Goal: Contribute content: Add original content to the website for others to see

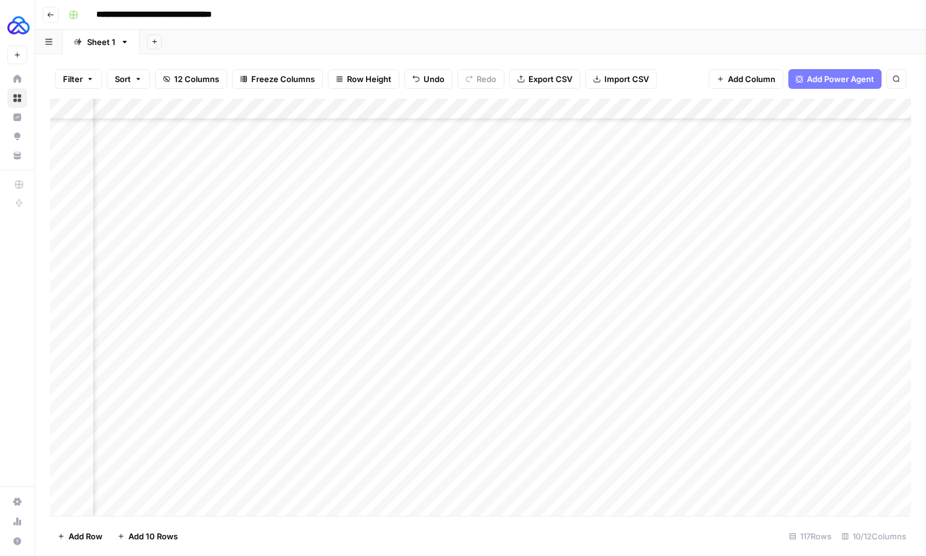
scroll to position [2079, 348]
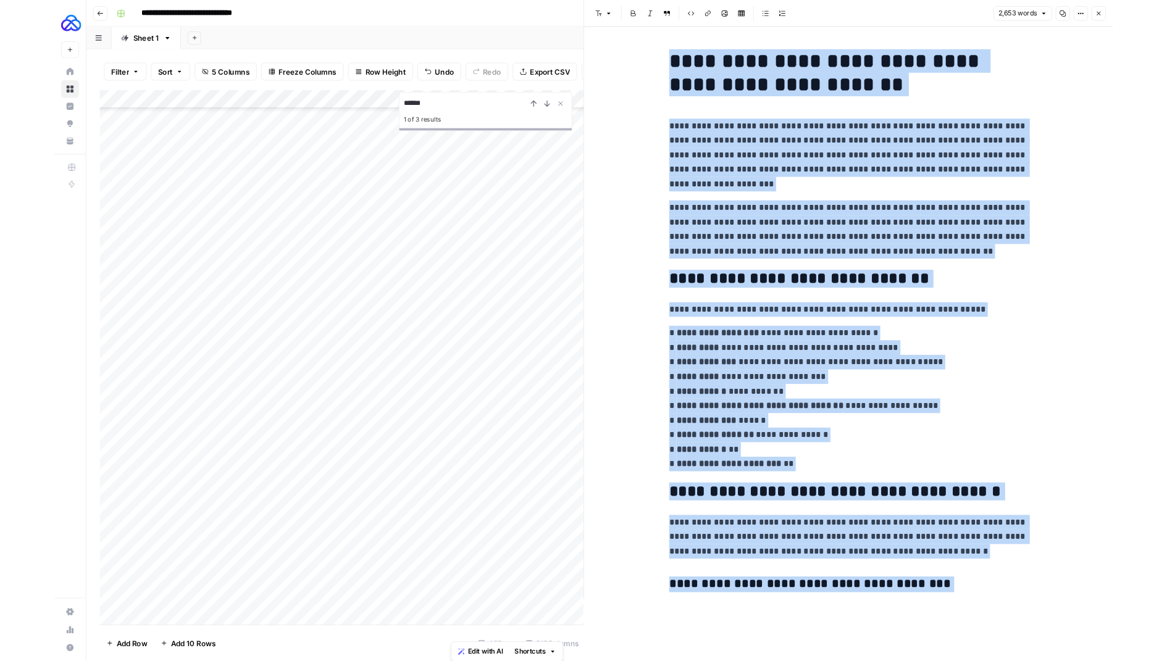
scroll to position [5861, 0]
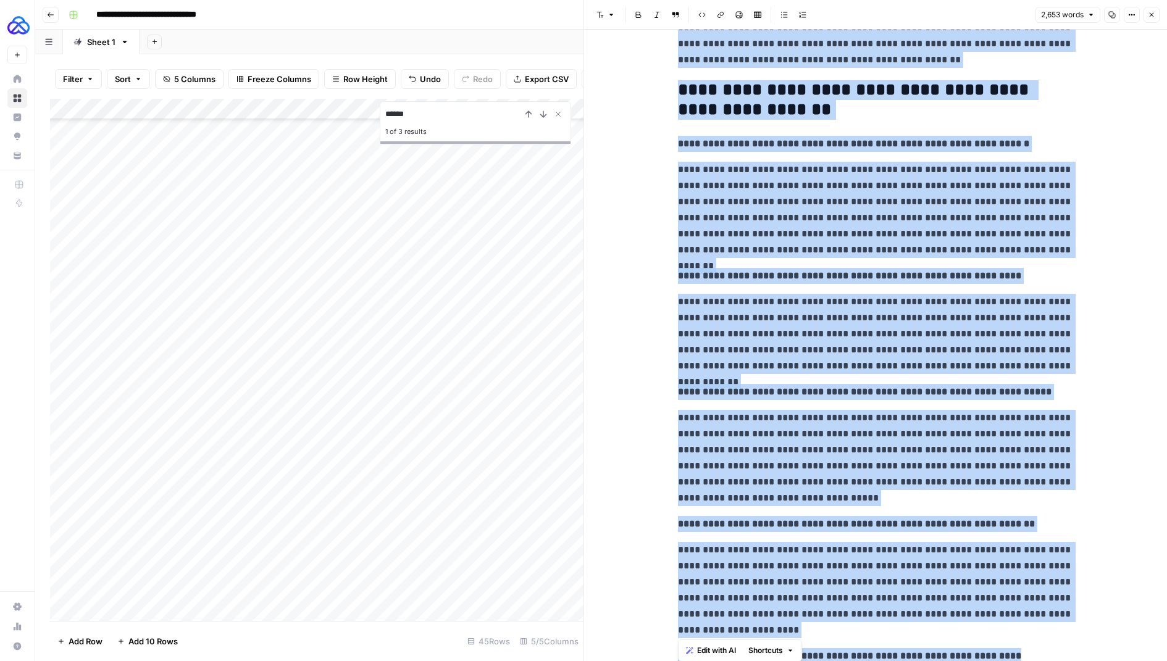
click at [52, 15] on icon "button" at bounding box center [50, 14] width 7 height 7
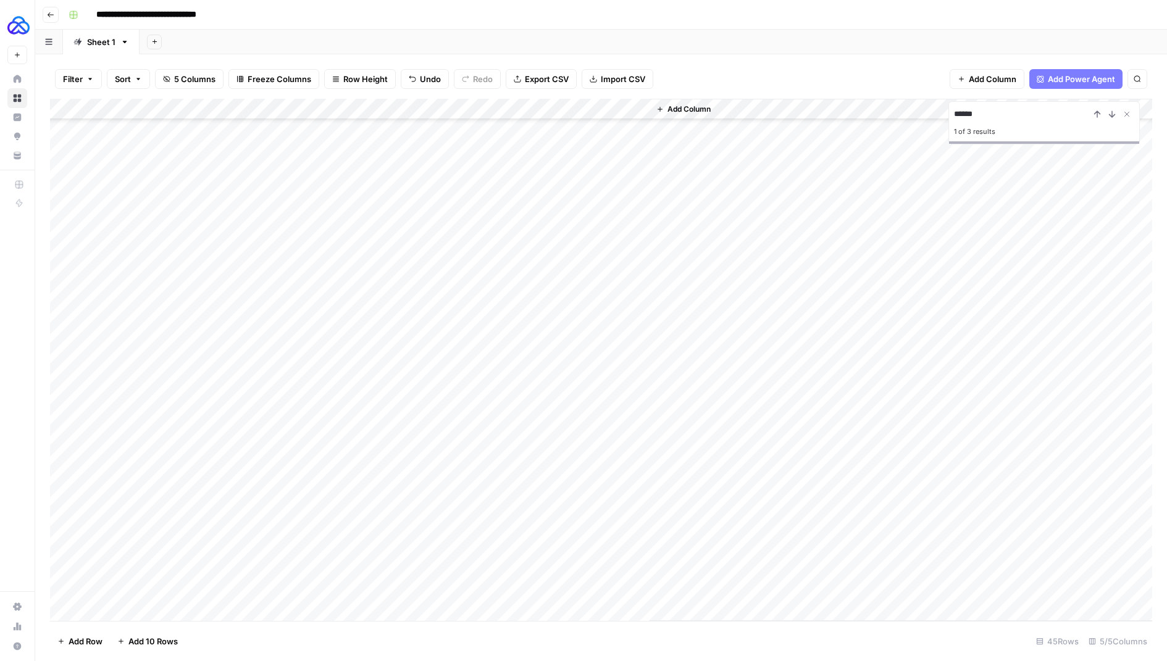
click at [56, 19] on button "Go back" at bounding box center [51, 15] width 16 height 16
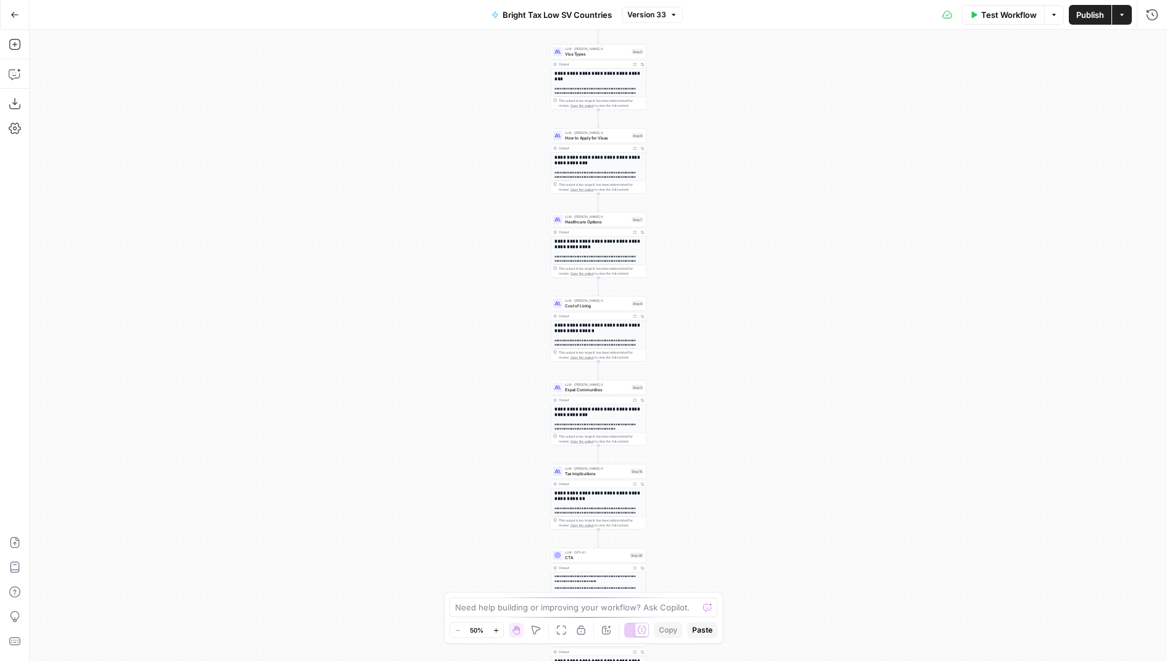
click at [20, 14] on button "Go Back" at bounding box center [15, 15] width 22 height 22
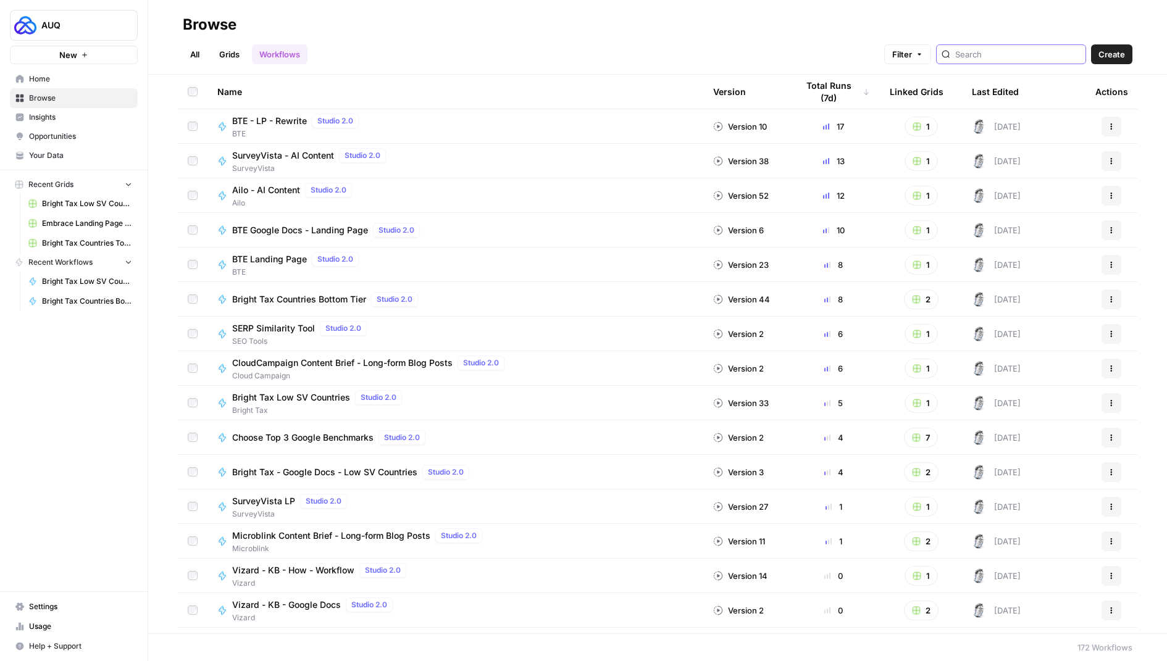
click at [994, 58] on input "search" at bounding box center [1017, 54] width 125 height 12
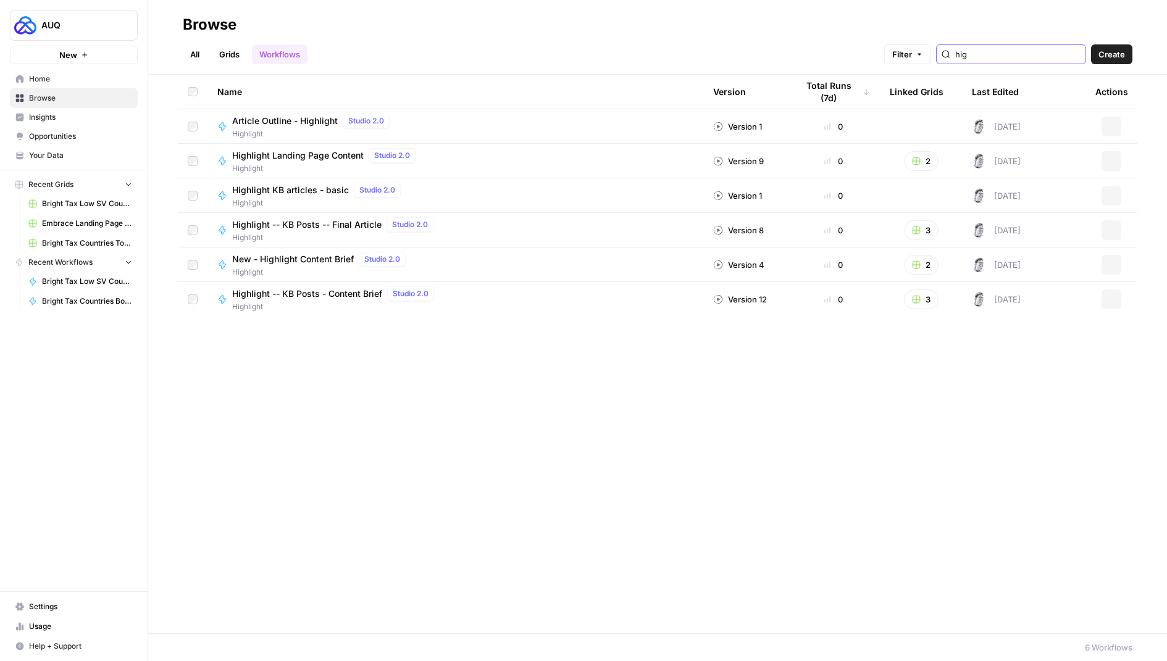
type input "high"
click at [199, 59] on link "All" at bounding box center [195, 54] width 24 height 20
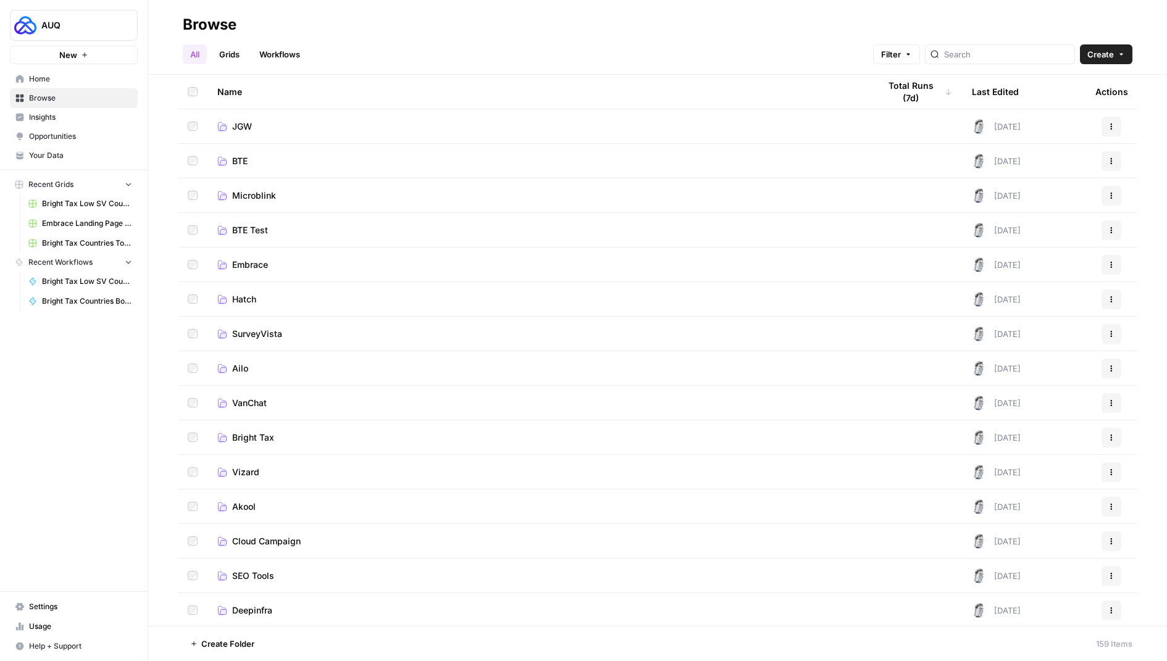
click at [245, 52] on link "Grids" at bounding box center [229, 54] width 35 height 20
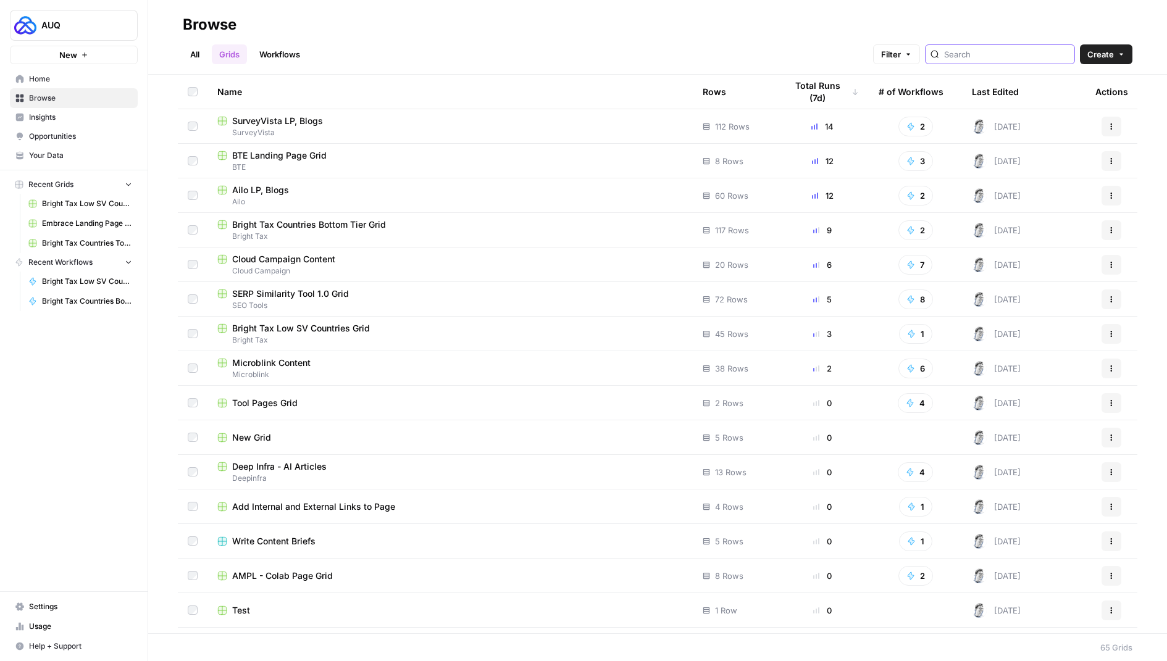
click at [1026, 57] on input "search" at bounding box center [1006, 54] width 125 height 12
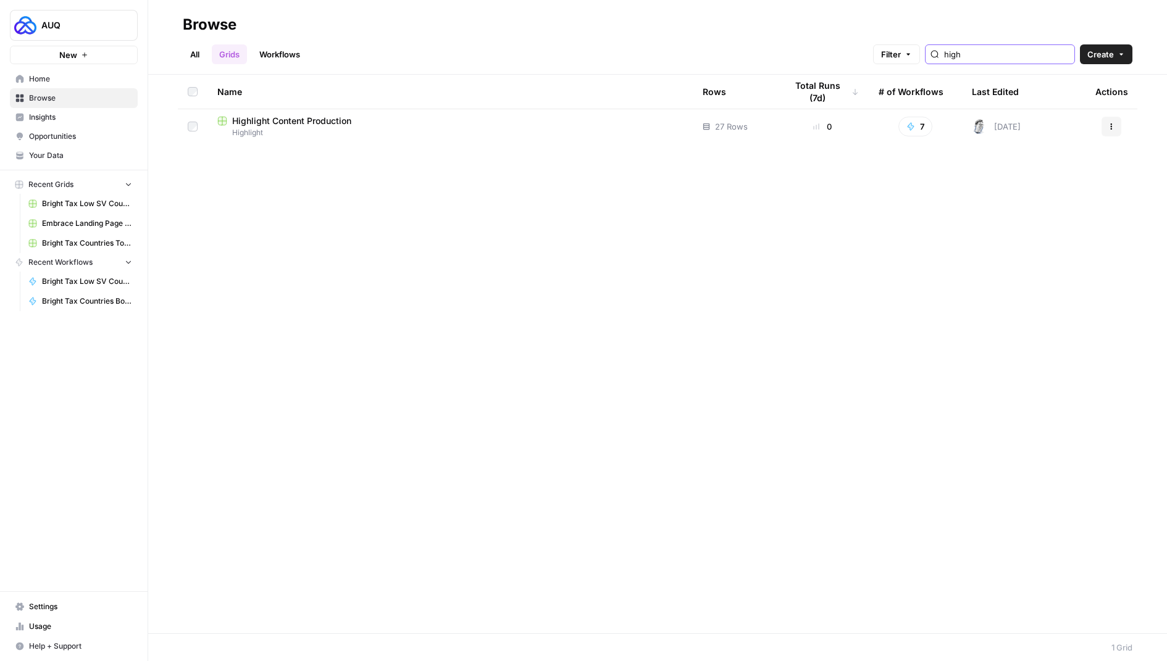
type input "high"
click at [287, 120] on span "Highlight Content Production" at bounding box center [291, 121] width 119 height 12
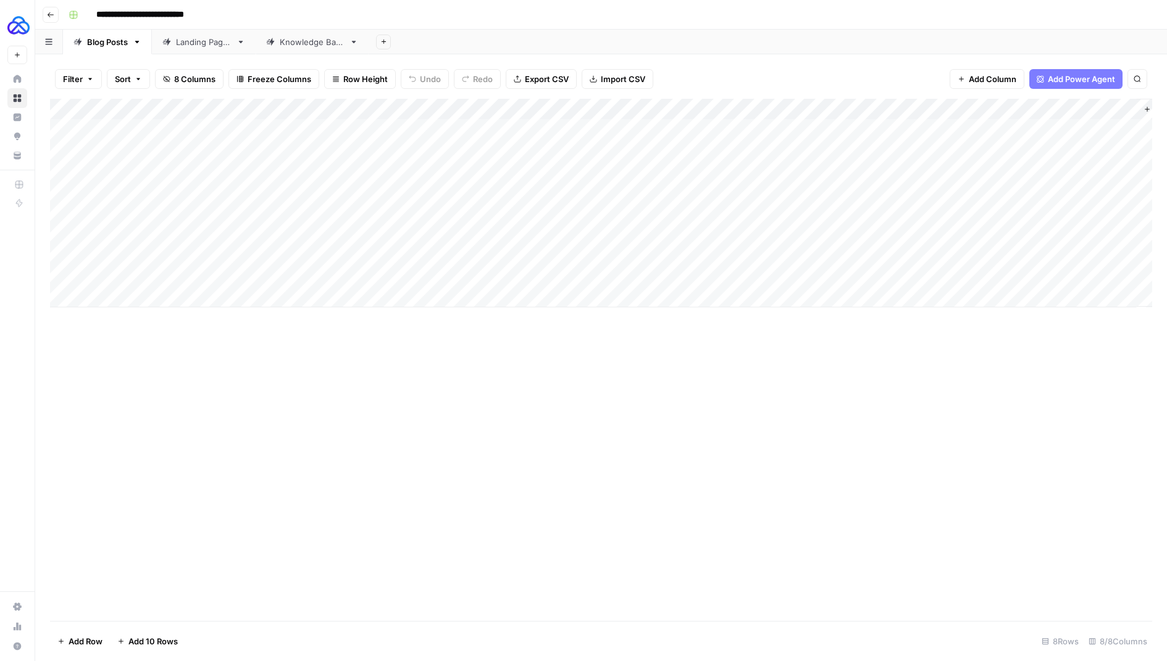
click at [200, 42] on div "Landing Pages" at bounding box center [204, 42] width 56 height 12
click at [222, 271] on div "Add Column" at bounding box center [601, 193] width 1102 height 188
click at [206, 287] on div "Add Column" at bounding box center [601, 203] width 1102 height 209
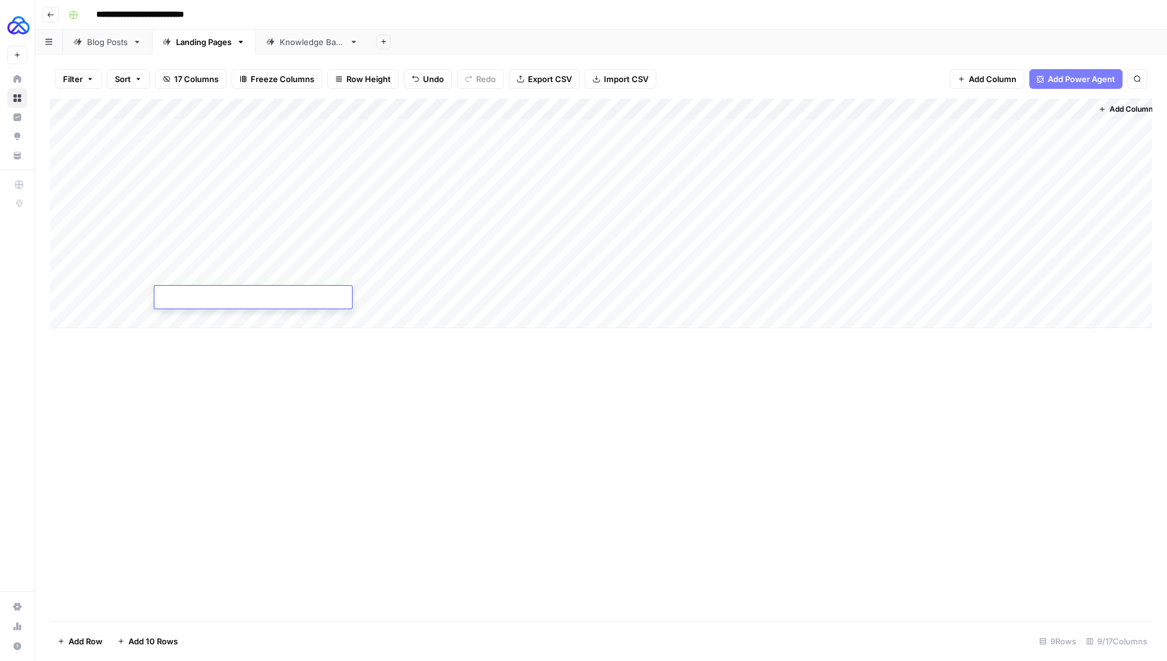
type textarea "**********"
click at [335, 274] on div "Add Column" at bounding box center [601, 214] width 1102 height 230
click at [371, 274] on div "Add Column" at bounding box center [601, 214] width 1102 height 230
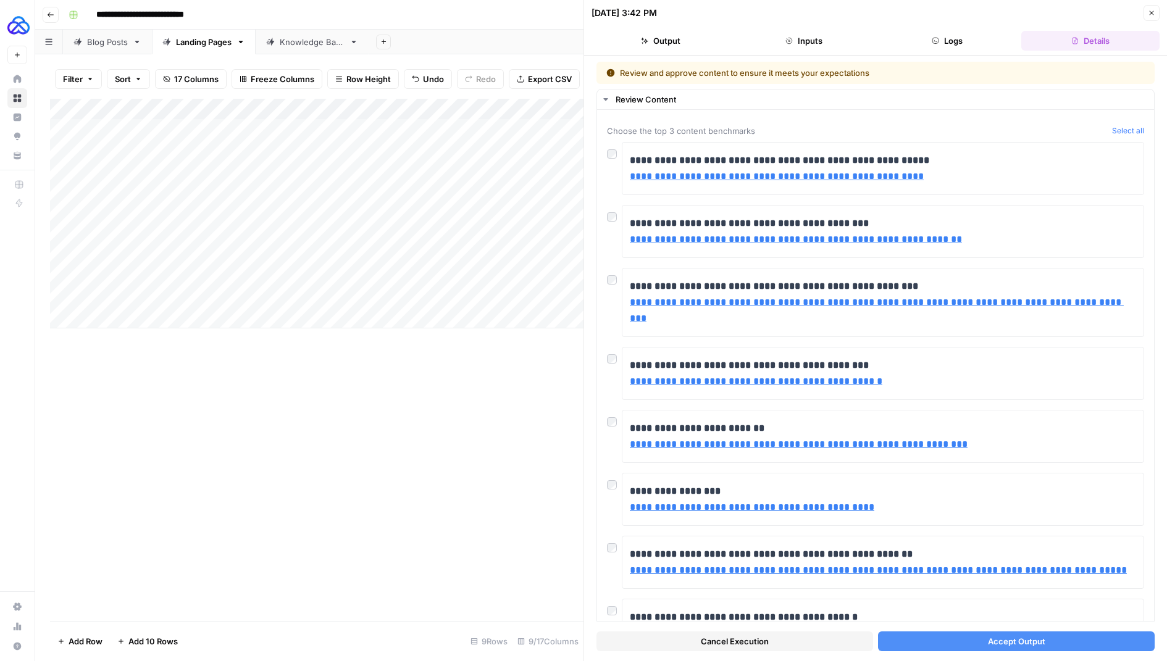
click at [416, 230] on div "Add Column" at bounding box center [317, 214] width 534 height 230
click at [460, 231] on div "Add Column" at bounding box center [317, 214] width 534 height 230
click at [444, 212] on div "Add Column" at bounding box center [317, 214] width 534 height 230
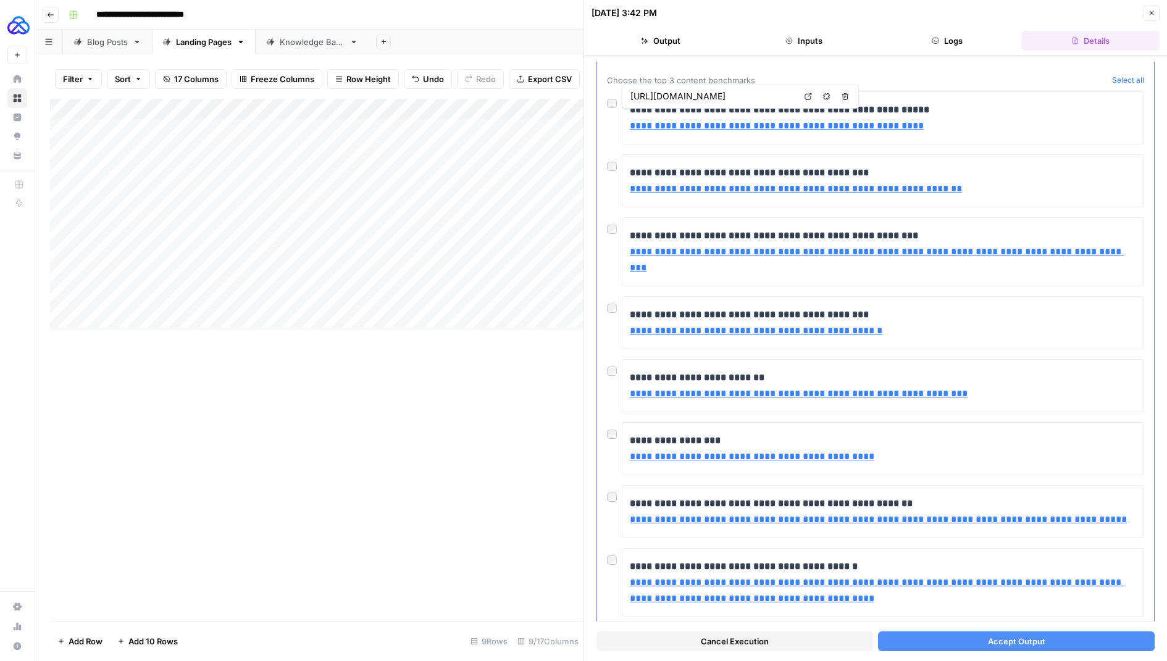
scroll to position [61, 0]
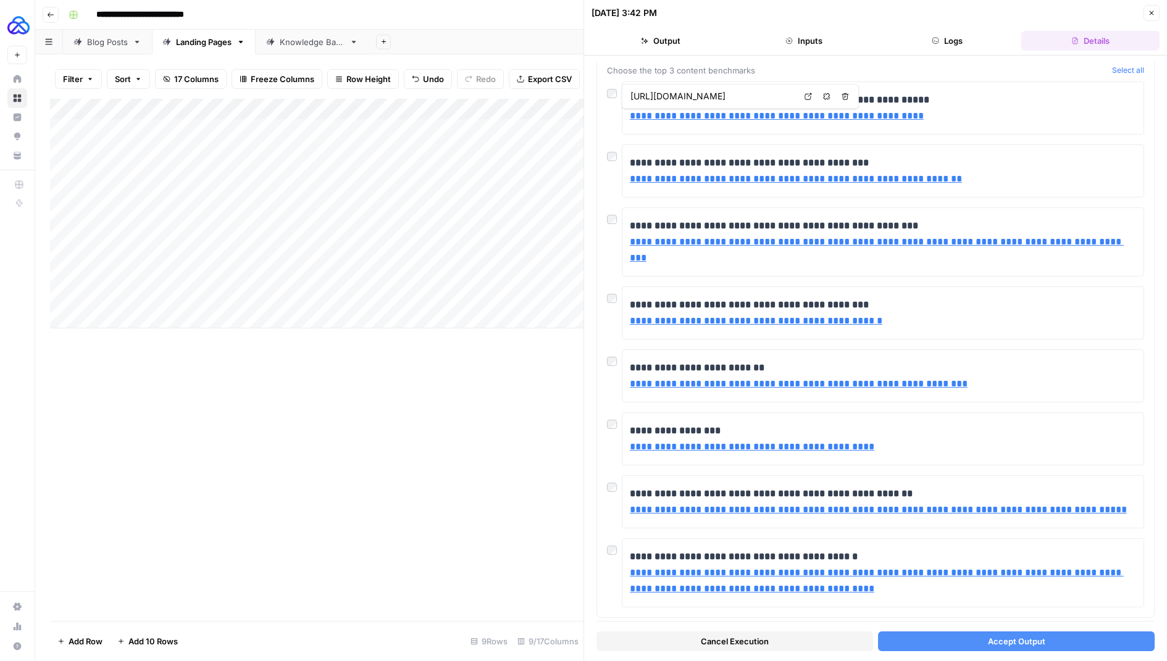
click at [225, 275] on div "Add Column" at bounding box center [317, 214] width 534 height 230
click at [225, 275] on textarea "**********" at bounding box center [253, 277] width 198 height 17
click at [241, 275] on textarea "**********" at bounding box center [253, 277] width 198 height 17
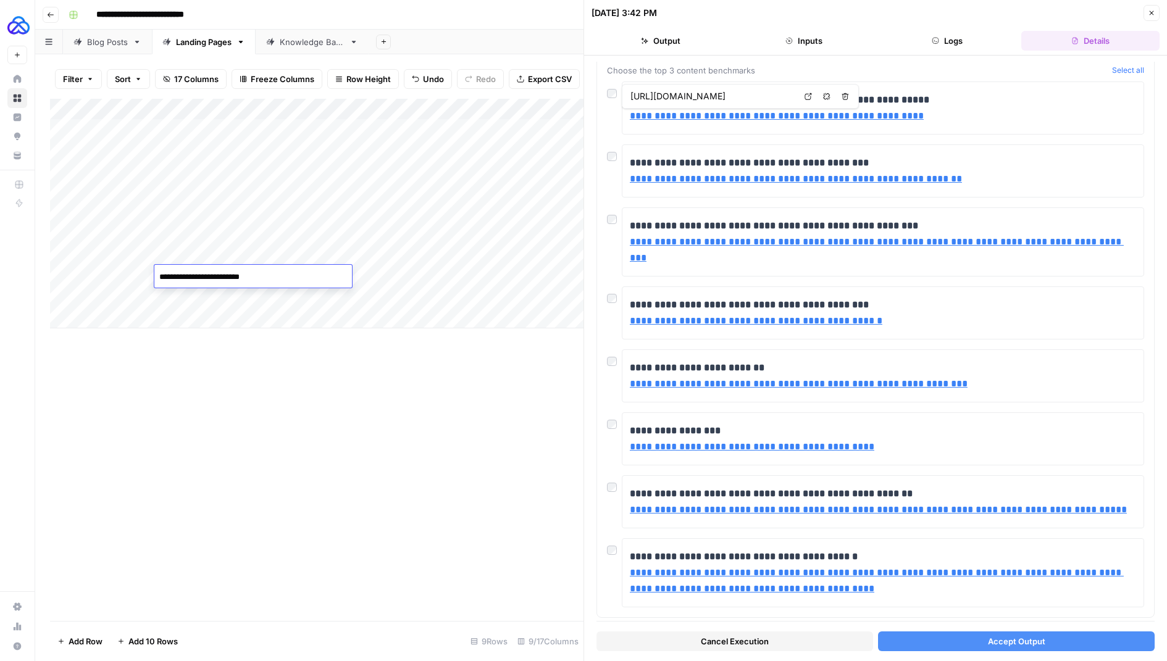
click at [241, 275] on textarea "**********" at bounding box center [253, 277] width 198 height 17
paste textarea "**********"
click at [268, 275] on textarea "**********" at bounding box center [253, 277] width 198 height 17
type textarea "**********"
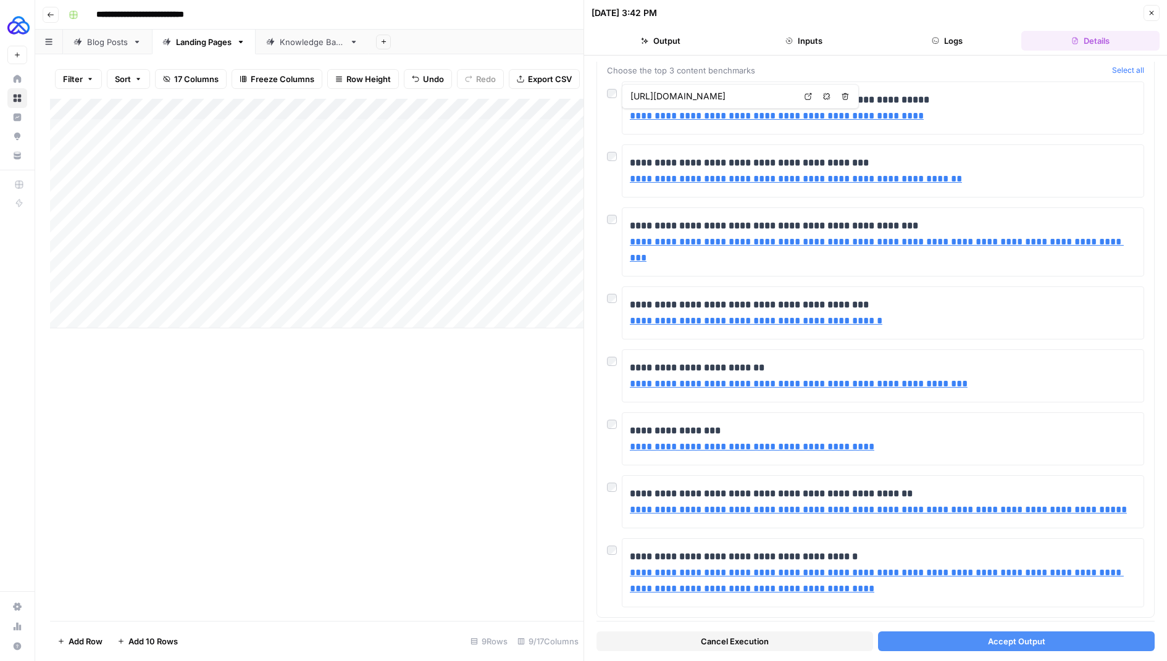
click at [404, 271] on div "Add Column" at bounding box center [317, 214] width 534 height 230
click at [636, 639] on button "Cancel Execution" at bounding box center [735, 642] width 277 height 20
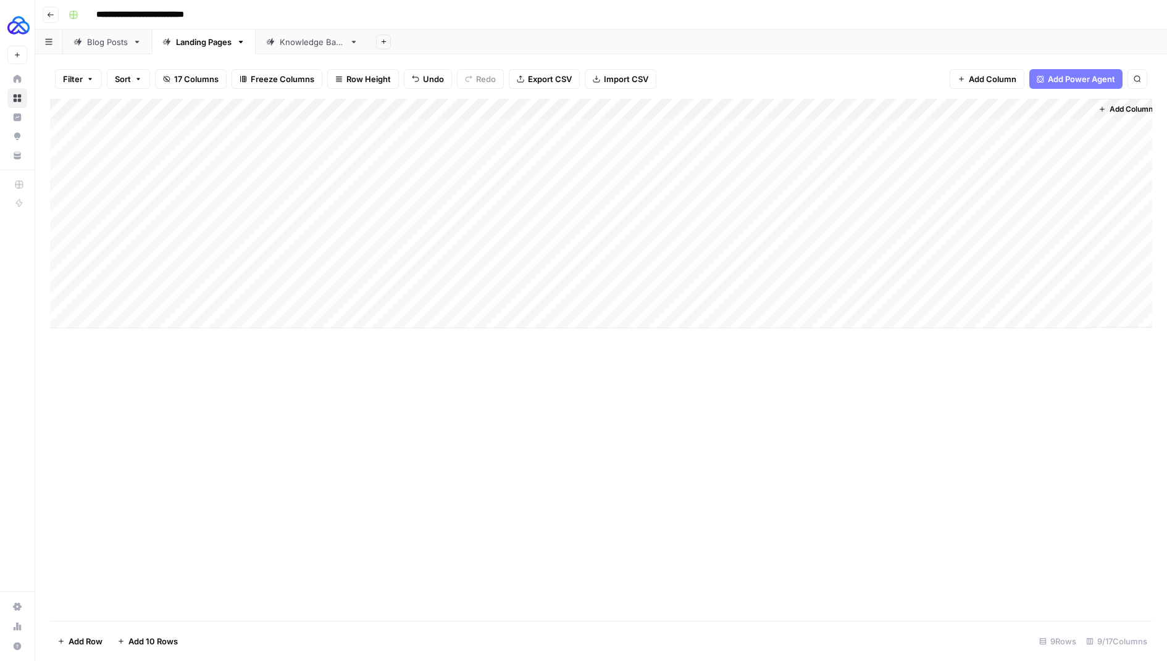
click at [371, 275] on div "Add Column" at bounding box center [601, 214] width 1102 height 230
click at [371, 273] on div "Add Column" at bounding box center [601, 214] width 1102 height 230
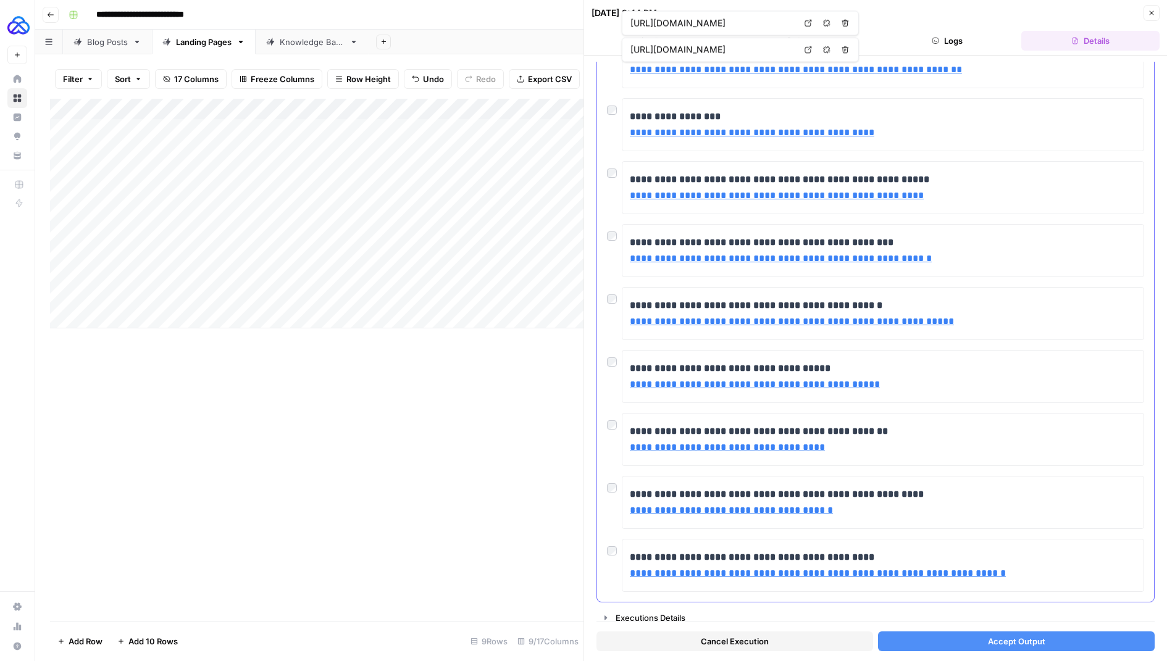
scroll to position [170, 0]
click at [666, 256] on link "**********" at bounding box center [781, 258] width 302 height 9
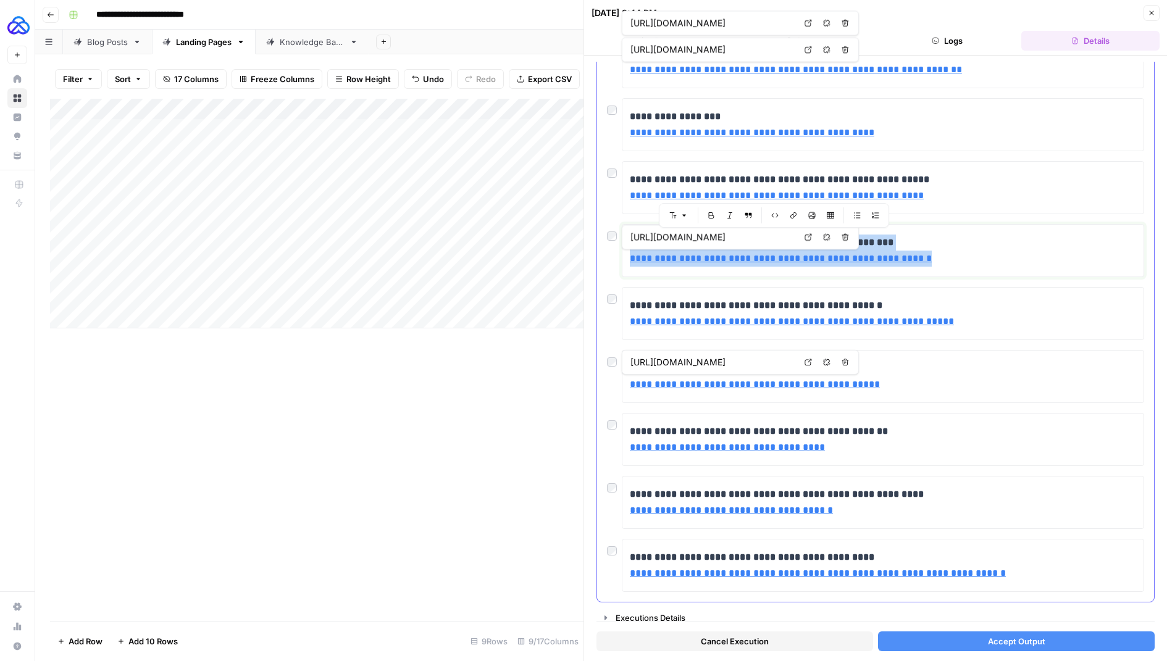
copy p "**********"
click at [1025, 632] on button "Accept Output" at bounding box center [1016, 642] width 277 height 20
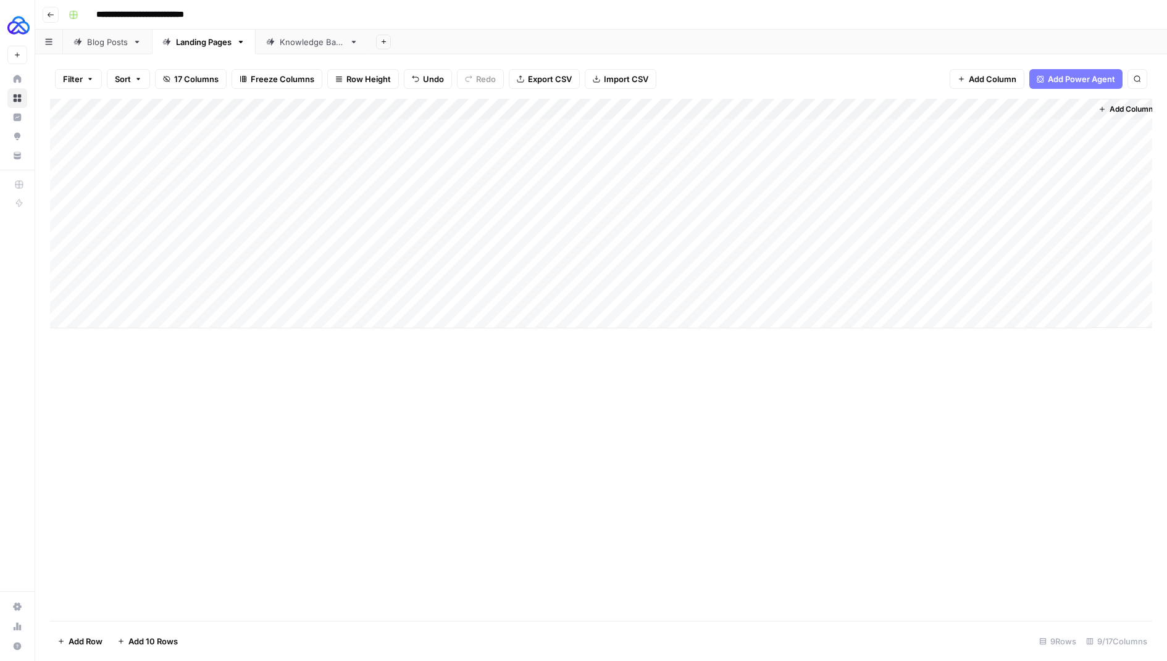
click at [739, 274] on div "Add Column" at bounding box center [601, 214] width 1102 height 230
click at [789, 275] on div "Add Column" at bounding box center [601, 214] width 1102 height 230
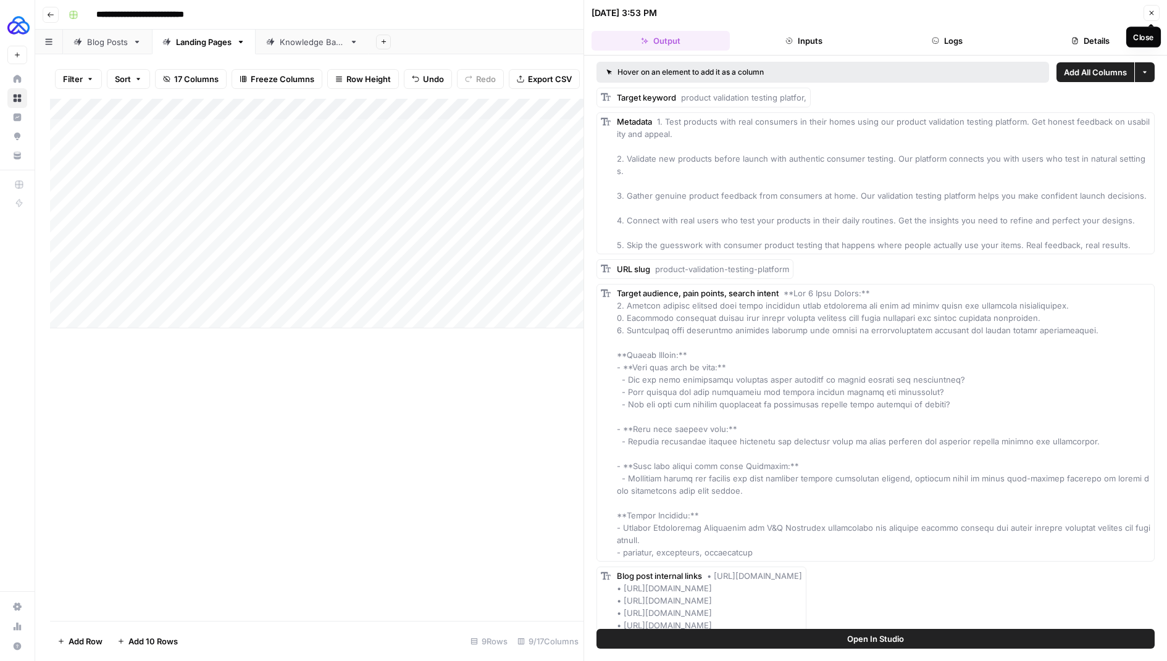
click at [1149, 10] on icon "button" at bounding box center [1151, 12] width 7 height 7
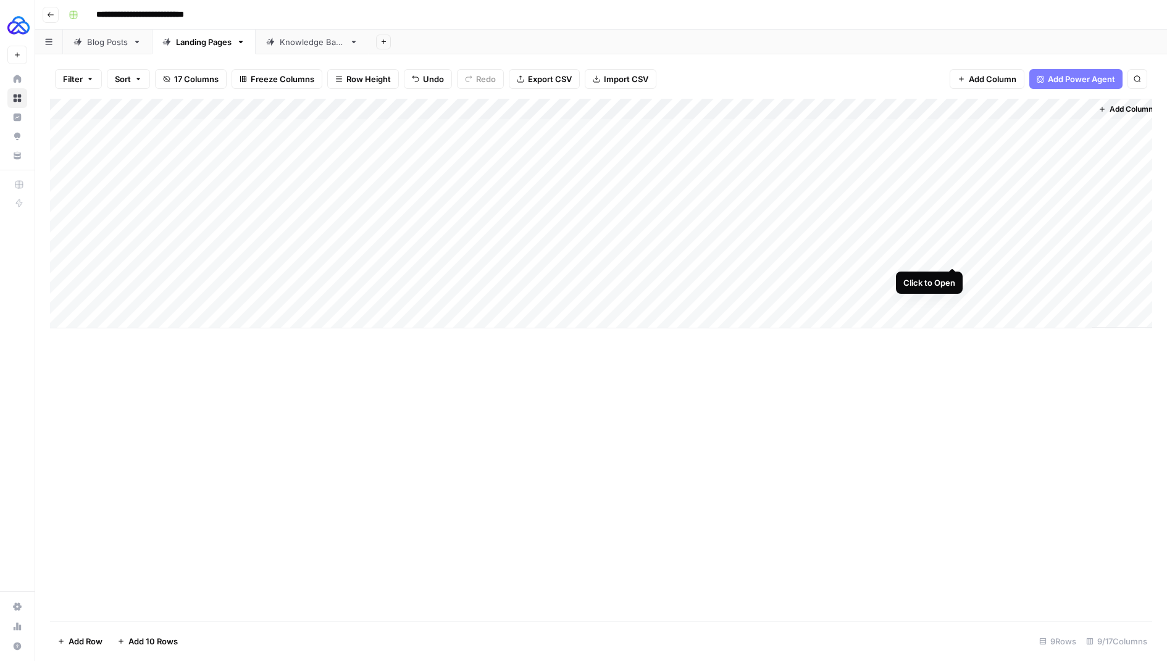
click at [950, 254] on div "Add Column" at bounding box center [601, 214] width 1102 height 230
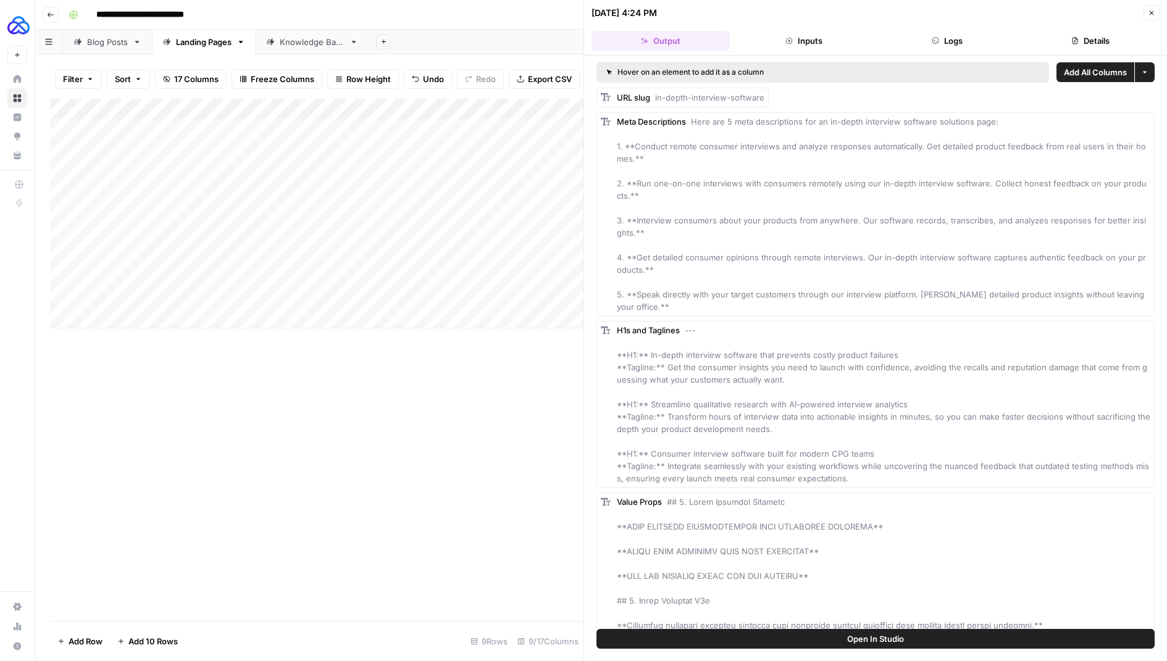
click at [1154, 9] on icon "button" at bounding box center [1151, 12] width 7 height 7
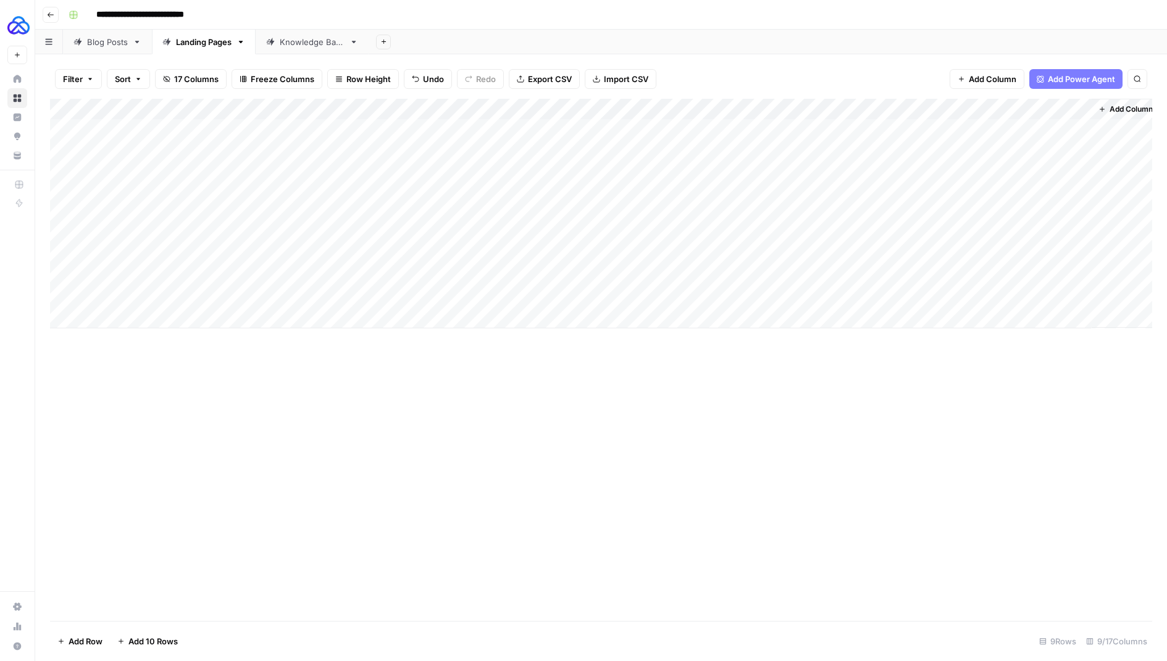
click at [897, 274] on div "Add Column" at bounding box center [601, 214] width 1102 height 230
click at [1042, 258] on div "Add Column" at bounding box center [601, 214] width 1102 height 230
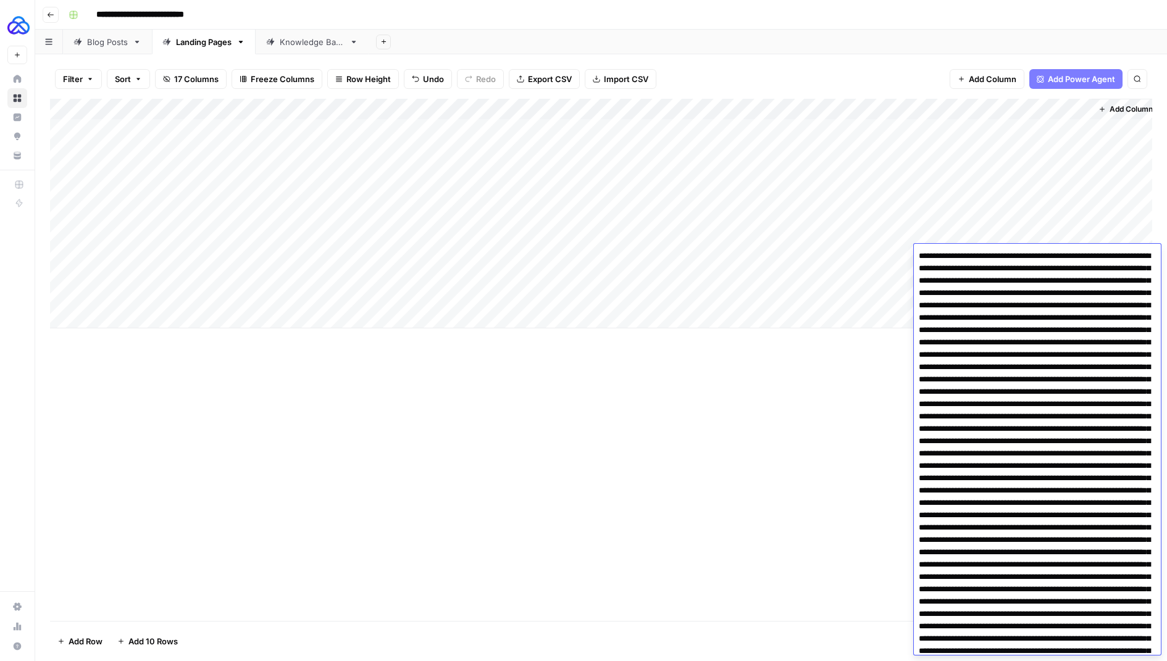
scroll to position [3426, 0]
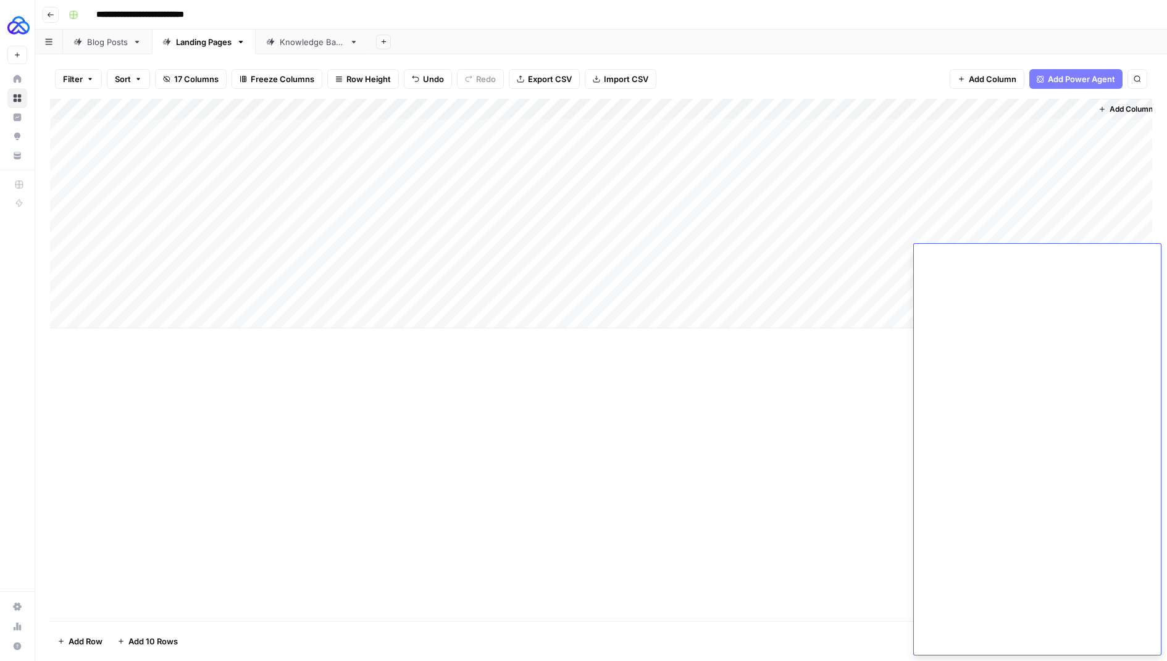
click at [866, 346] on div "Add Column" at bounding box center [601, 360] width 1102 height 522
click at [1013, 278] on div "Add Column" at bounding box center [601, 214] width 1102 height 230
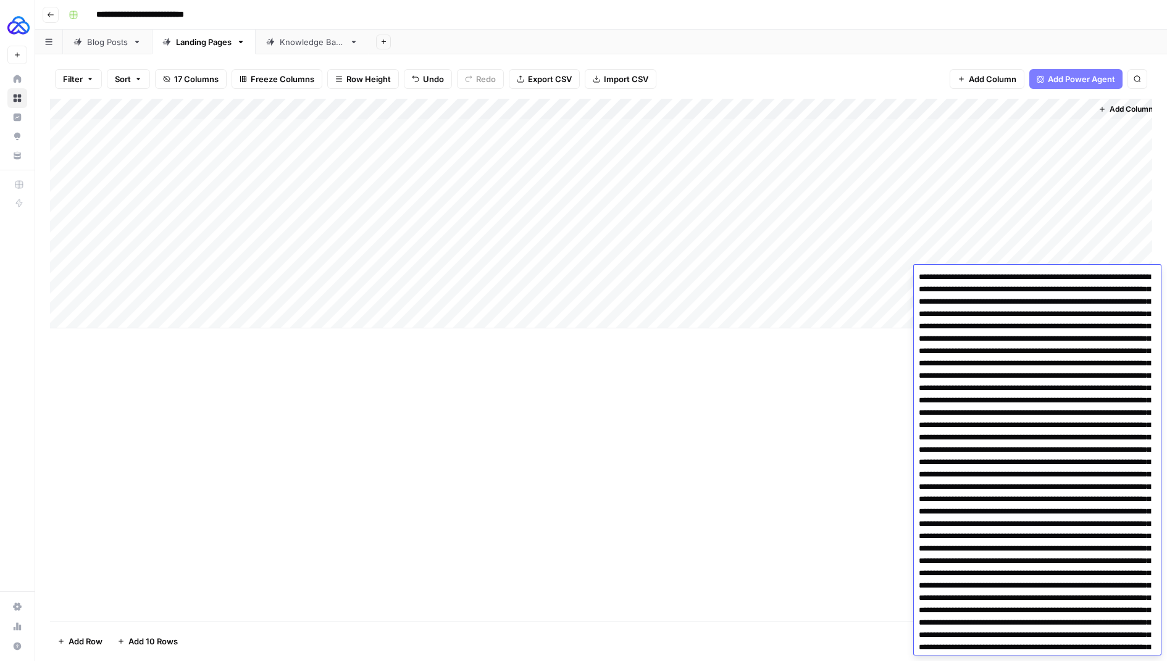
scroll to position [3447, 0]
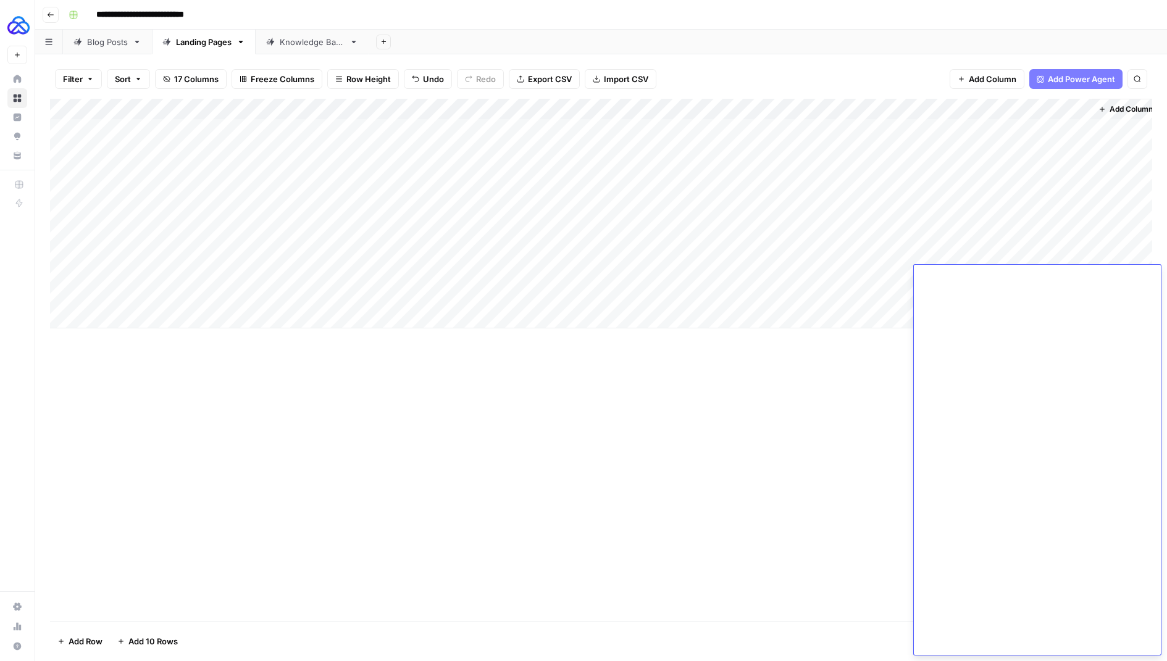
click at [874, 390] on div "Add Column" at bounding box center [601, 360] width 1102 height 522
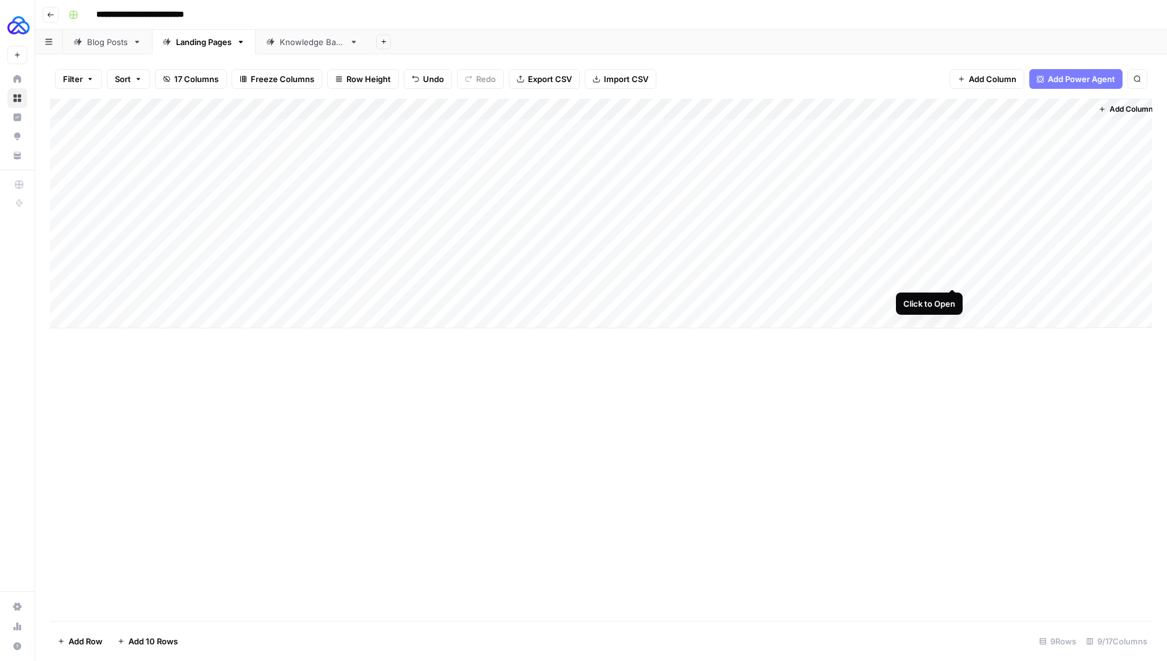
click at [953, 277] on div "Add Column" at bounding box center [601, 214] width 1102 height 230
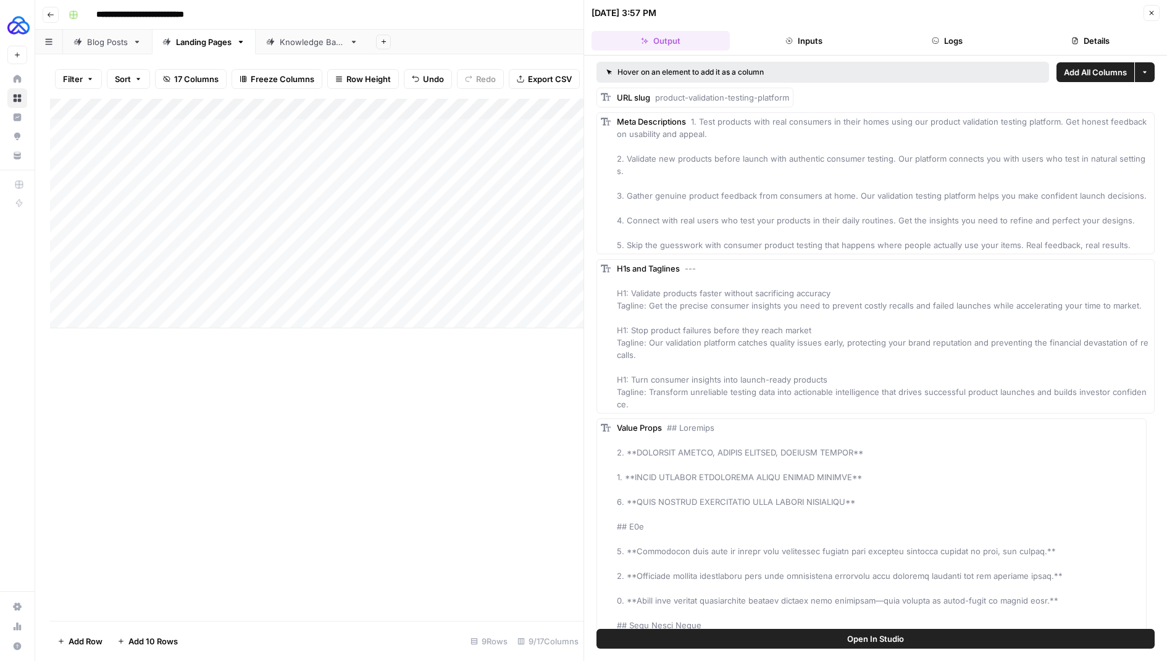
drag, startPoint x: 657, startPoint y: 97, endPoint x: 796, endPoint y: 106, distance: 139.8
click at [796, 106] on div "URL slug product-validation-testing-platform" at bounding box center [876, 98] width 558 height 20
copy span "product-validation-testing-platform"
click at [711, 132] on div "Meta Descriptions 1. Test products with real consumers in their homes using our…" at bounding box center [884, 183] width 534 height 136
drag, startPoint x: 711, startPoint y: 132, endPoint x: 702, endPoint y: 122, distance: 13.6
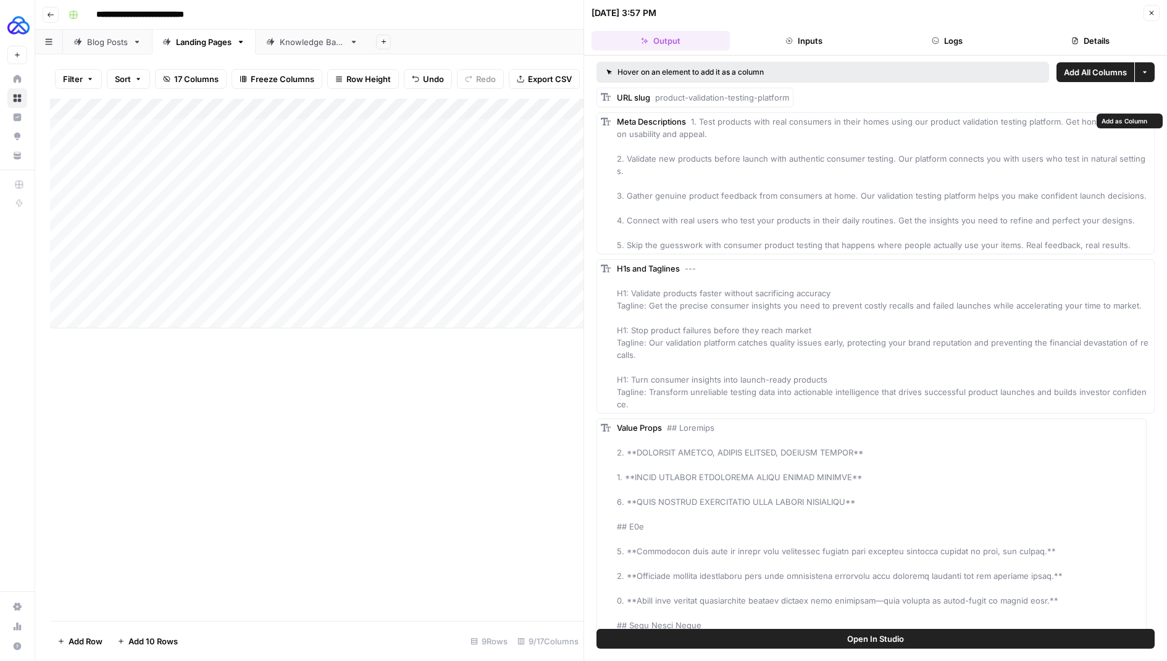
click at [702, 122] on div "Meta Descriptions 1. Test products with real consumers in their homes using our…" at bounding box center [884, 183] width 534 height 136
copy span "Test products with real consumers in their homes using our product validation t…"
click at [247, 277] on div "Add Column" at bounding box center [317, 214] width 534 height 230
drag, startPoint x: 227, startPoint y: 277, endPoint x: 111, endPoint y: 277, distance: 116.1
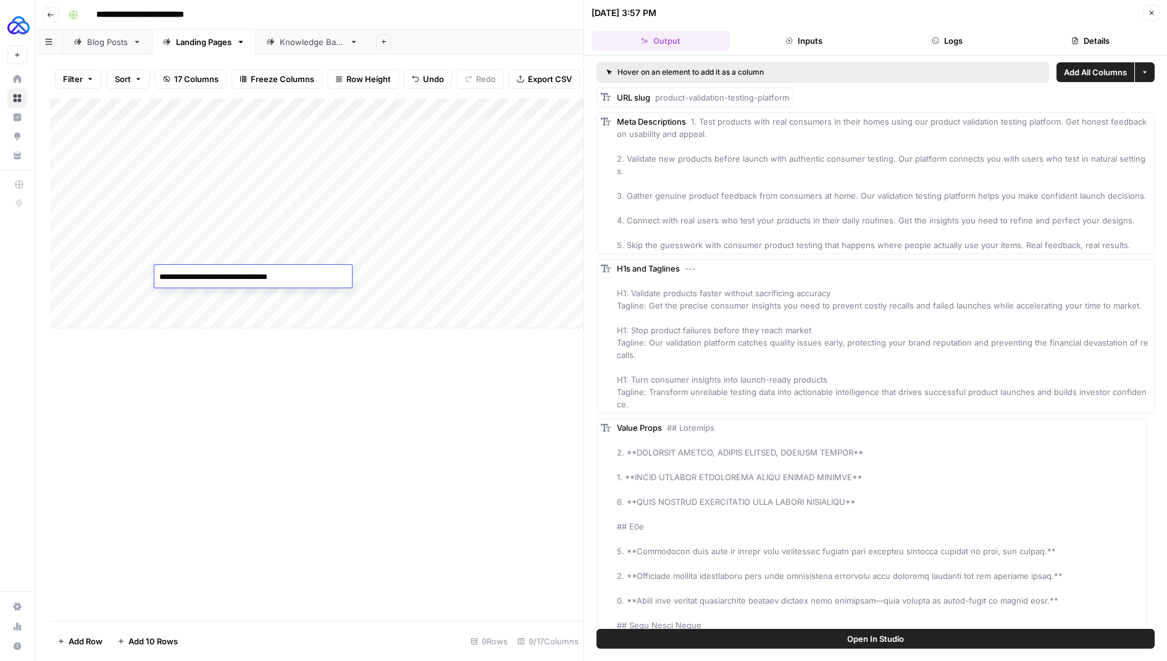
click at [111, 277] on body "**********" at bounding box center [583, 330] width 1167 height 661
click at [266, 277] on textarea "**********" at bounding box center [253, 277] width 198 height 17
click at [267, 277] on textarea "**********" at bounding box center [253, 277] width 198 height 17
click at [272, 274] on textarea "**********" at bounding box center [253, 277] width 198 height 17
type textarea "**********"
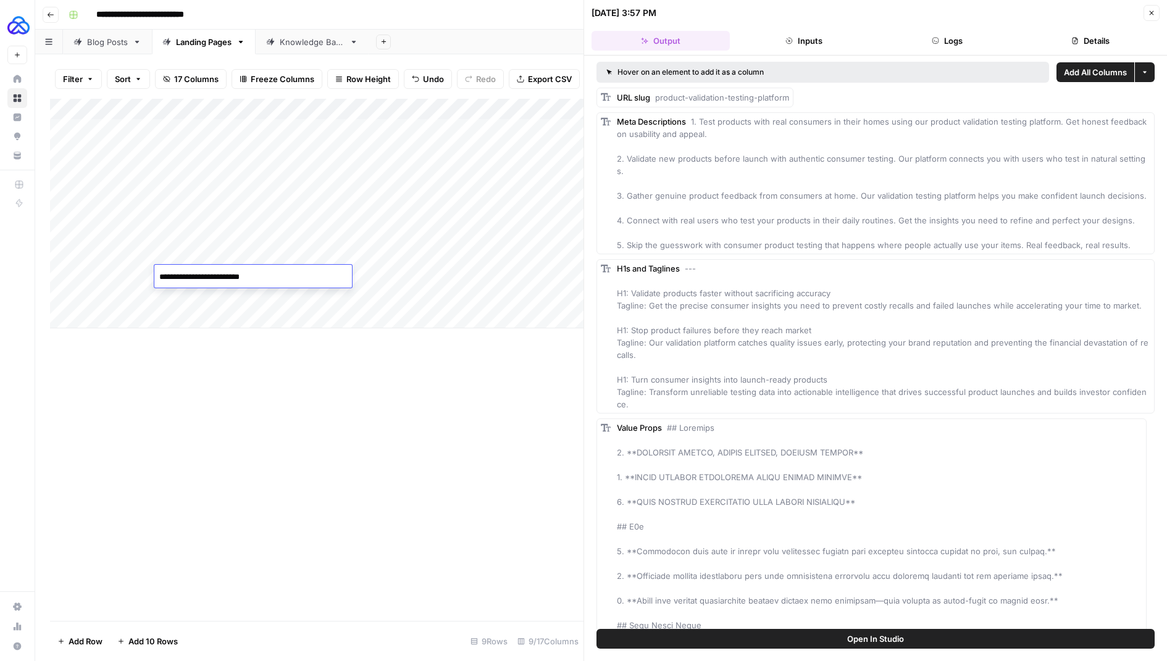
click at [308, 411] on div "Add Column" at bounding box center [317, 360] width 534 height 522
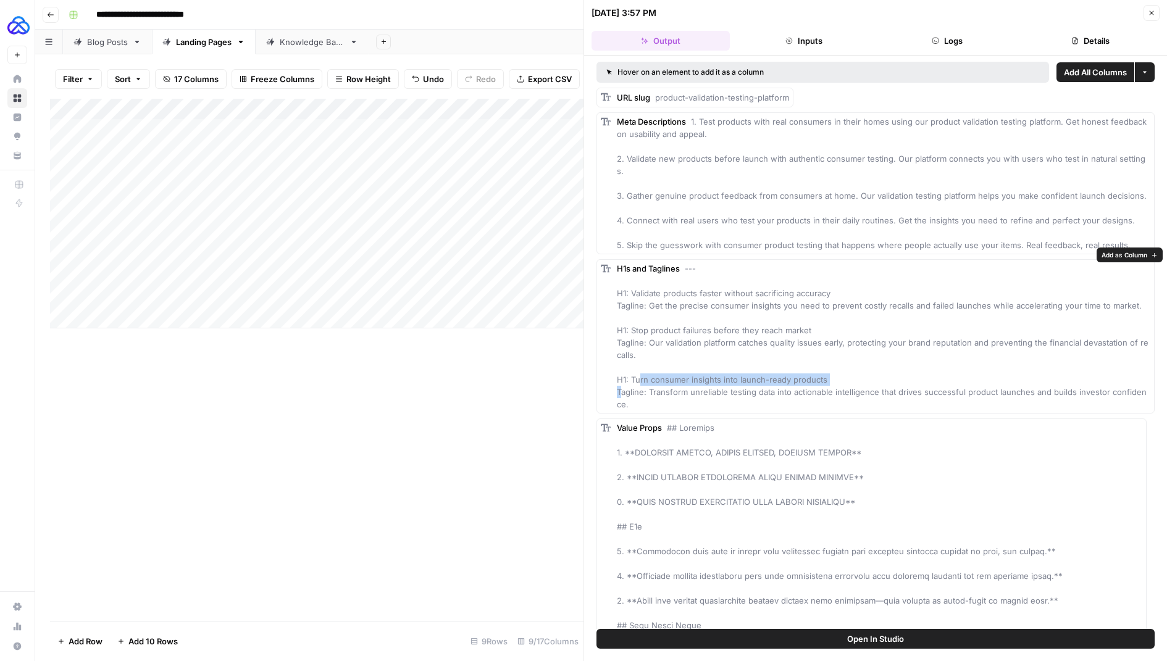
drag, startPoint x: 826, startPoint y: 392, endPoint x: 631, endPoint y: 393, distance: 194.6
click at [631, 393] on div "H1s and Taglines --- H1: Validate products faster without sacrificing accuracy …" at bounding box center [884, 336] width 534 height 148
copy span "Turn consumer insights into launch-ready products"
drag, startPoint x: 663, startPoint y: 411, endPoint x: 650, endPoint y: 401, distance: 16.8
click at [650, 401] on div "H1s and Taglines --- H1: Validate products faster without sacrificing accuracy …" at bounding box center [884, 336] width 534 height 148
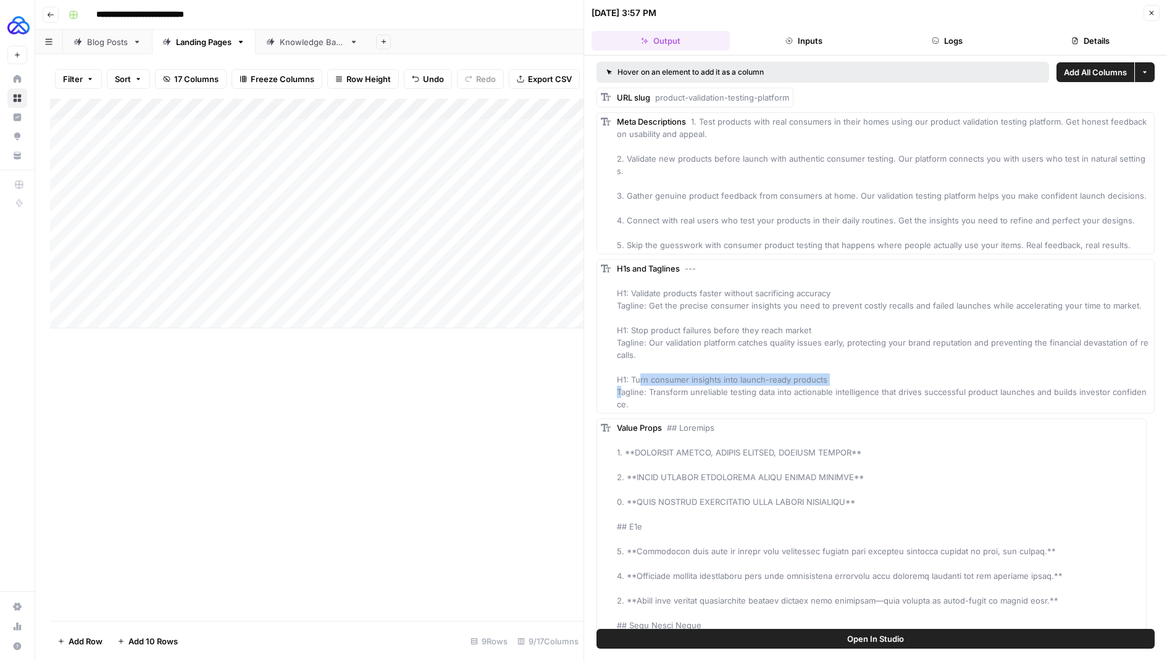
copy span "Transform unreliable testing data into actionable intelligence that drives succ…"
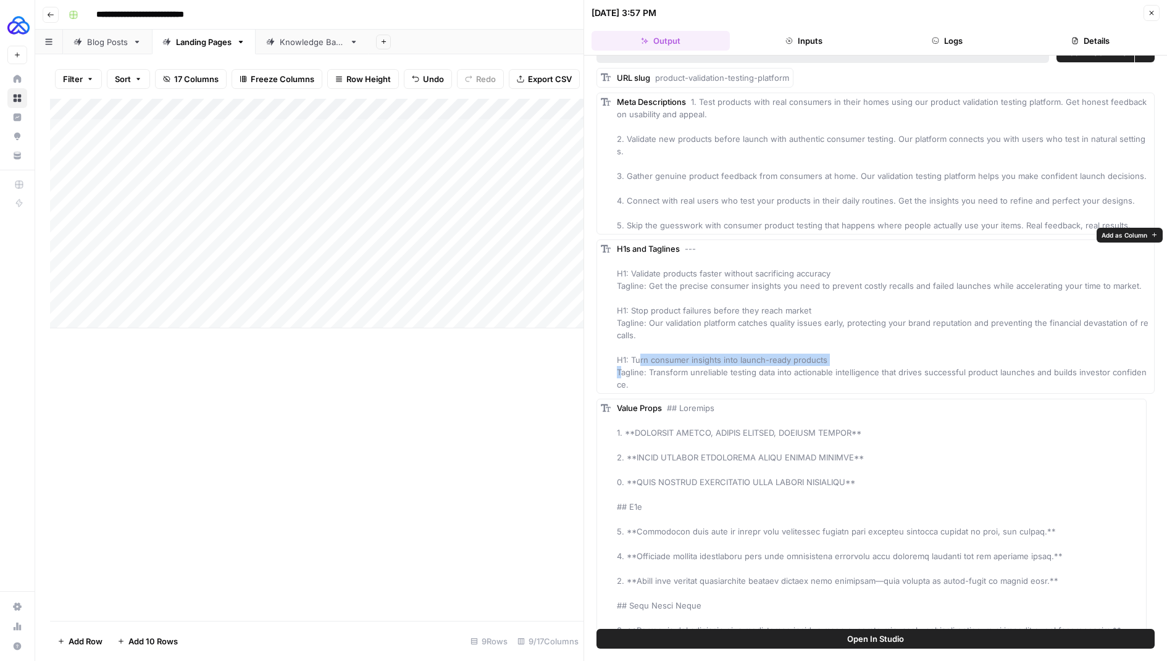
scroll to position [22, 0]
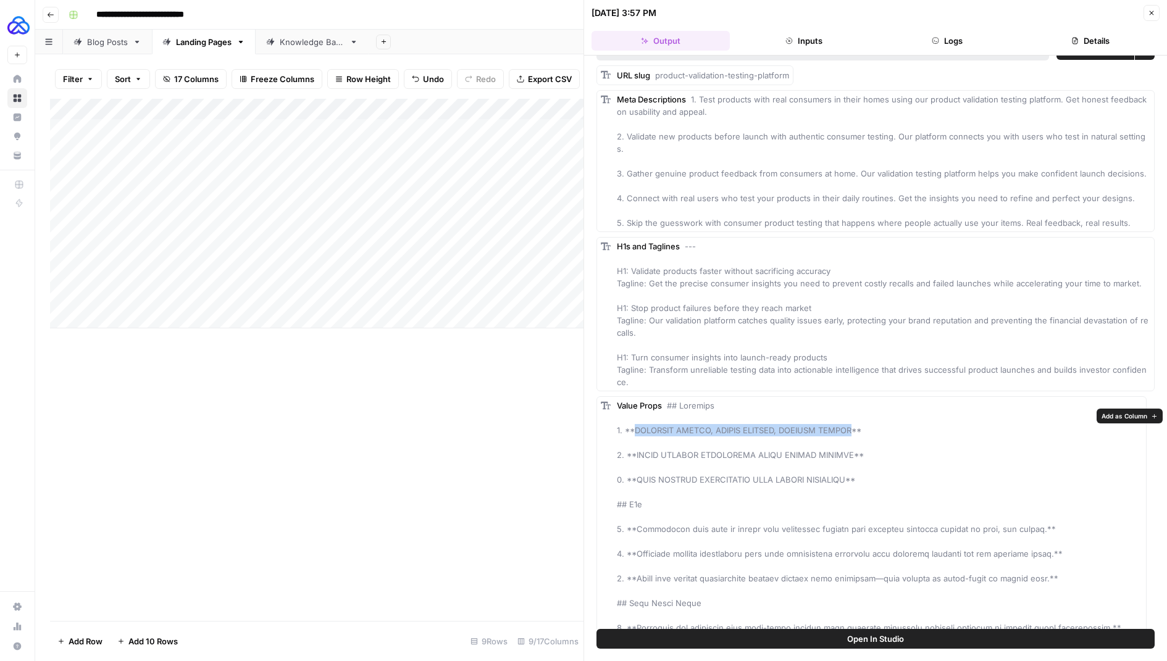
drag, startPoint x: 862, startPoint y: 442, endPoint x: 634, endPoint y: 440, distance: 228.5
click at [634, 440] on span at bounding box center [880, 566] width 526 height 331
copy span "VALIDATE FASTER, LAUNCH SMARTER, SUCCEED SOONER"
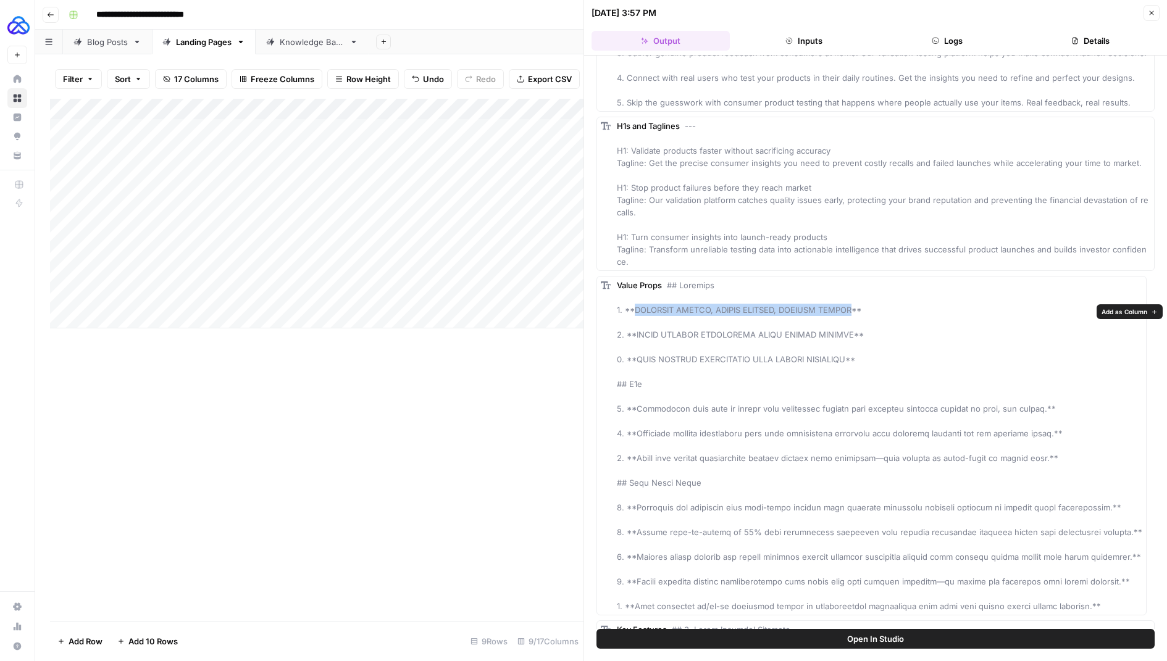
scroll to position [143, 0]
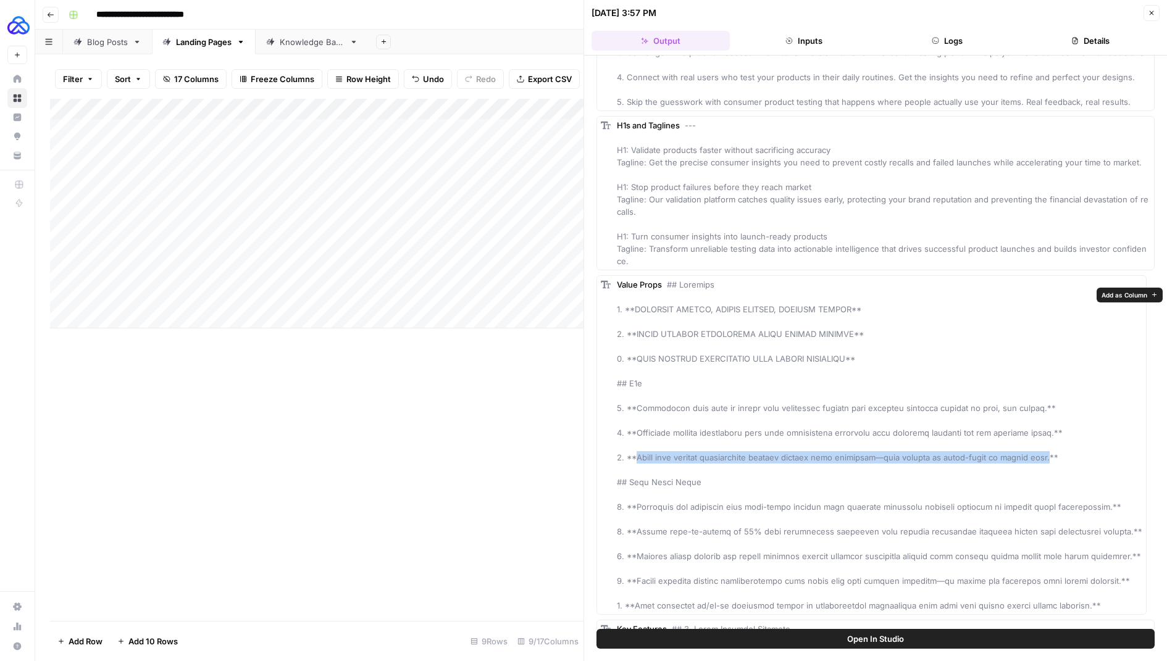
drag, startPoint x: 635, startPoint y: 465, endPoint x: 1043, endPoint y: 471, distance: 408.3
click at [1043, 471] on span at bounding box center [880, 445] width 526 height 331
copy span "Scale your testing capabilities without scaling your headaches—from concept to …"
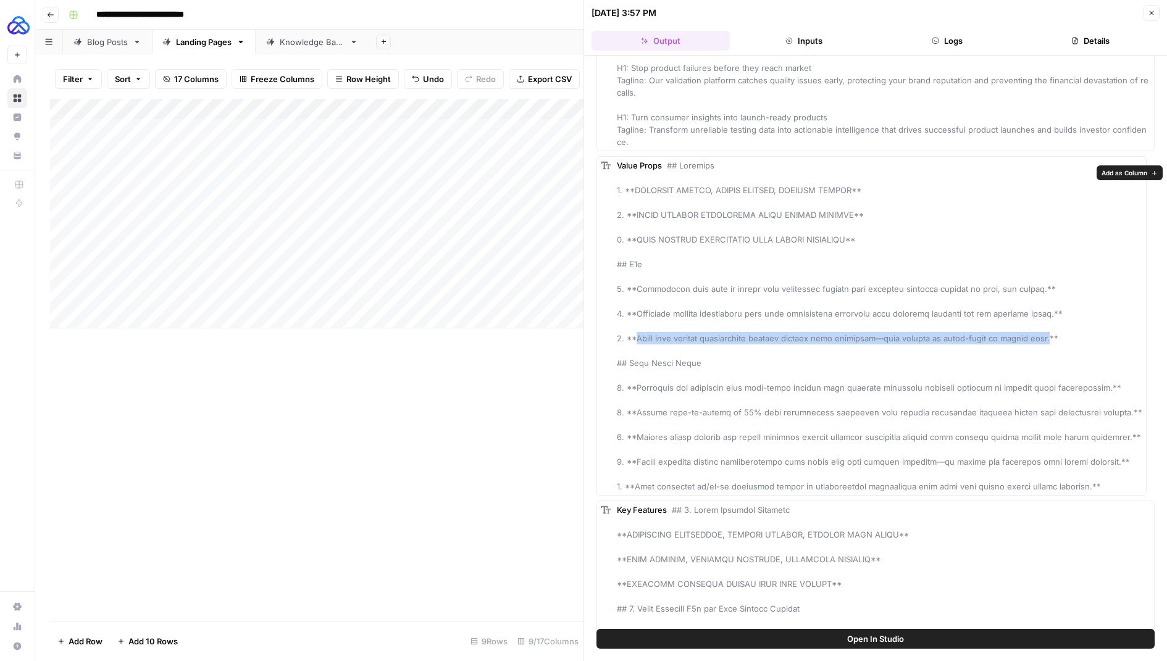
scroll to position [267, 0]
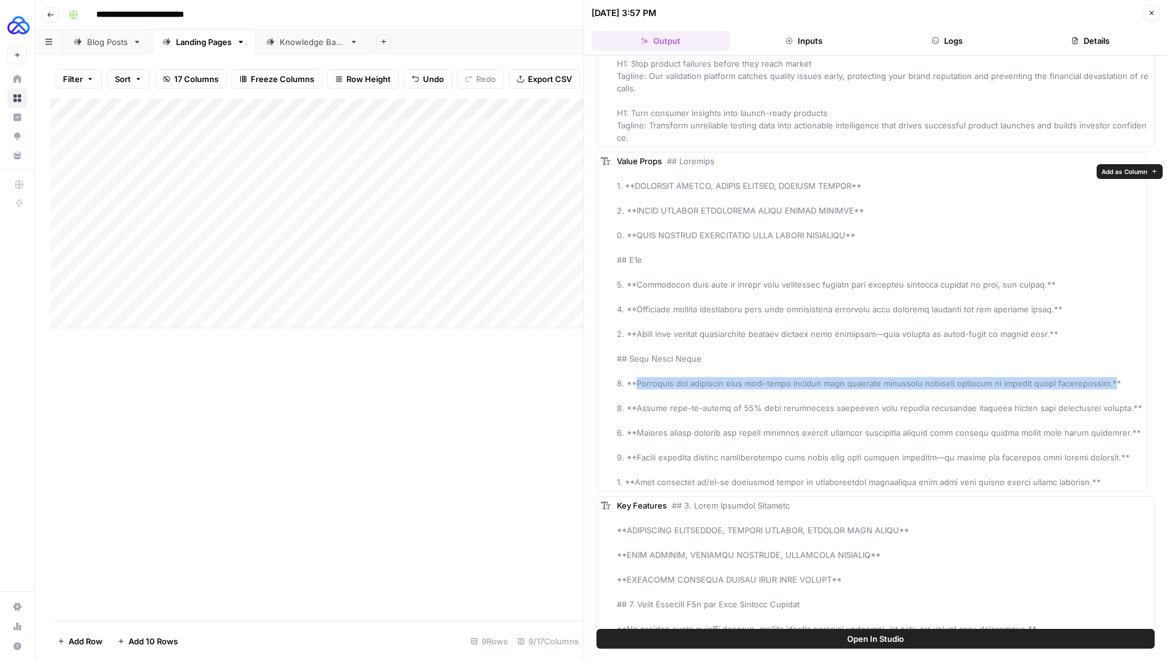
drag, startPoint x: 636, startPoint y: 392, endPoint x: 1100, endPoint y: 396, distance: 464.5
click at [1102, 396] on span at bounding box center [880, 321] width 526 height 331
copy span "Eliminate the guesswork with real-world testing that captures authentic consume…"
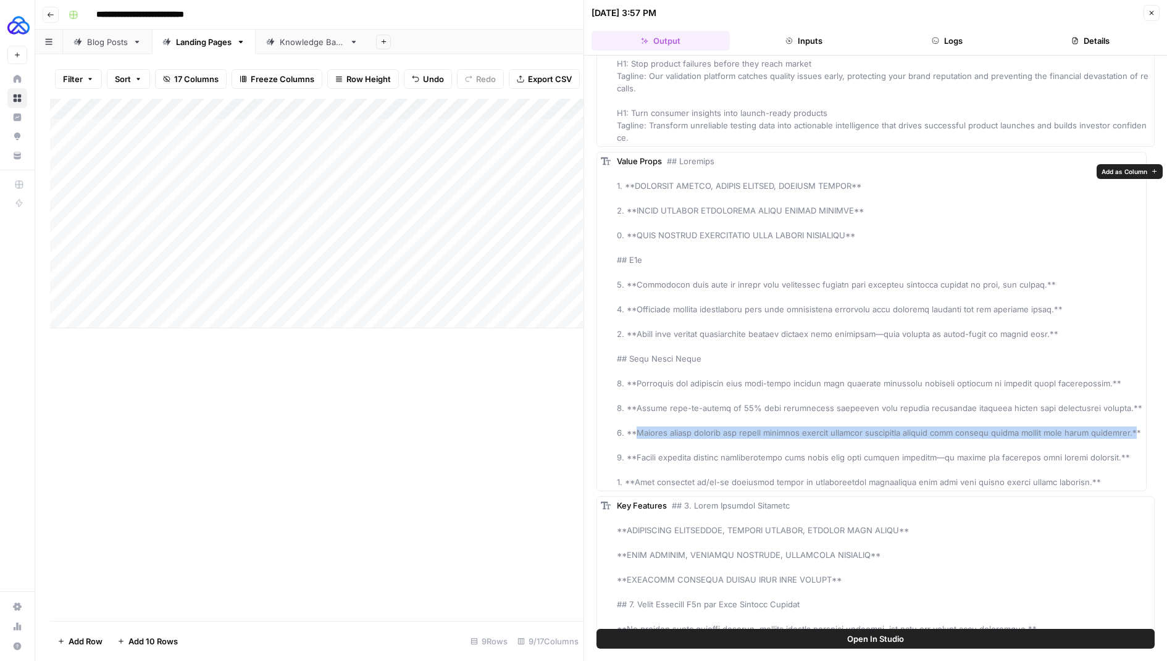
drag, startPoint x: 638, startPoint y: 442, endPoint x: 1119, endPoint y: 445, distance: 481.1
click at [1119, 445] on span at bounding box center [880, 321] width 526 height 331
copy span "Prevent costly recalls and failed launches through rigorous validation testing …"
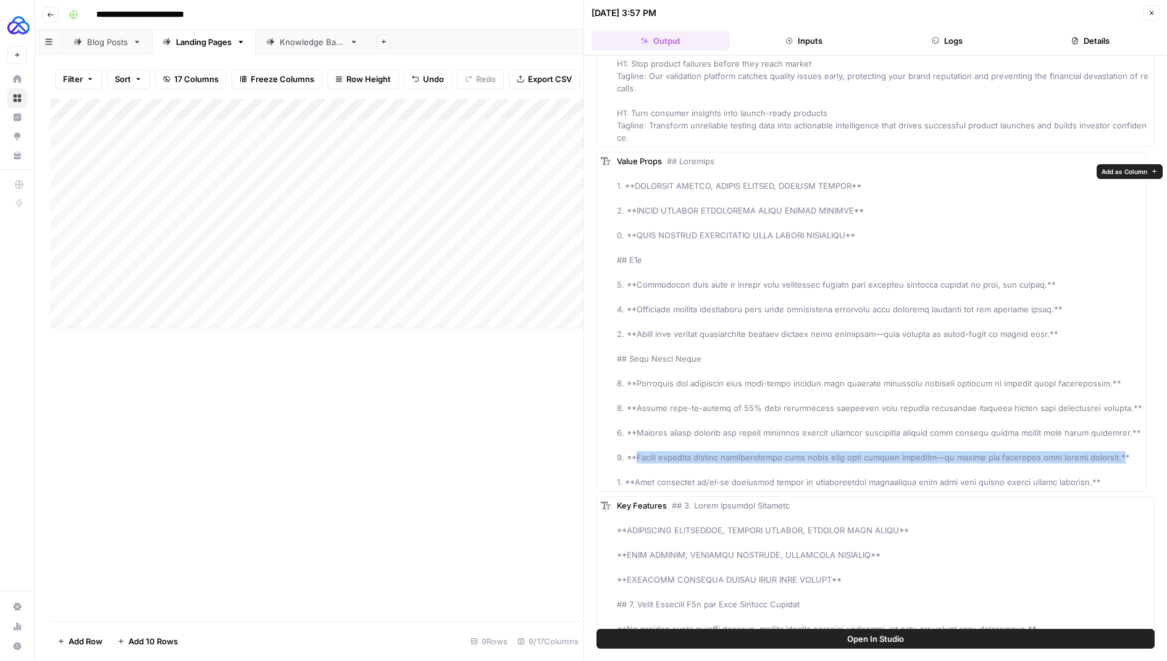
drag, startPoint x: 636, startPoint y: 469, endPoint x: 1115, endPoint y: 472, distance: 479.3
click at [1115, 472] on div "Value Props" at bounding box center [880, 322] width 526 height 334
copy span "Access scalable testing infrastructure that grows with your product pipeline—no…"
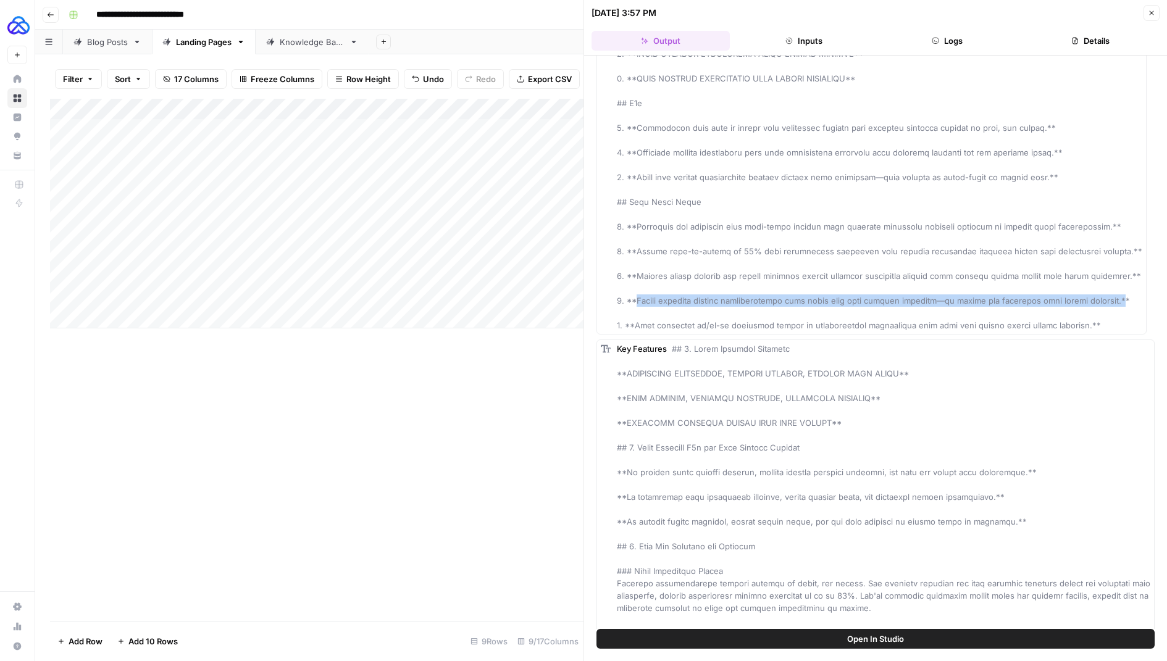
scroll to position [432, 0]
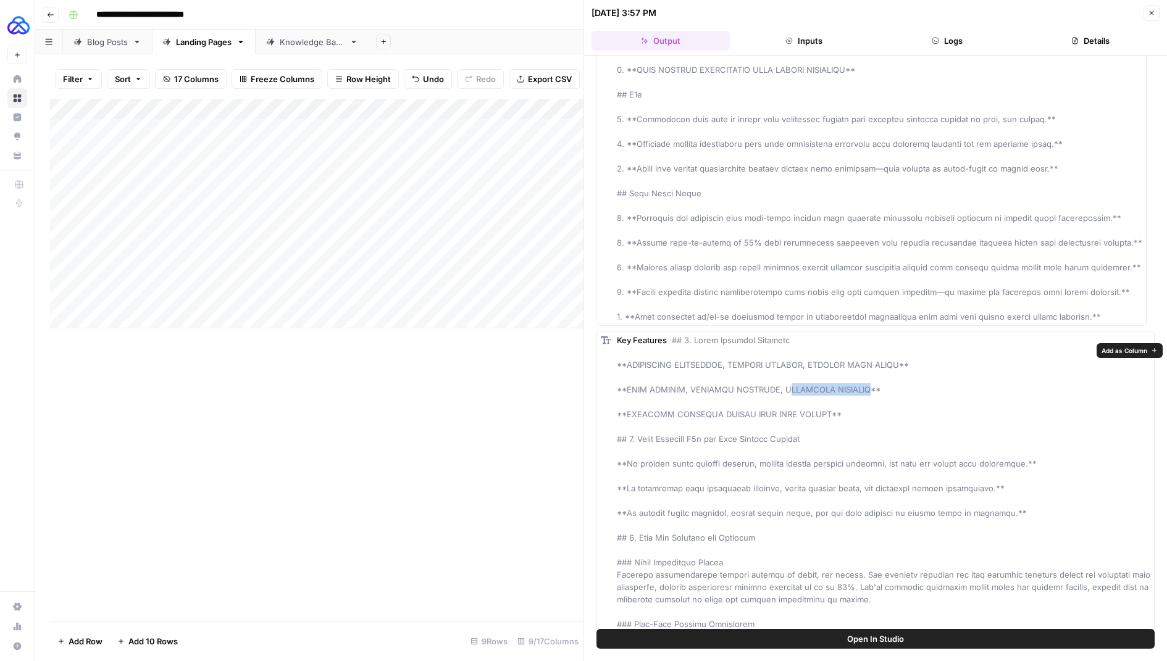
drag, startPoint x: 870, startPoint y: 401, endPoint x: 783, endPoint y: 403, distance: 86.5
click at [783, 403] on span at bounding box center [885, 593] width 536 height 516
drag, startPoint x: 822, startPoint y: 427, endPoint x: 627, endPoint y: 426, distance: 194.5
click at [627, 426] on span at bounding box center [885, 593] width 536 height 516
copy span "VALIDATE PRODUCTS FASTER THAN EVER BEFORE"
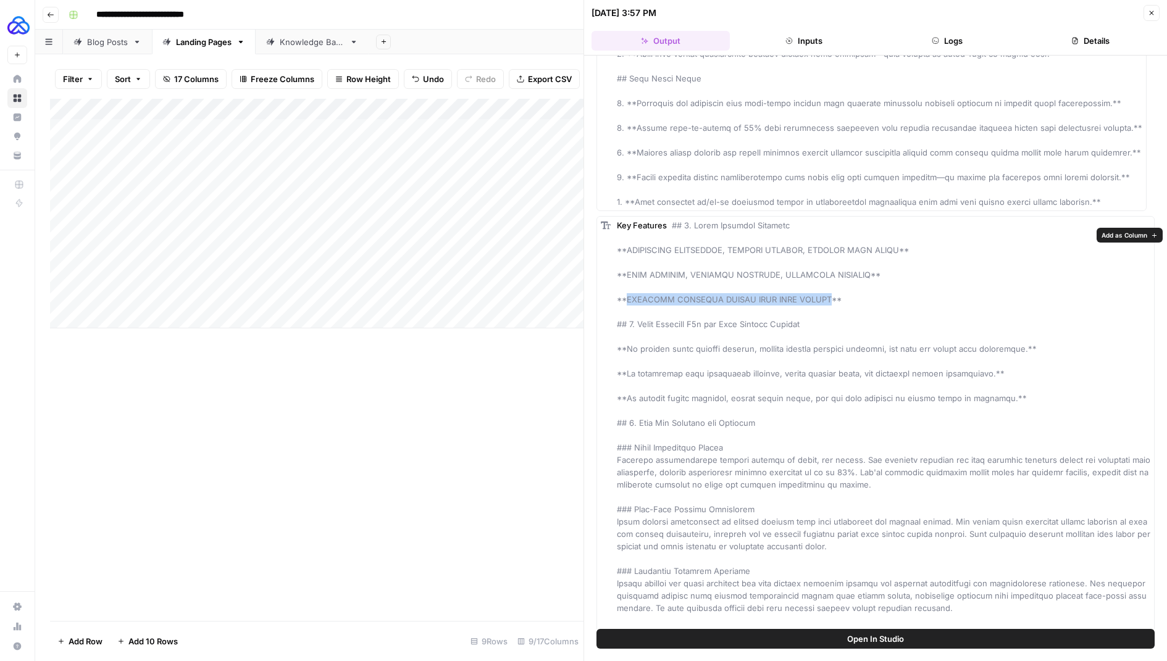
scroll to position [548, 0]
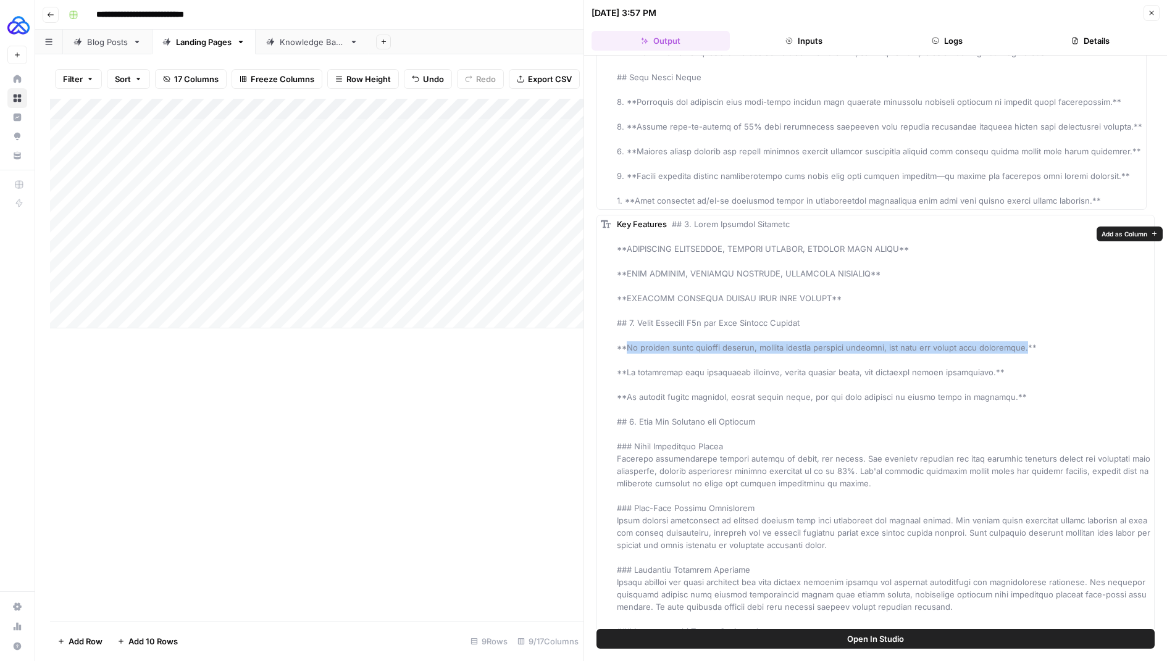
drag, startPoint x: 1031, startPoint y: 359, endPoint x: 627, endPoint y: 358, distance: 404.5
click at [627, 358] on span at bounding box center [885, 477] width 536 height 516
copy span "We deliver rapid testing results, capture precise consumer feedback, and help y…"
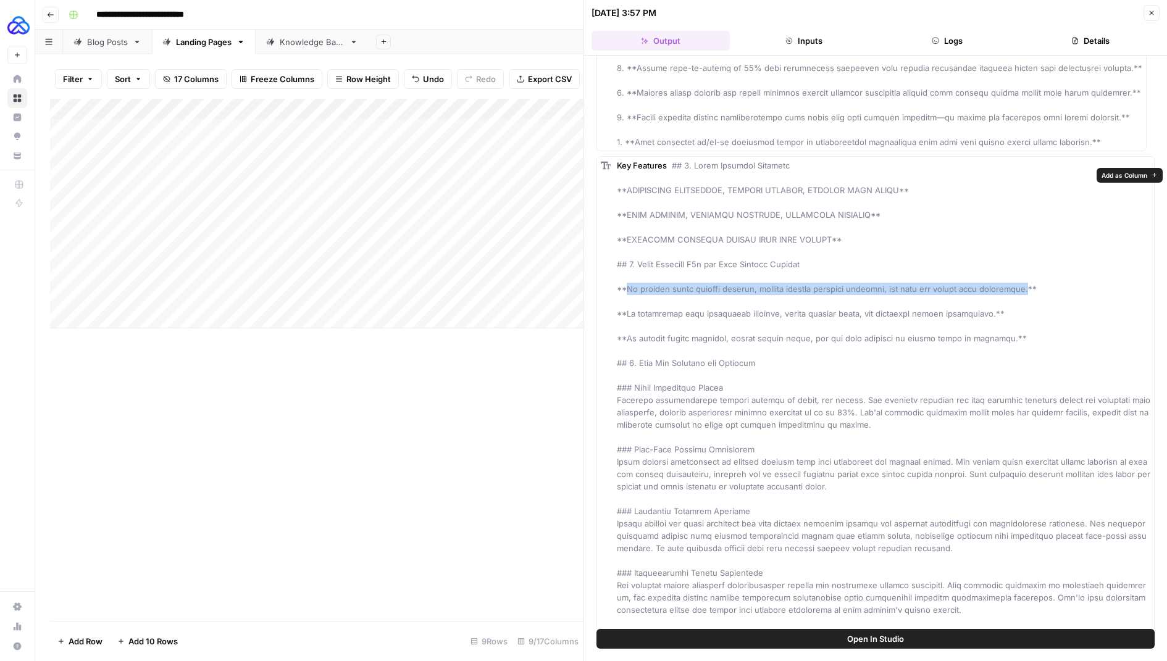
scroll to position [608, 0]
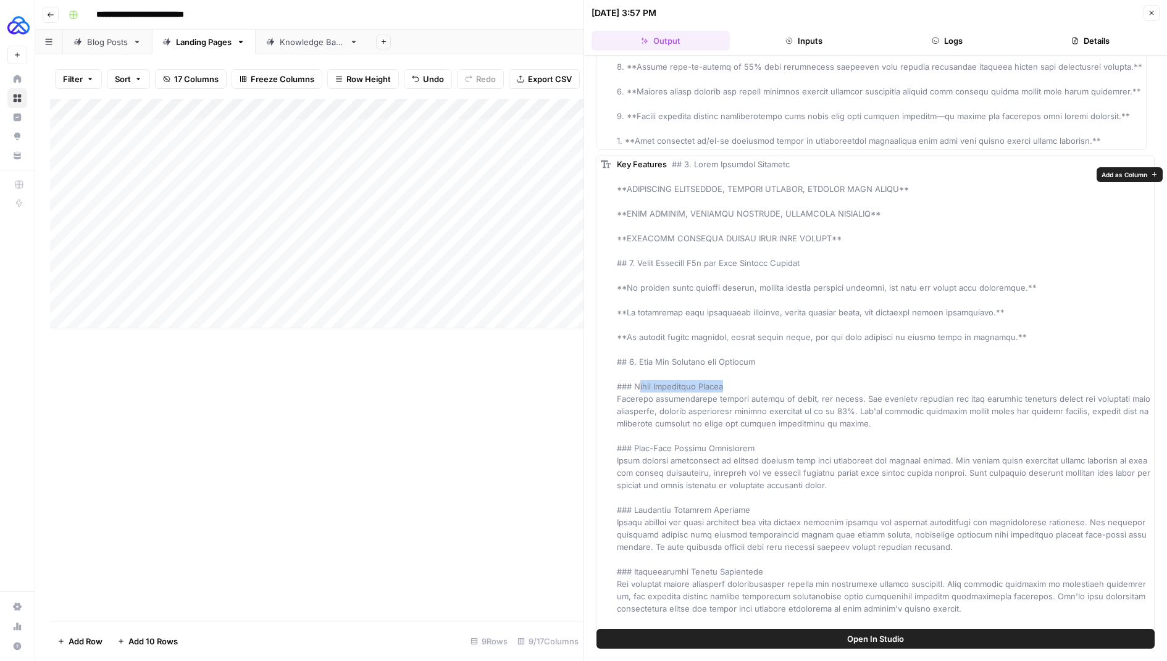
drag, startPoint x: 726, startPoint y: 393, endPoint x: 639, endPoint y: 393, distance: 86.5
click at [639, 393] on div "Key Features" at bounding box center [884, 417] width 534 height 519
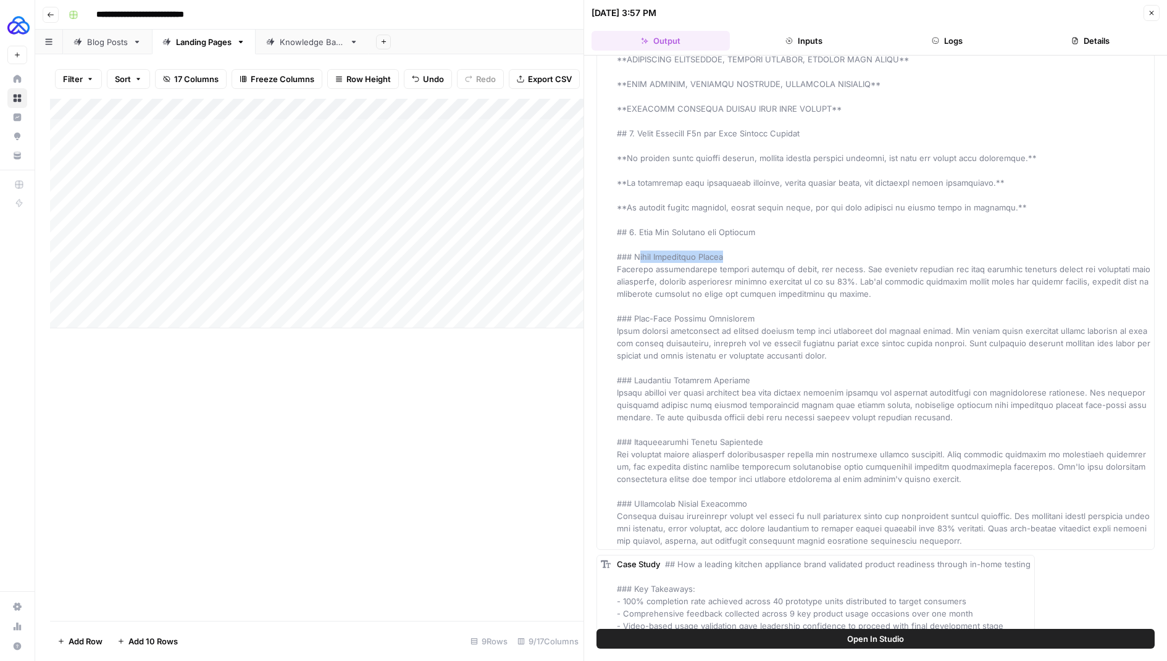
scroll to position [757, 0]
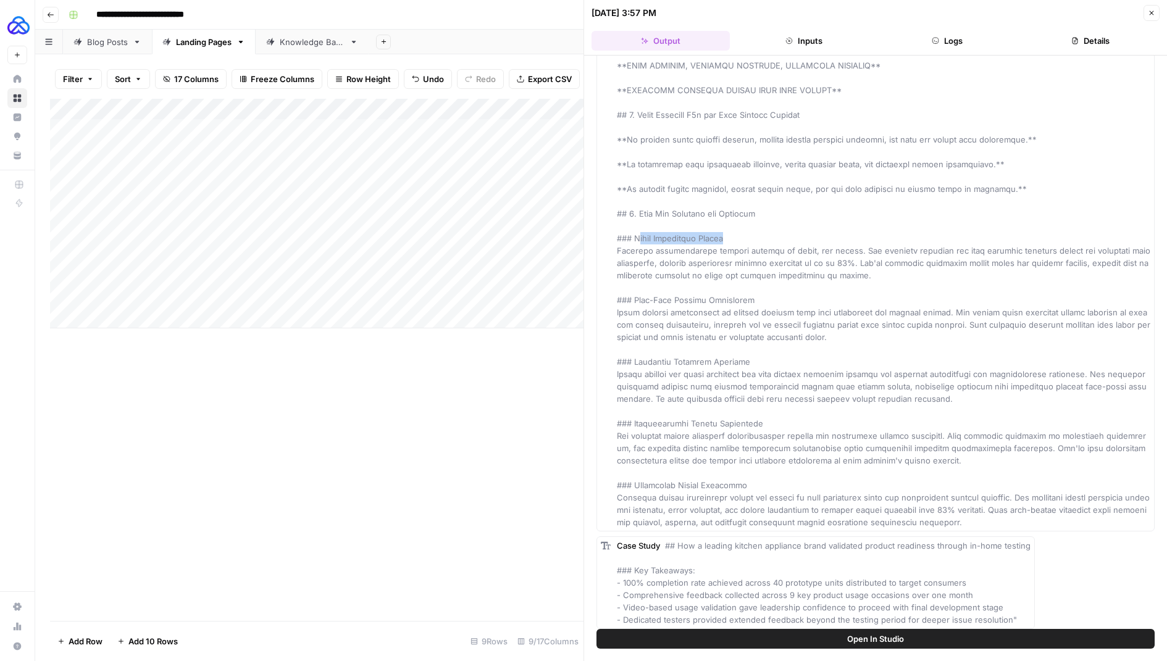
click at [671, 245] on span at bounding box center [885, 269] width 536 height 516
drag, startPoint x: 635, startPoint y: 250, endPoint x: 726, endPoint y: 252, distance: 91.4
click at [726, 252] on div "Key Features" at bounding box center [884, 269] width 534 height 519
copy span "Rapid Validation Cycles"
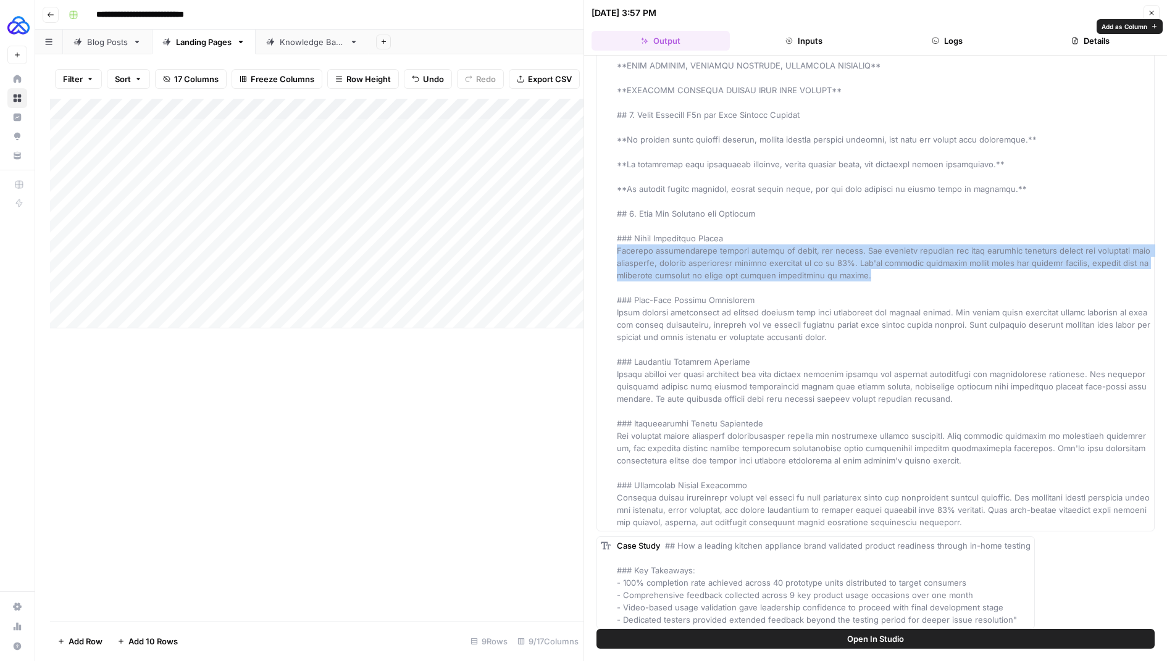
drag, startPoint x: 855, startPoint y: 285, endPoint x: 617, endPoint y: 266, distance: 239.2
click at [617, 265] on div "Key Features" at bounding box center [884, 269] width 534 height 519
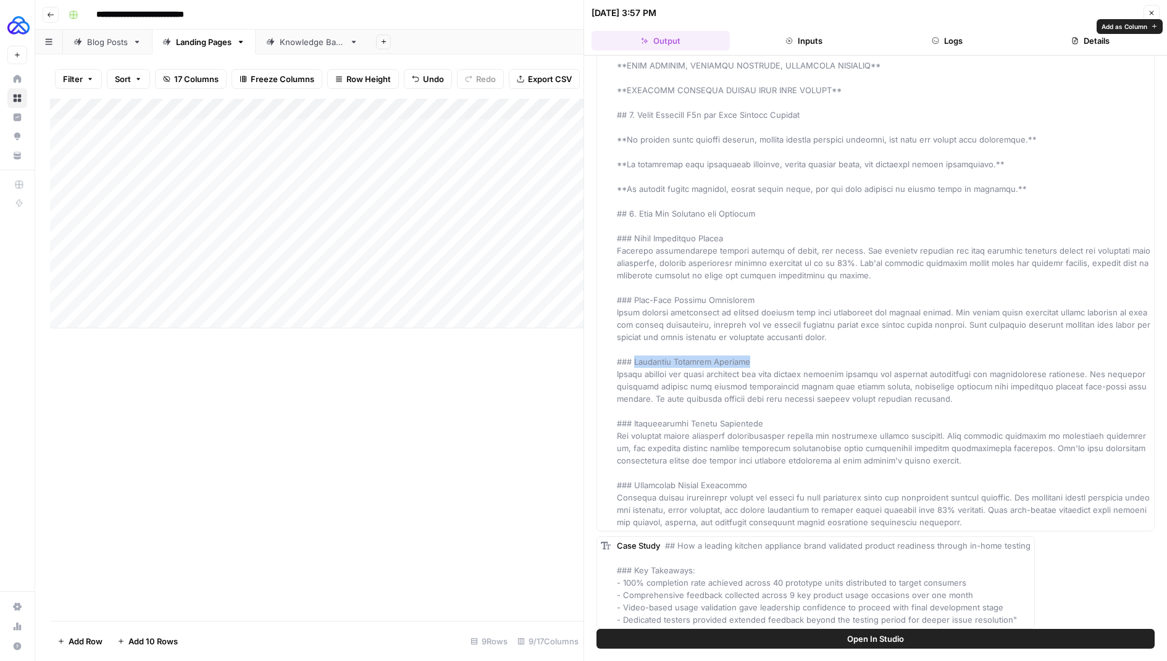
drag, startPoint x: 752, startPoint y: 372, endPoint x: 634, endPoint y: 376, distance: 117.4
click at [634, 376] on div "Key Features" at bounding box center [884, 269] width 534 height 519
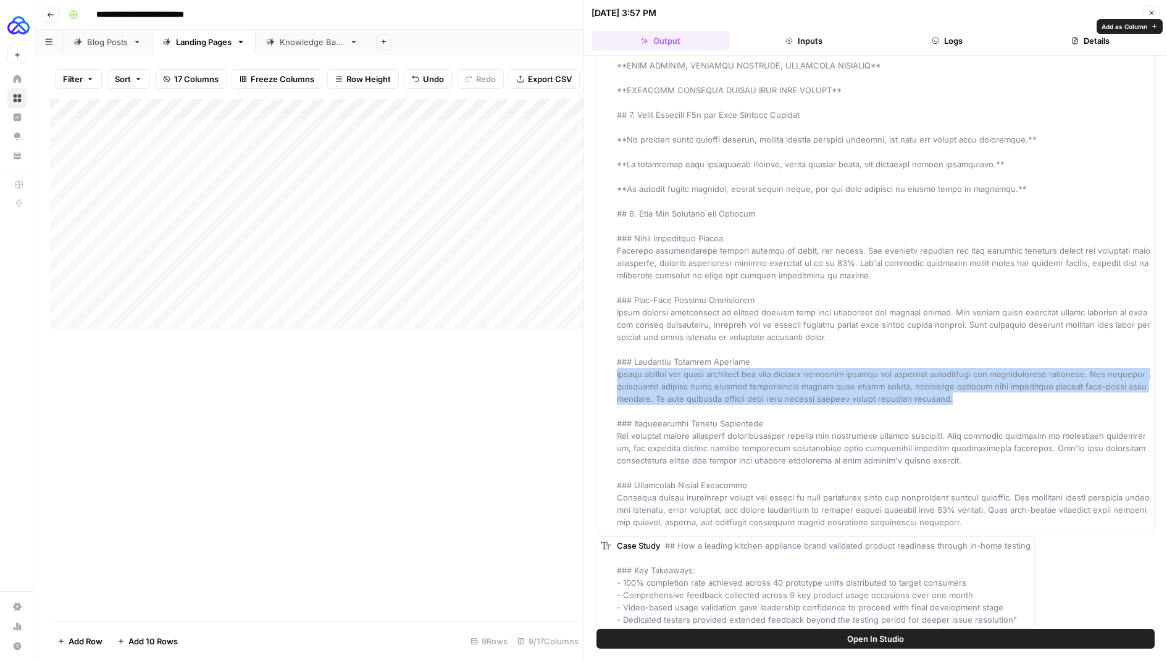
drag, startPoint x: 927, startPoint y: 412, endPoint x: 613, endPoint y: 388, distance: 314.7
click at [613, 388] on div "Key Features" at bounding box center [876, 269] width 558 height 525
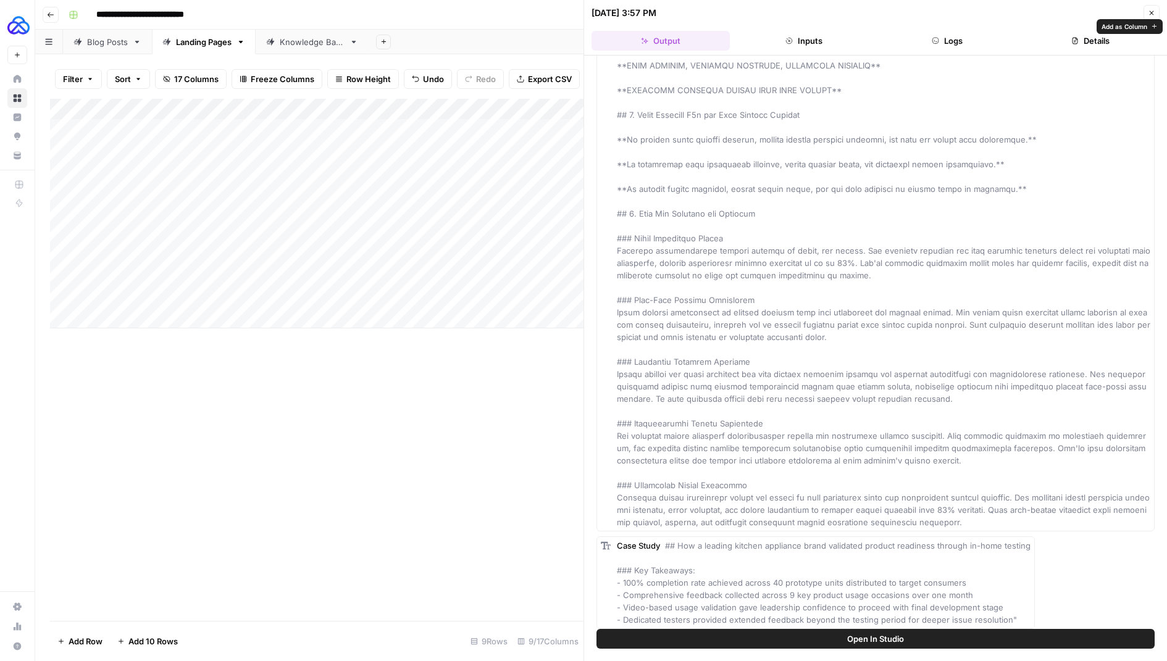
drag, startPoint x: 745, startPoint y: 490, endPoint x: 737, endPoint y: 490, distance: 8.7
click at [737, 490] on div "Key Features" at bounding box center [884, 269] width 534 height 519
drag, startPoint x: 737, startPoint y: 490, endPoint x: 636, endPoint y: 492, distance: 100.7
click at [636, 492] on span at bounding box center [885, 269] width 536 height 516
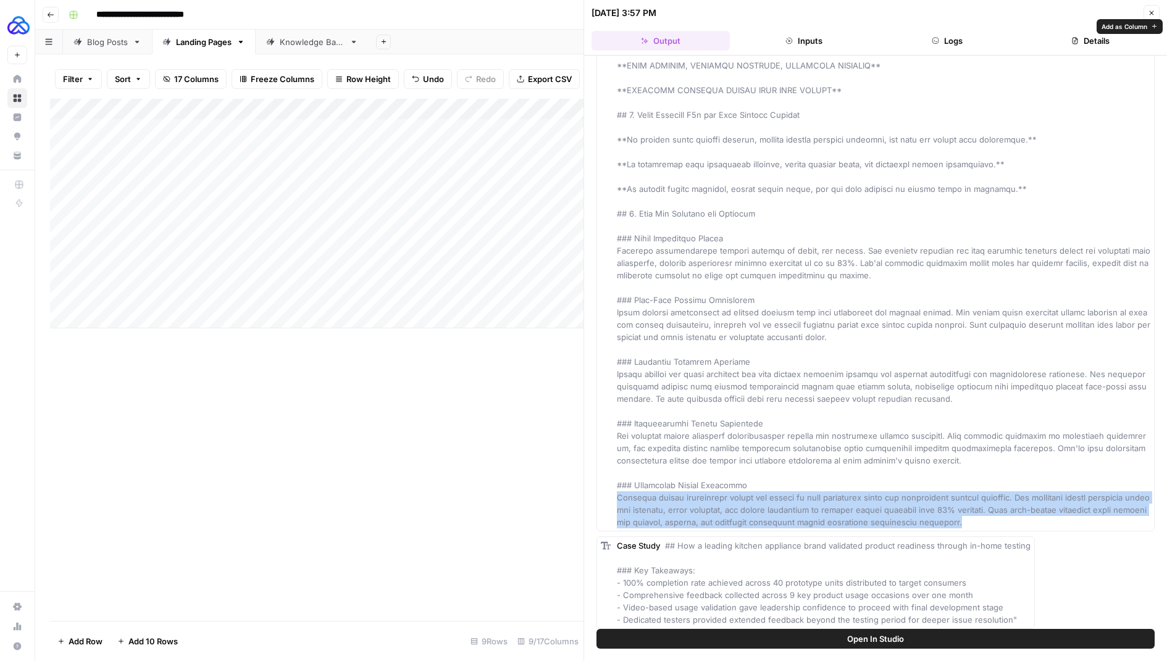
drag, startPoint x: 980, startPoint y: 531, endPoint x: 601, endPoint y: 508, distance: 379.9
click at [601, 508] on div "Key Features" at bounding box center [876, 269] width 558 height 525
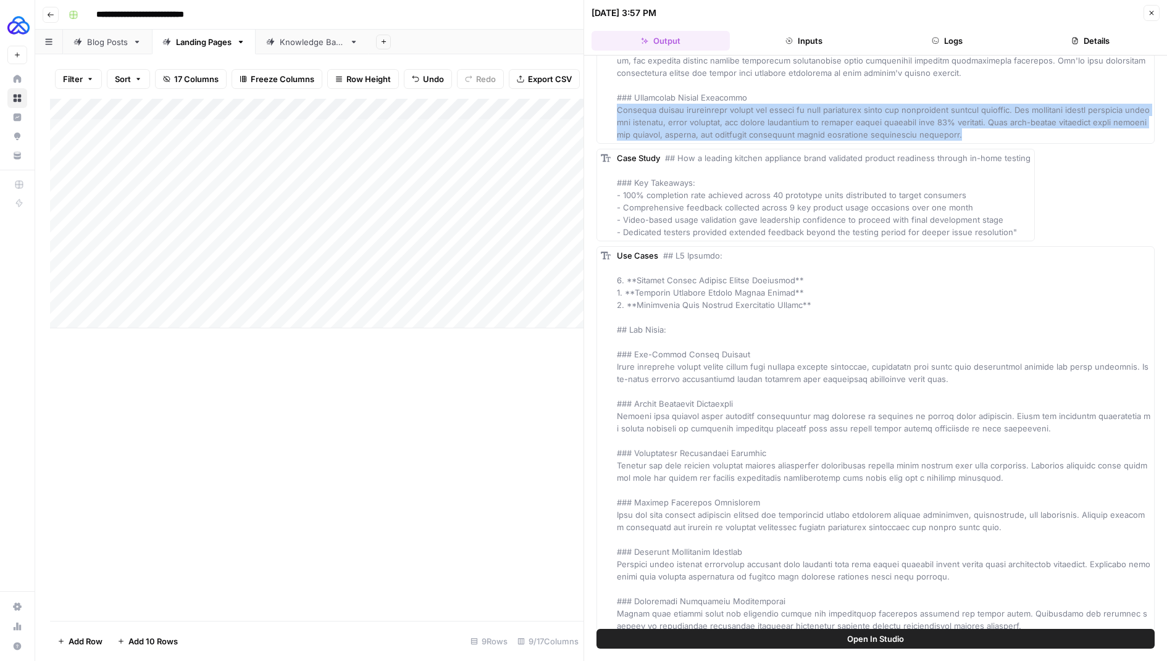
scroll to position [1146, 0]
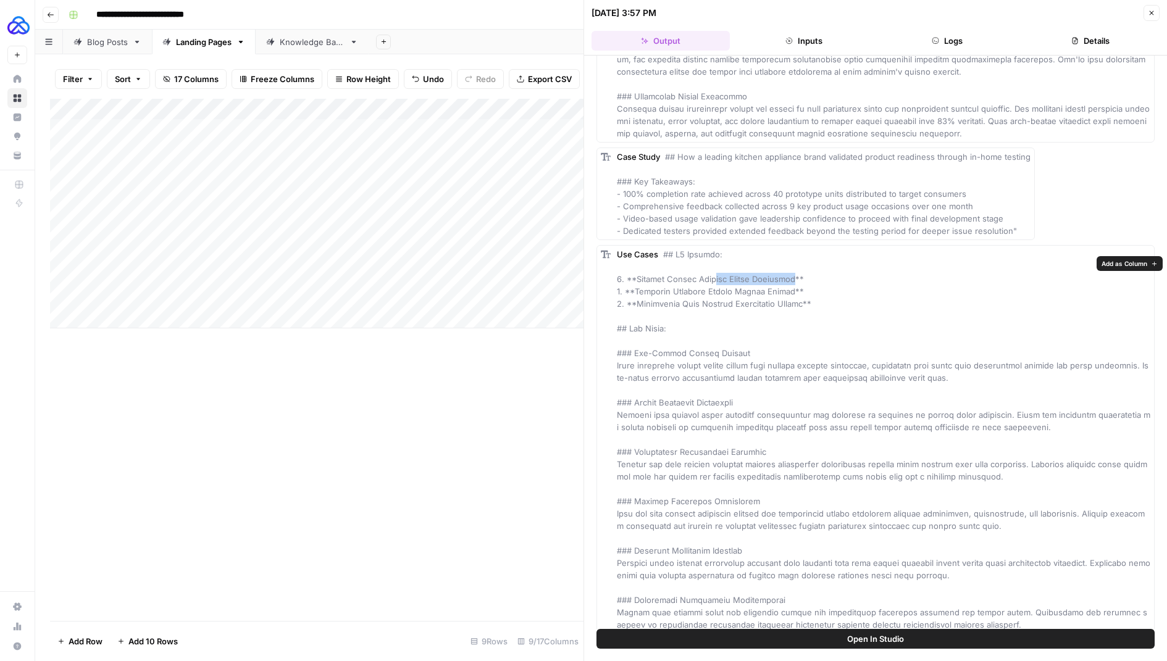
drag, startPoint x: 783, startPoint y: 289, endPoint x: 709, endPoint y: 288, distance: 74.1
click at [709, 288] on span at bounding box center [884, 440] width 534 height 380
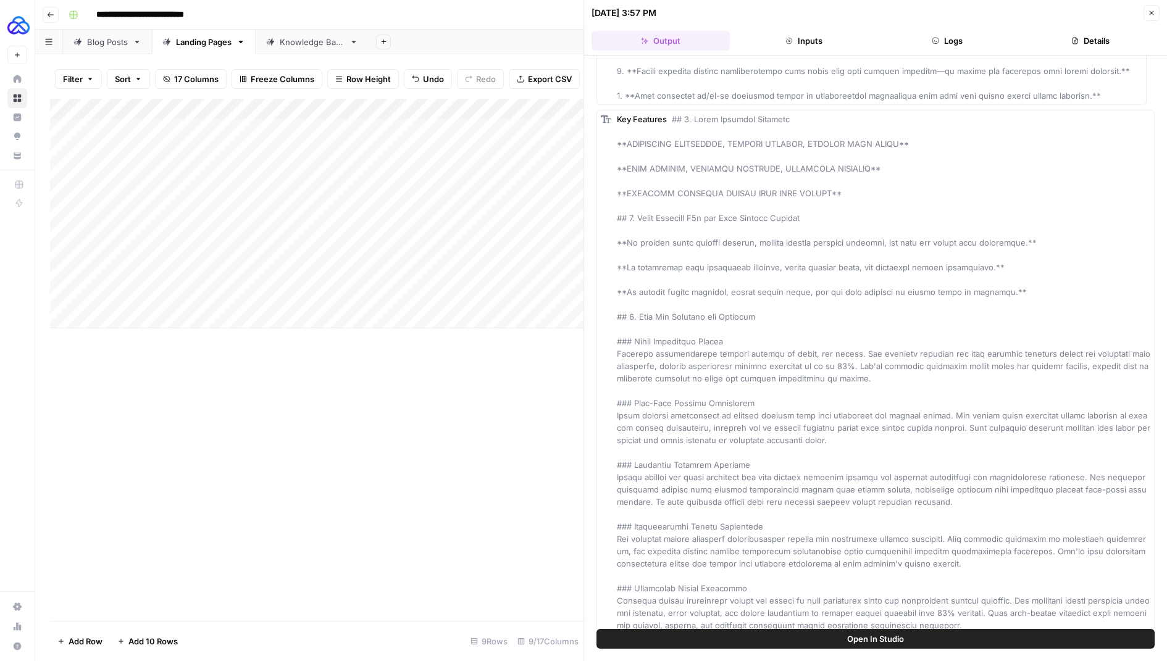
scroll to position [649, 0]
drag, startPoint x: 870, startPoint y: 182, endPoint x: 629, endPoint y: 187, distance: 240.3
click at [629, 187] on div "Key Features" at bounding box center [884, 376] width 534 height 519
click at [895, 156] on span at bounding box center [885, 377] width 536 height 516
drag, startPoint x: 902, startPoint y: 157, endPoint x: 627, endPoint y: 157, distance: 275.5
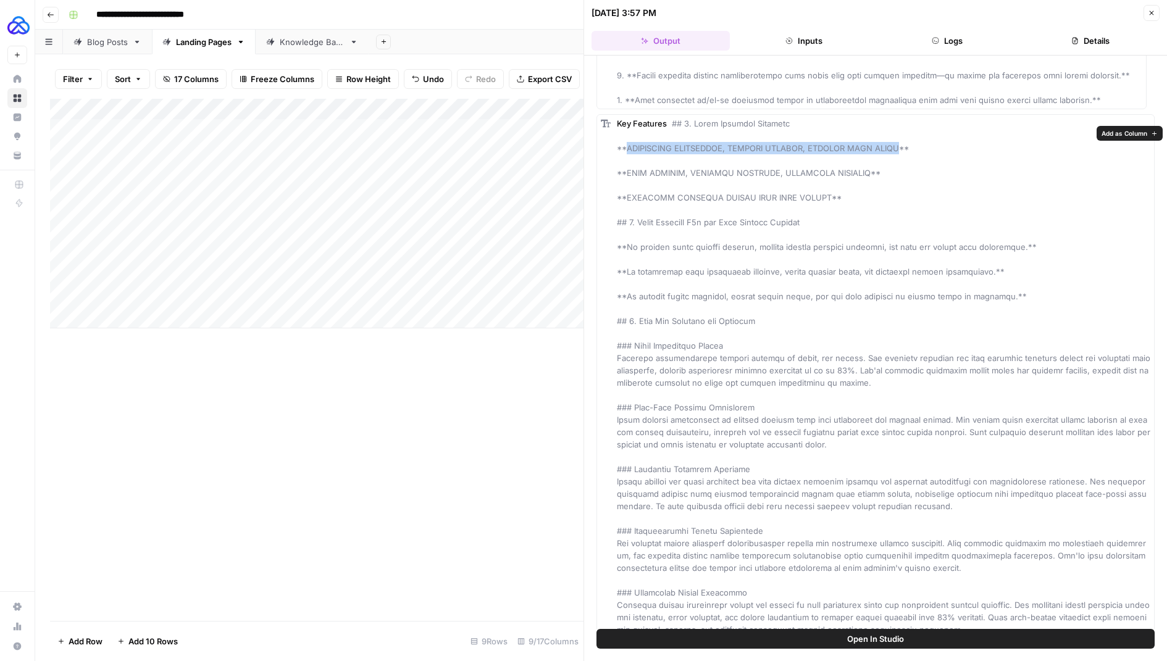
click at [627, 157] on span at bounding box center [885, 377] width 536 height 516
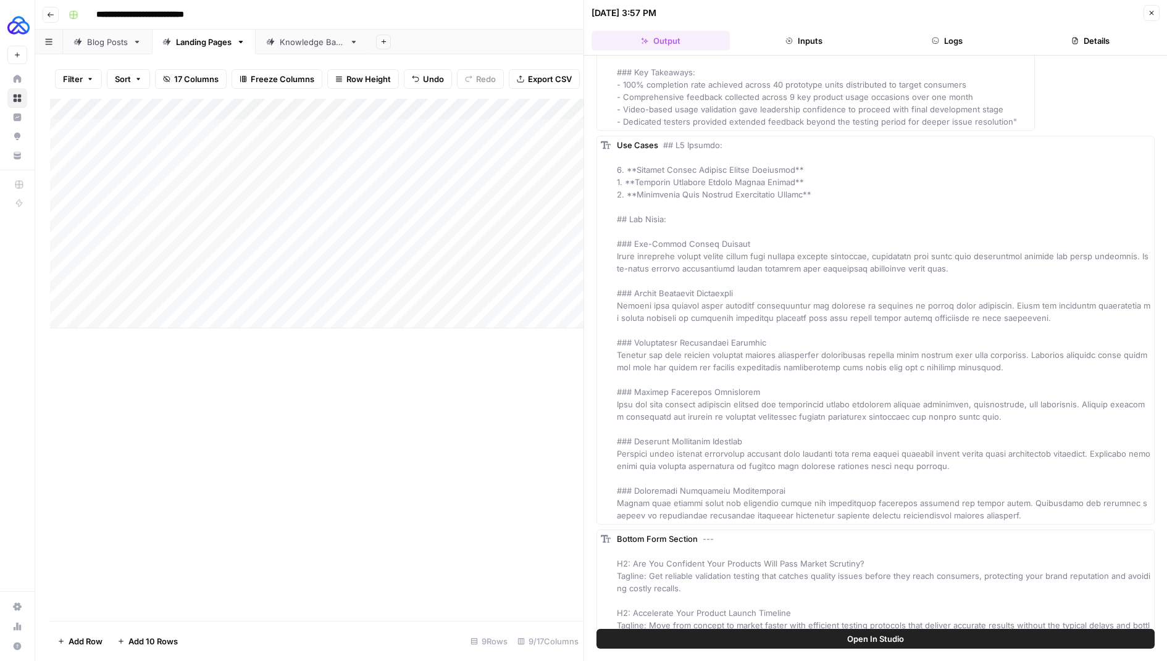
scroll to position [1256, 0]
drag, startPoint x: 785, startPoint y: 177, endPoint x: 634, endPoint y: 180, distance: 150.7
click at [634, 180] on span at bounding box center [884, 330] width 534 height 380
drag, startPoint x: 738, startPoint y: 249, endPoint x: 637, endPoint y: 251, distance: 101.3
click at [637, 251] on div "Use Cases" at bounding box center [884, 329] width 534 height 383
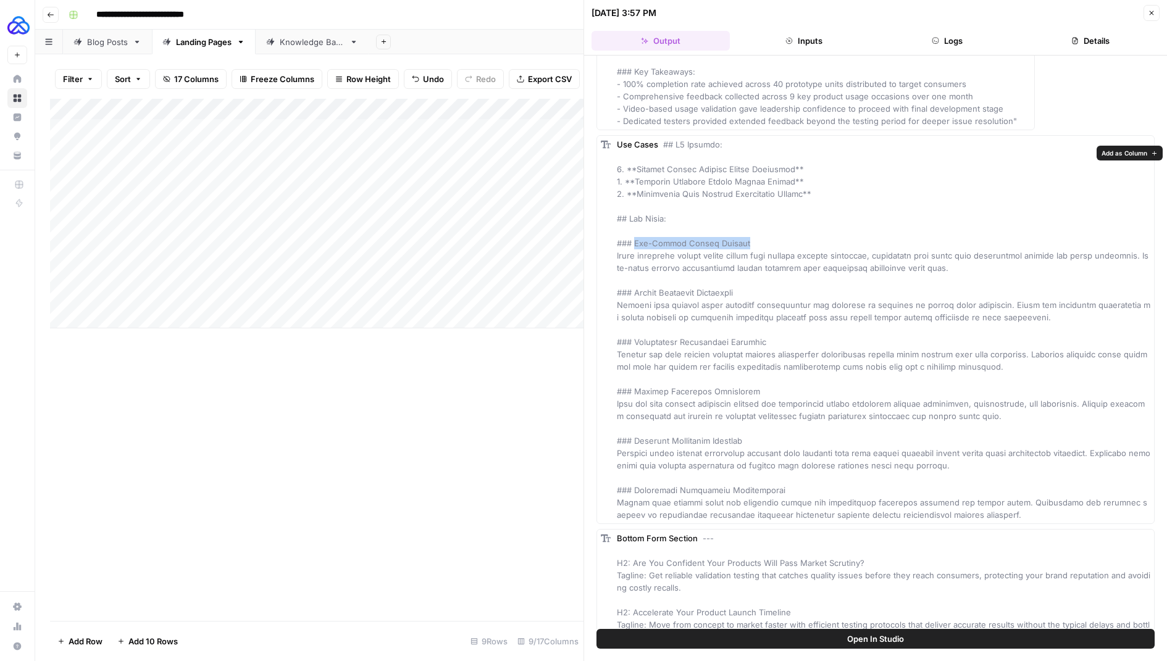
drag, startPoint x: 635, startPoint y: 251, endPoint x: 741, endPoint y: 251, distance: 106.2
click at [742, 251] on div "Use Cases" at bounding box center [884, 329] width 534 height 383
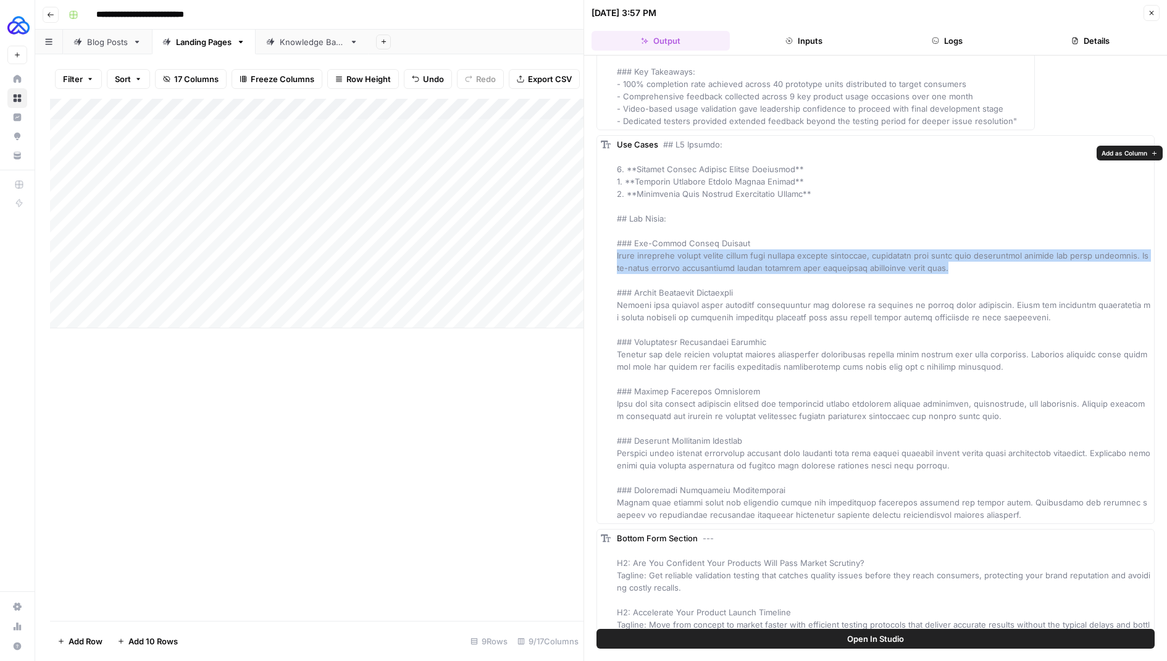
drag, startPoint x: 934, startPoint y: 278, endPoint x: 616, endPoint y: 269, distance: 318.2
click at [617, 269] on div "Use Cases" at bounding box center [884, 329] width 534 height 383
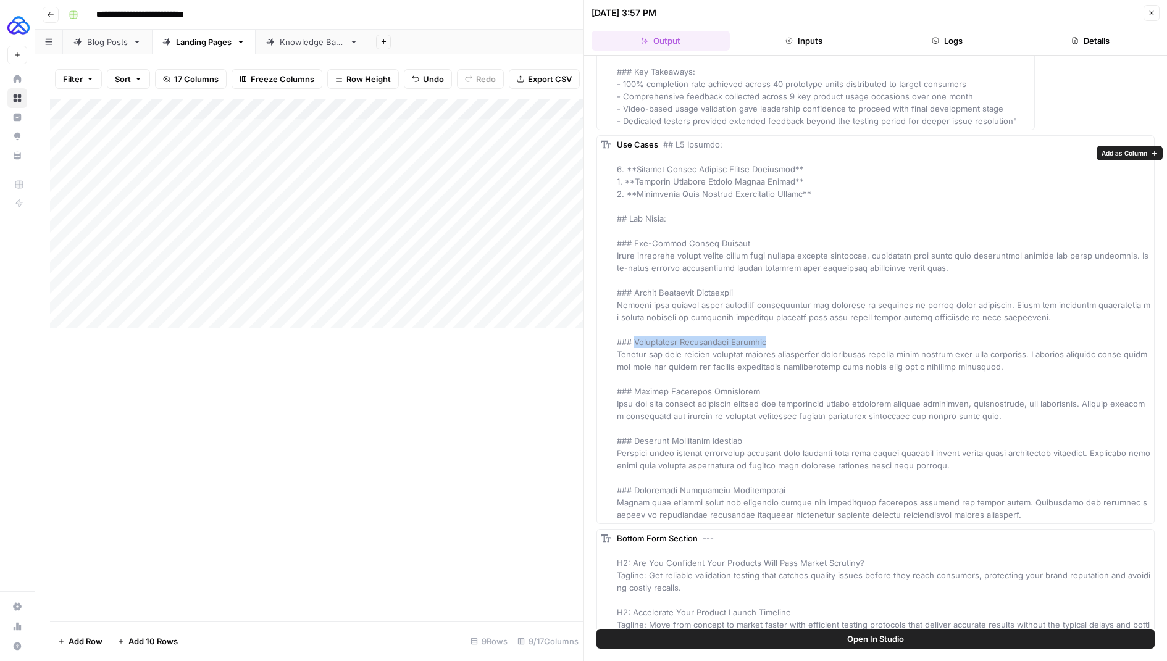
drag, startPoint x: 777, startPoint y: 349, endPoint x: 636, endPoint y: 353, distance: 140.9
click at [636, 353] on div "Use Cases" at bounding box center [884, 329] width 534 height 383
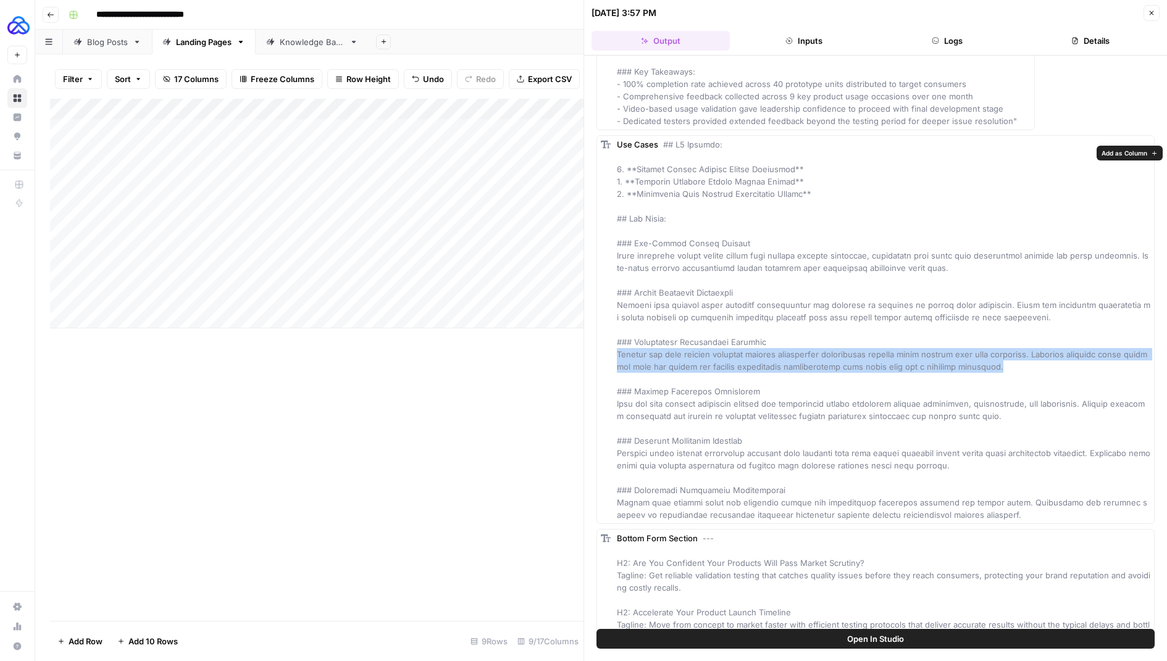
drag, startPoint x: 1015, startPoint y: 376, endPoint x: 613, endPoint y: 367, distance: 402.2
click at [613, 367] on div "Use Cases" at bounding box center [876, 329] width 558 height 389
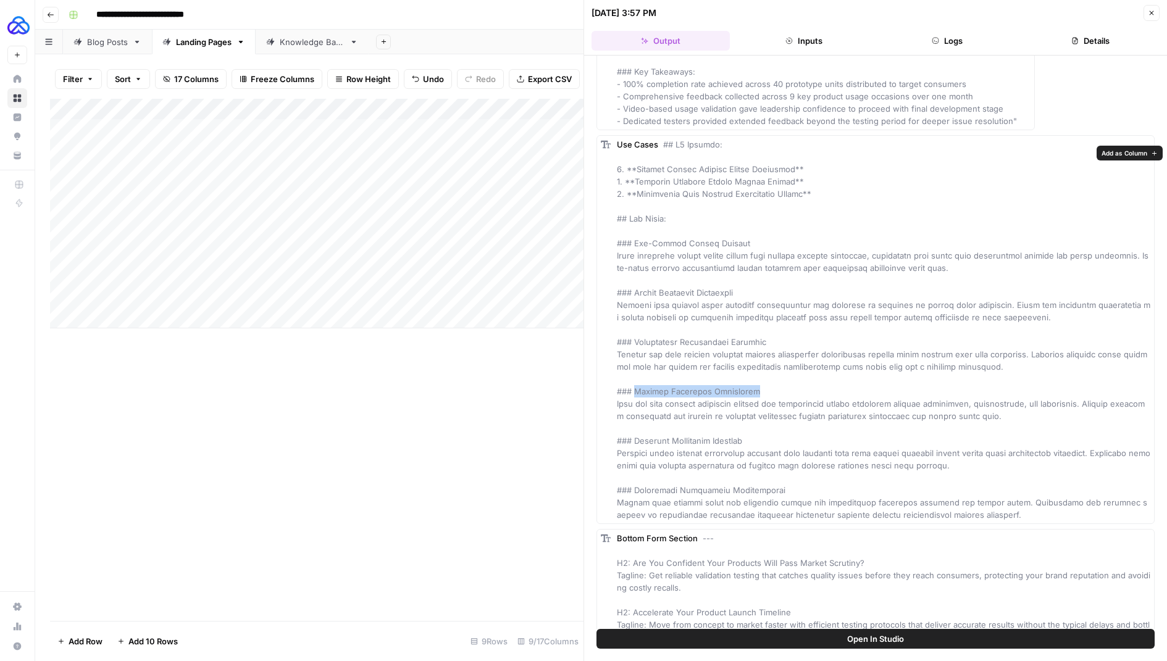
drag, startPoint x: 752, startPoint y: 395, endPoint x: 635, endPoint y: 397, distance: 116.7
click at [635, 397] on div "Use Cases" at bounding box center [884, 329] width 534 height 383
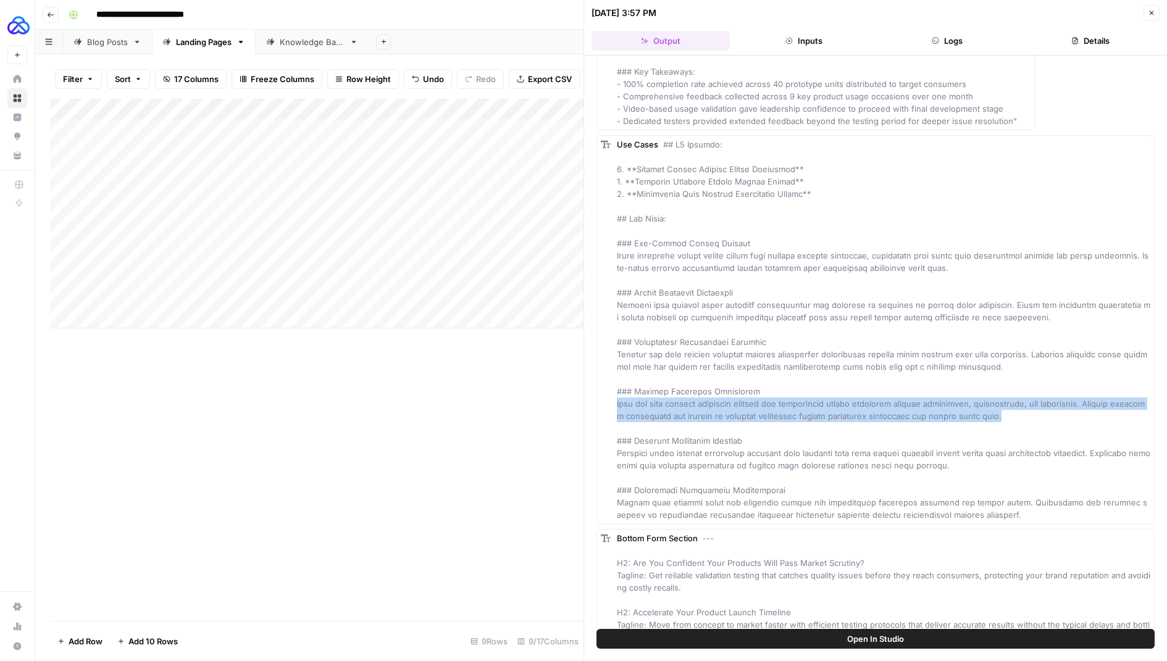
drag, startPoint x: 1013, startPoint y: 420, endPoint x: 606, endPoint y: 414, distance: 406.4
click at [606, 414] on div "Use Cases" at bounding box center [876, 329] width 558 height 389
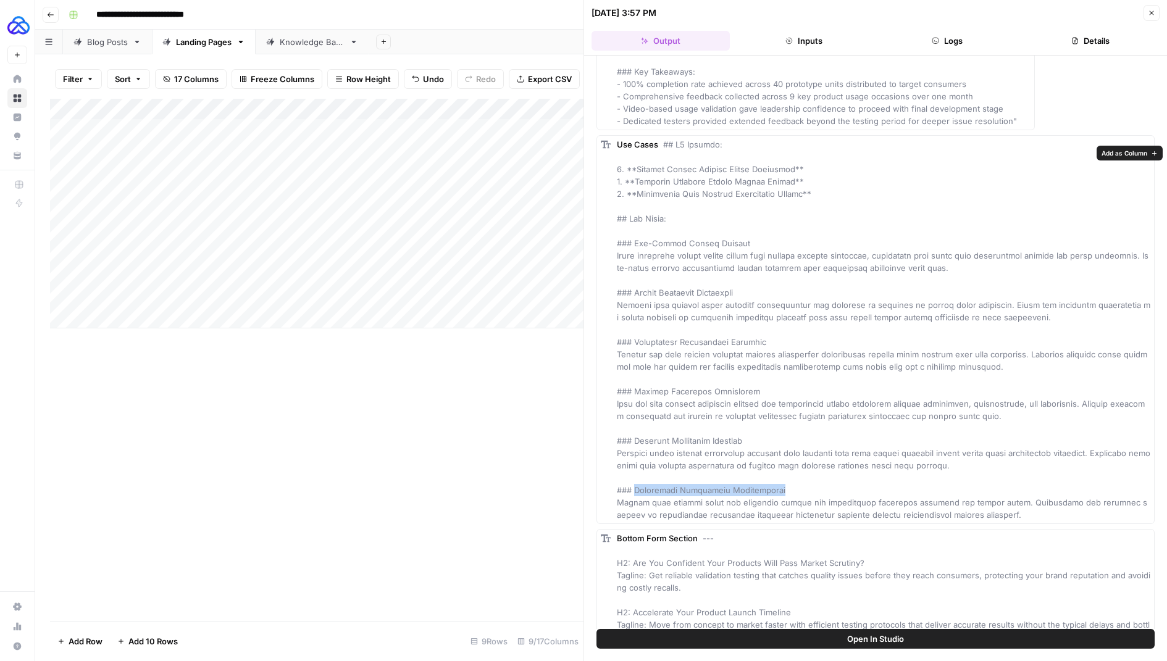
drag, startPoint x: 774, startPoint y: 498, endPoint x: 636, endPoint y: 501, distance: 137.8
click at [636, 501] on div "Use Cases" at bounding box center [884, 329] width 534 height 383
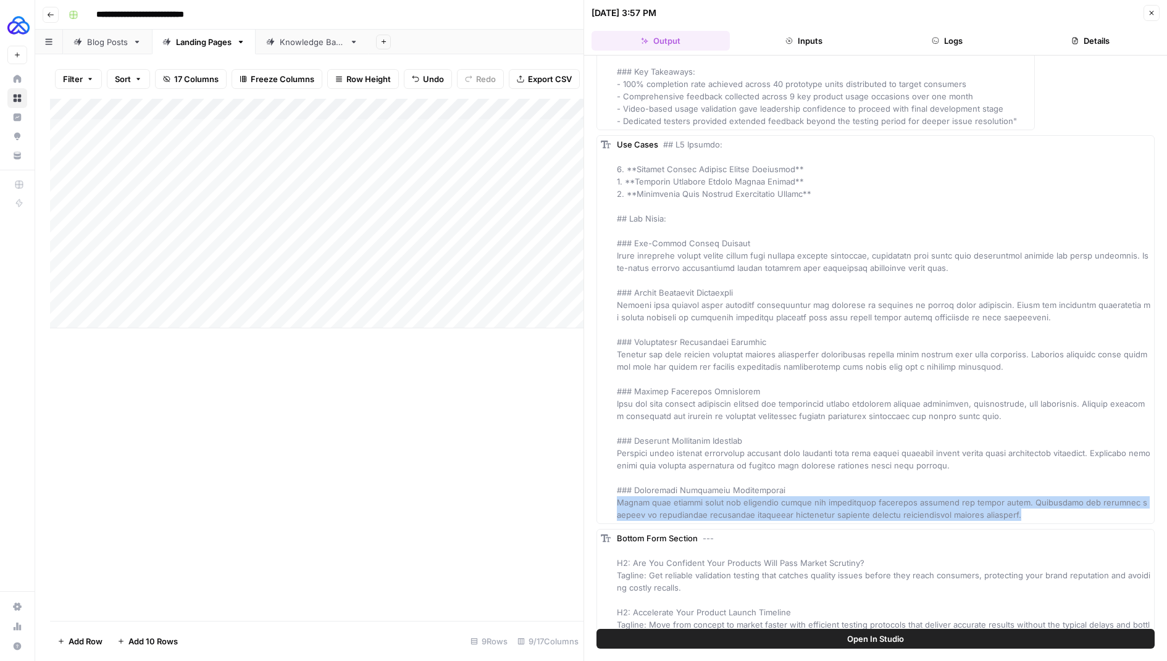
drag, startPoint x: 982, startPoint y: 526, endPoint x: 608, endPoint y: 516, distance: 373.8
click at [608, 516] on div "Use Cases" at bounding box center [876, 329] width 558 height 389
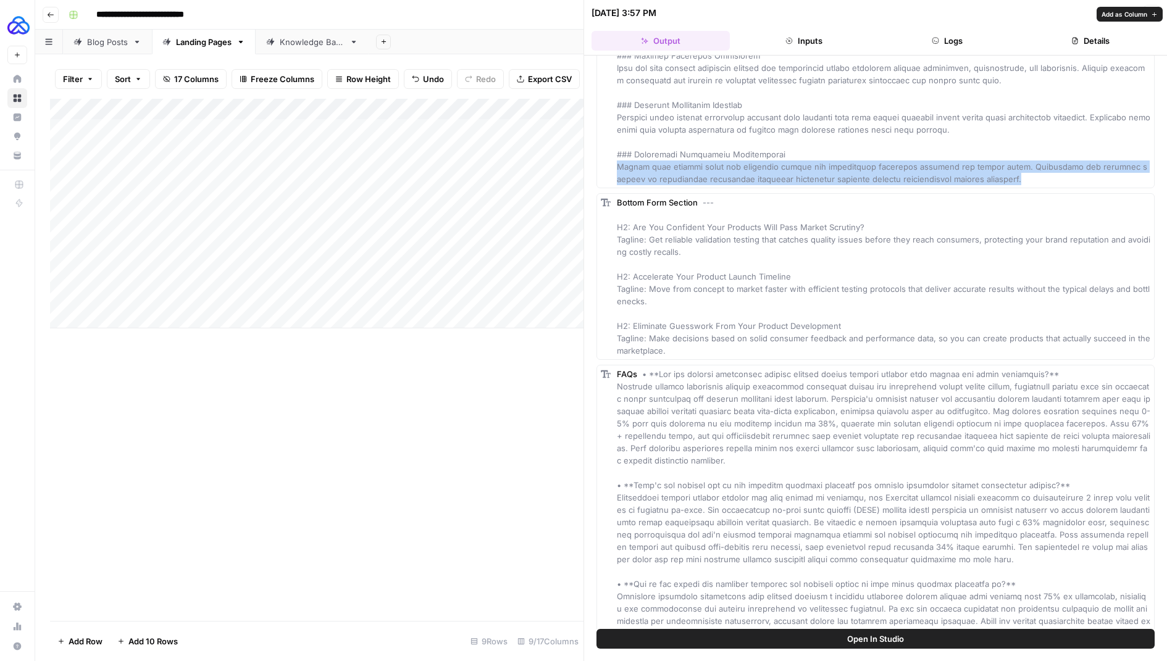
scroll to position [1603, 0]
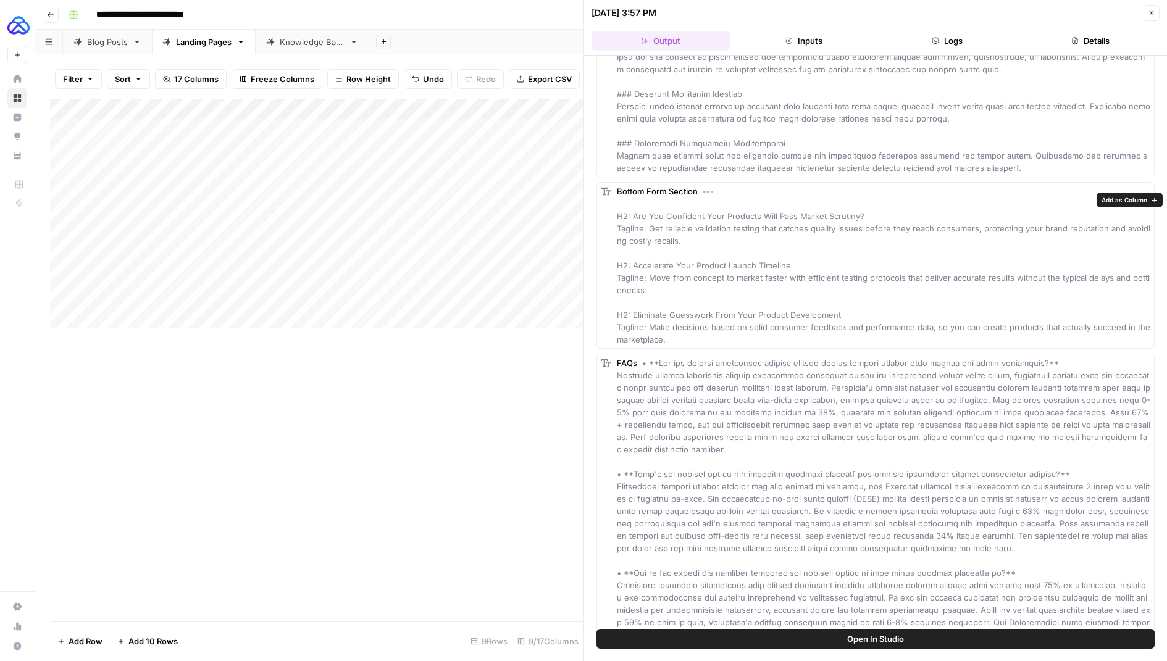
click at [863, 248] on div "Bottom Form Section --- H2: Are You Confident Your Products Will Pass Market Sc…" at bounding box center [884, 265] width 534 height 161
drag, startPoint x: 844, startPoint y: 342, endPoint x: 632, endPoint y: 345, distance: 211.9
click at [632, 345] on div "Bottom Form Section --- H2: Are You Confident Your Products Will Pass Market Sc…" at bounding box center [884, 265] width 534 height 161
drag, startPoint x: 678, startPoint y: 366, endPoint x: 651, endPoint y: 361, distance: 27.6
click at [651, 346] on div "Bottom Form Section --- H2: Are You Confident Your Products Will Pass Market Sc…" at bounding box center [884, 265] width 534 height 161
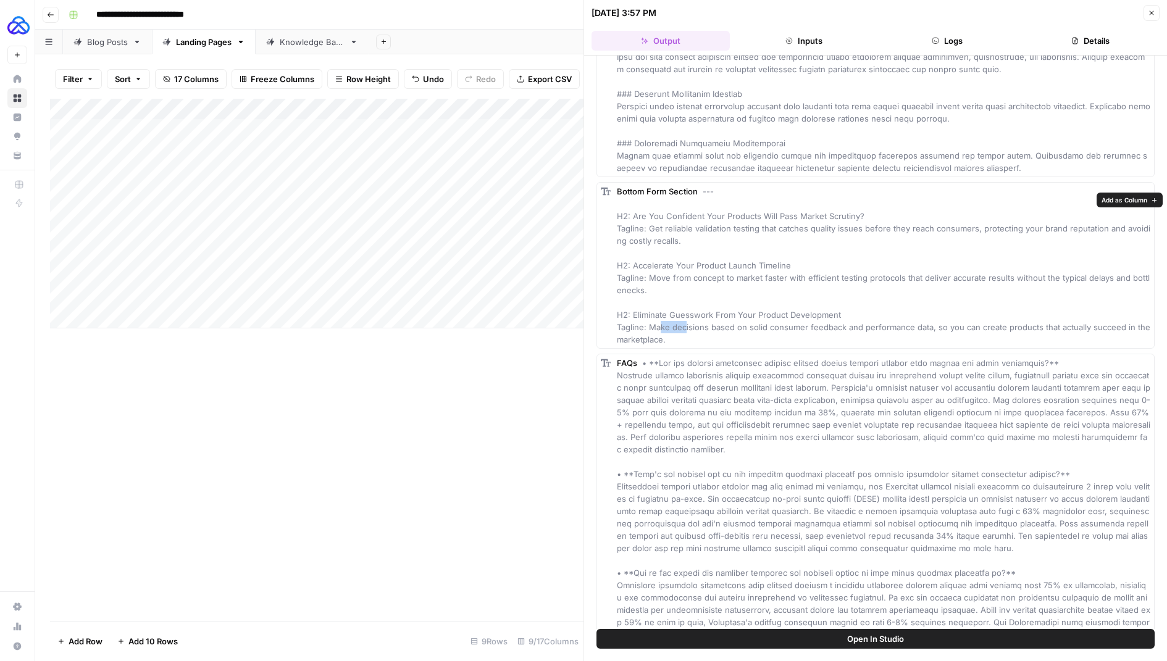
drag, startPoint x: 675, startPoint y: 371, endPoint x: 648, endPoint y: 359, distance: 29.9
click at [648, 346] on div "Bottom Form Section --- H2: Are You Confident Your Products Will Pass Market Sc…" at bounding box center [884, 265] width 534 height 161
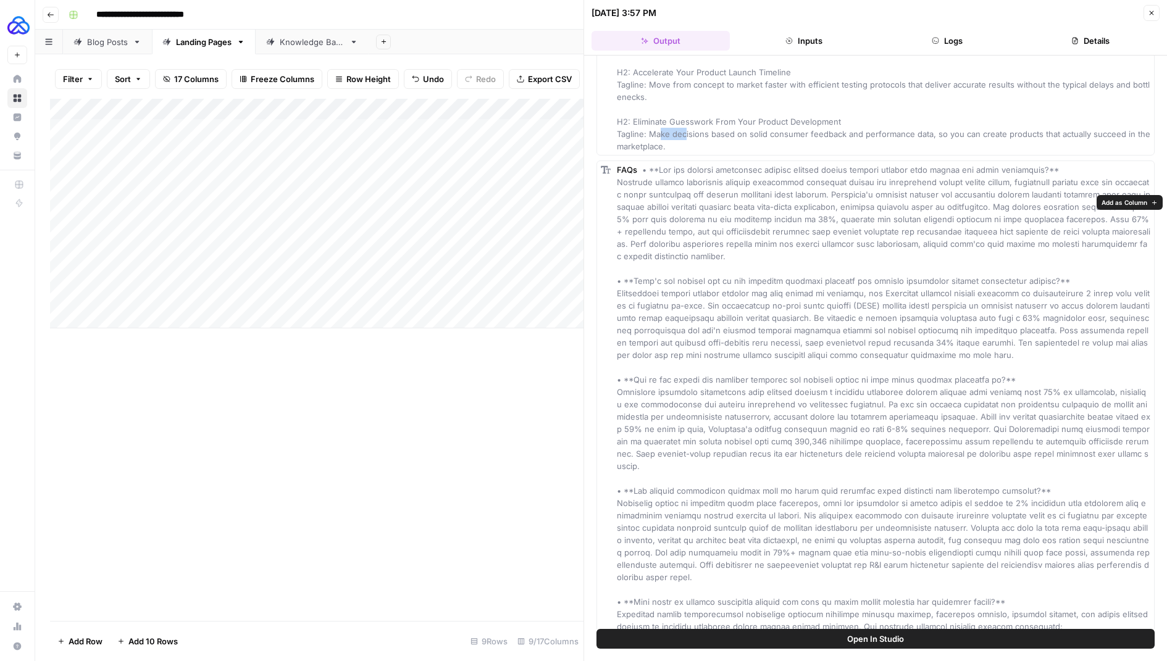
scroll to position [1797, 0]
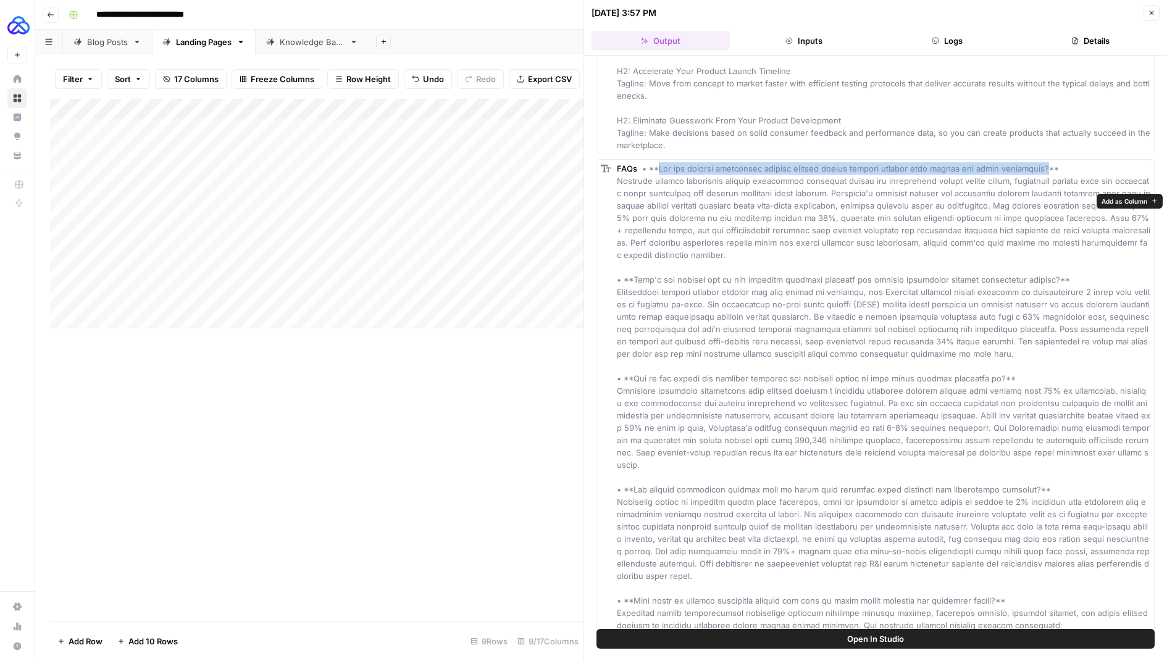
drag, startPoint x: 1038, startPoint y: 200, endPoint x: 661, endPoint y: 199, distance: 376.7
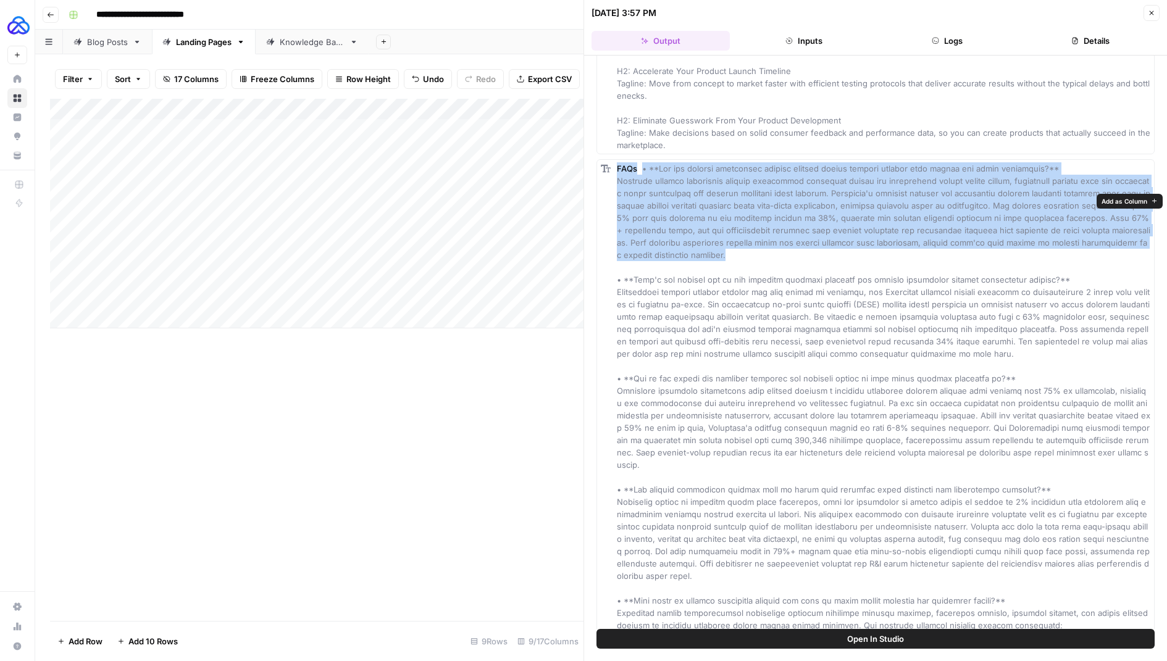
drag, startPoint x: 686, startPoint y: 287, endPoint x: 600, endPoint y: 222, distance: 107.5
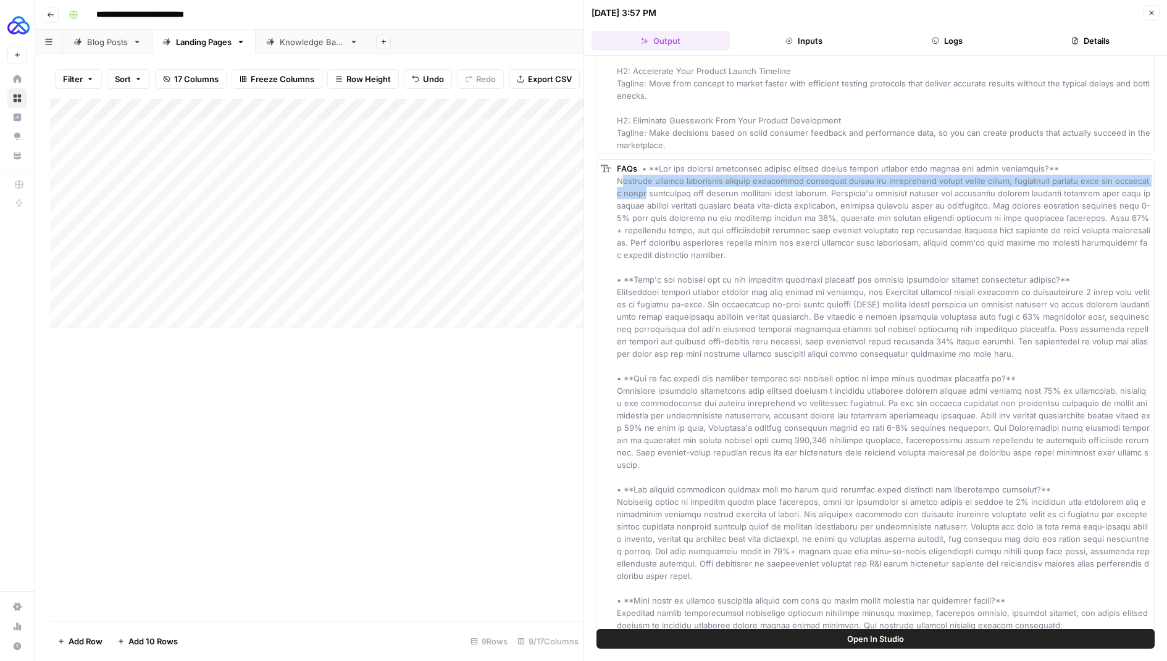
drag, startPoint x: 619, startPoint y: 217, endPoint x: 629, endPoint y: 225, distance: 12.9
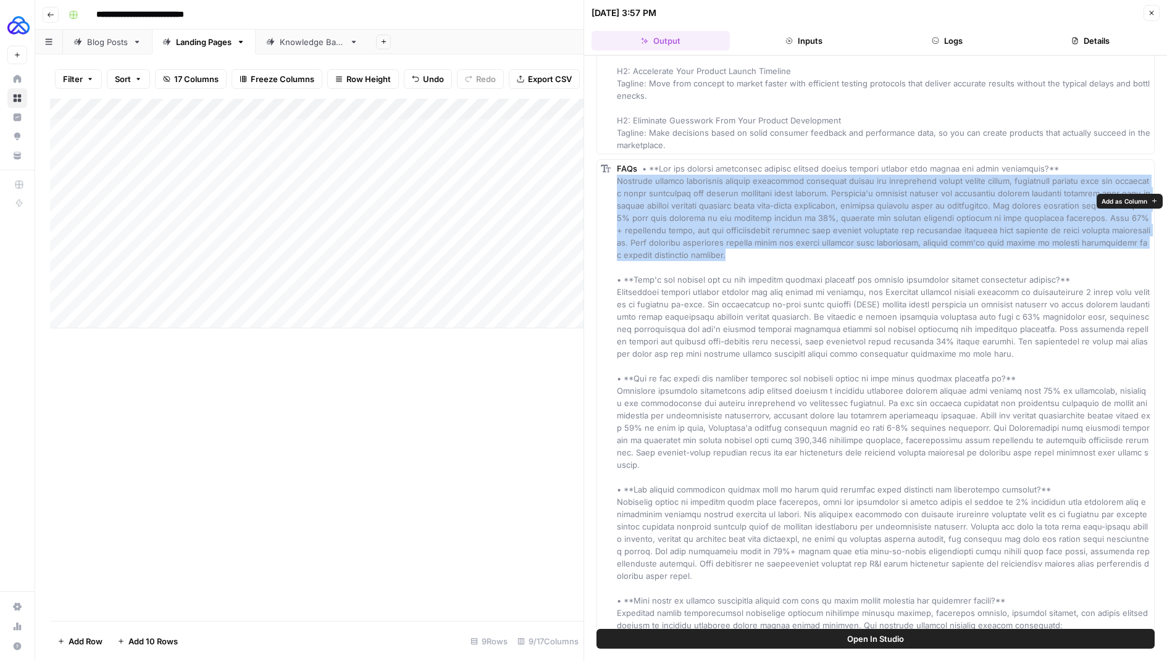
drag, startPoint x: 675, startPoint y: 287, endPoint x: 616, endPoint y: 215, distance: 93.5
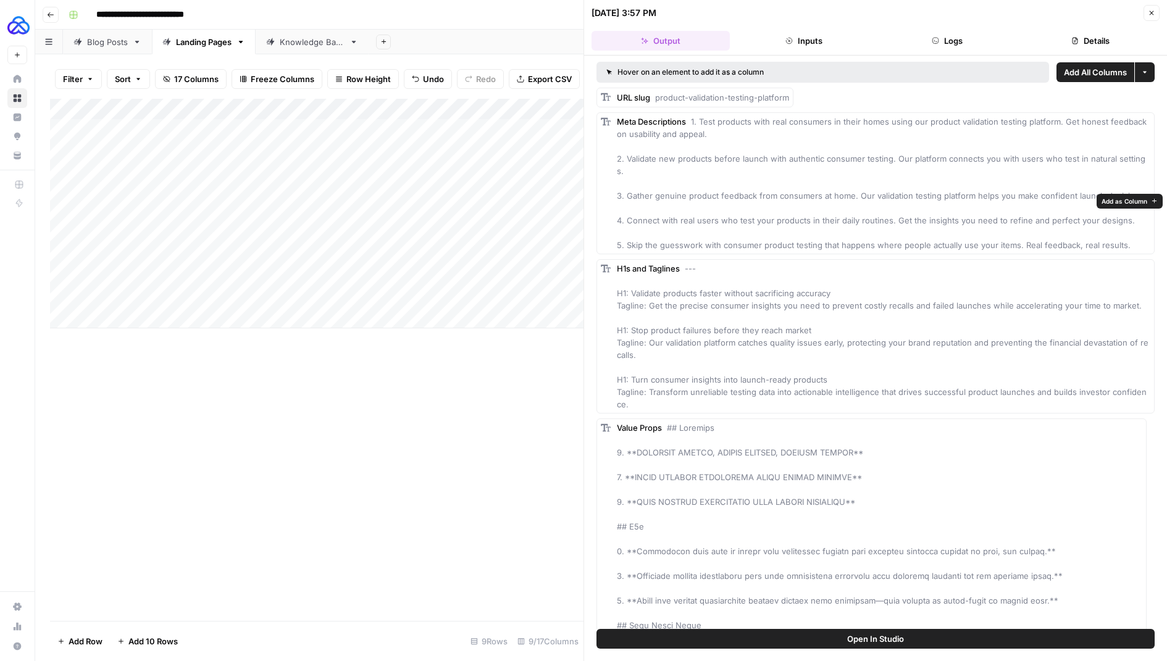
scroll to position [1797, 0]
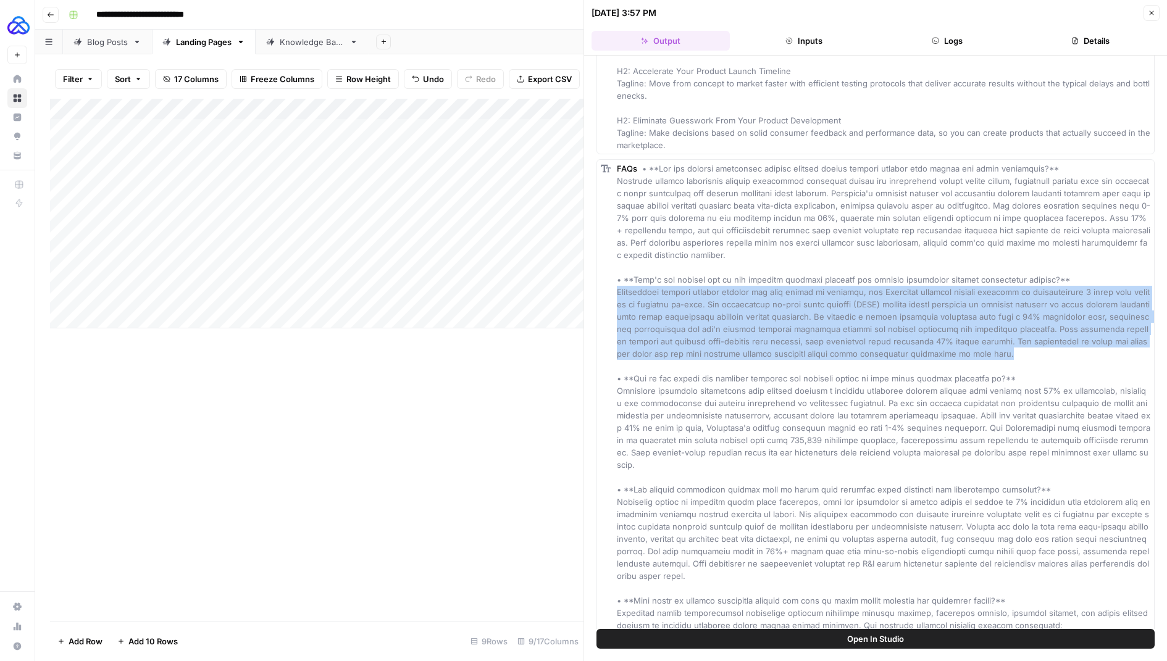
drag, startPoint x: 617, startPoint y: 324, endPoint x: 968, endPoint y: 385, distance: 356.2
copy span "Traditional product testing methods can take months to complete, but Highlight …"
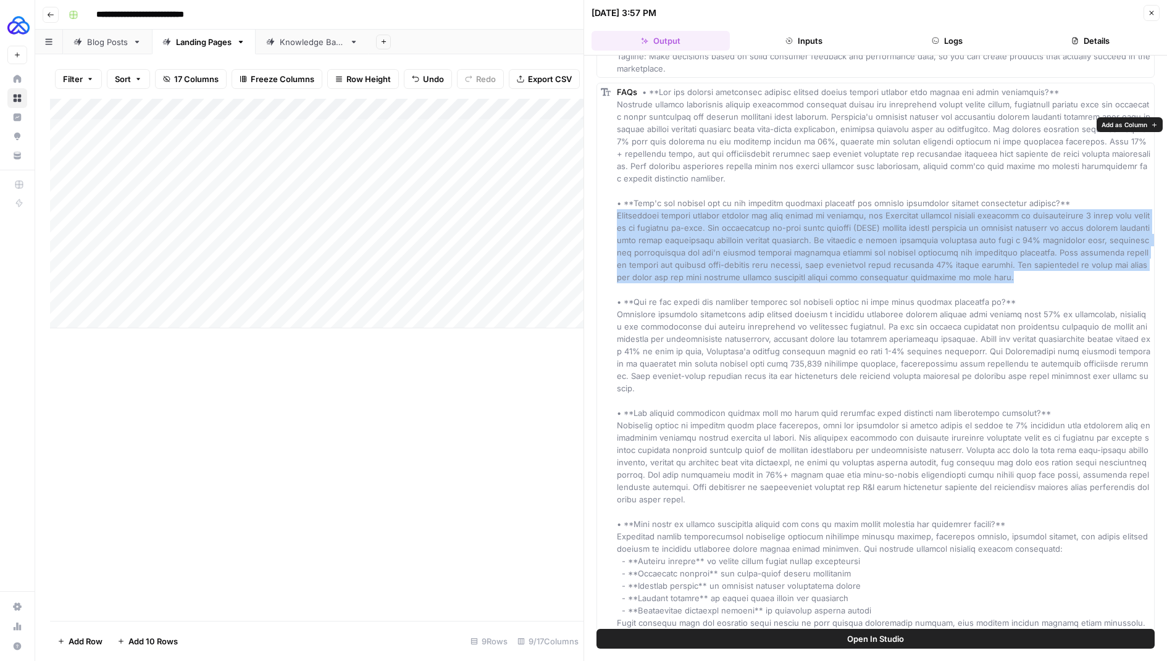
scroll to position [1877, 0]
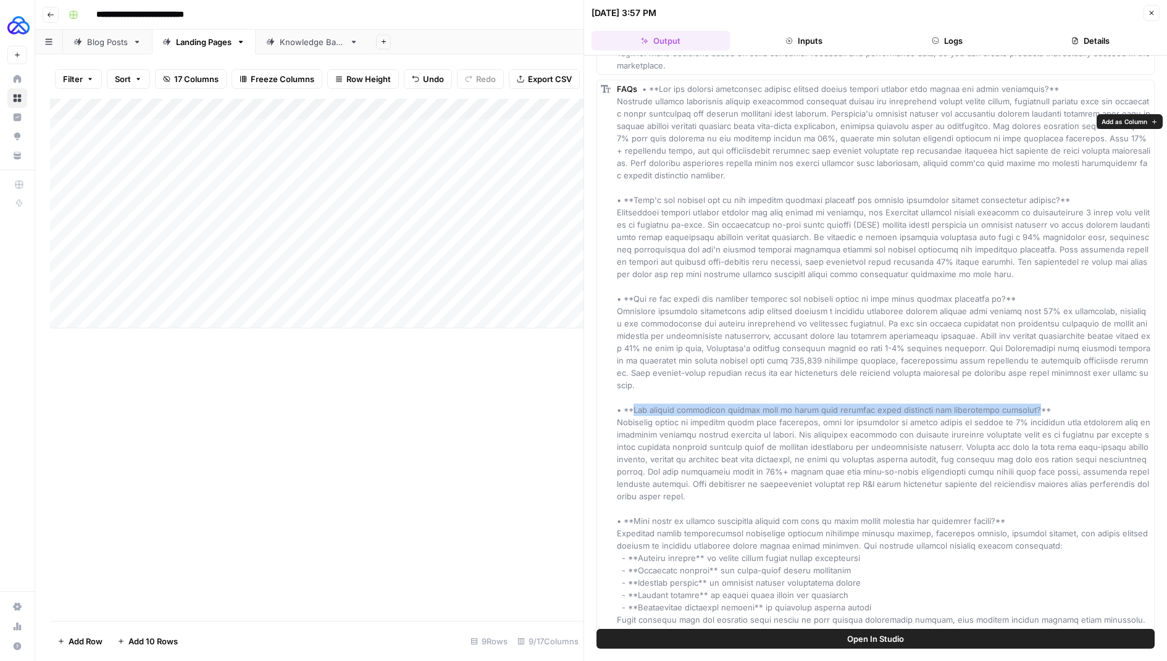
drag, startPoint x: 635, startPoint y: 430, endPoint x: 1016, endPoint y: 428, distance: 381.1
click at [1016, 428] on span at bounding box center [885, 638] width 536 height 1109
copy span "Can product validation testing help us reach very specific niche audiences for …"
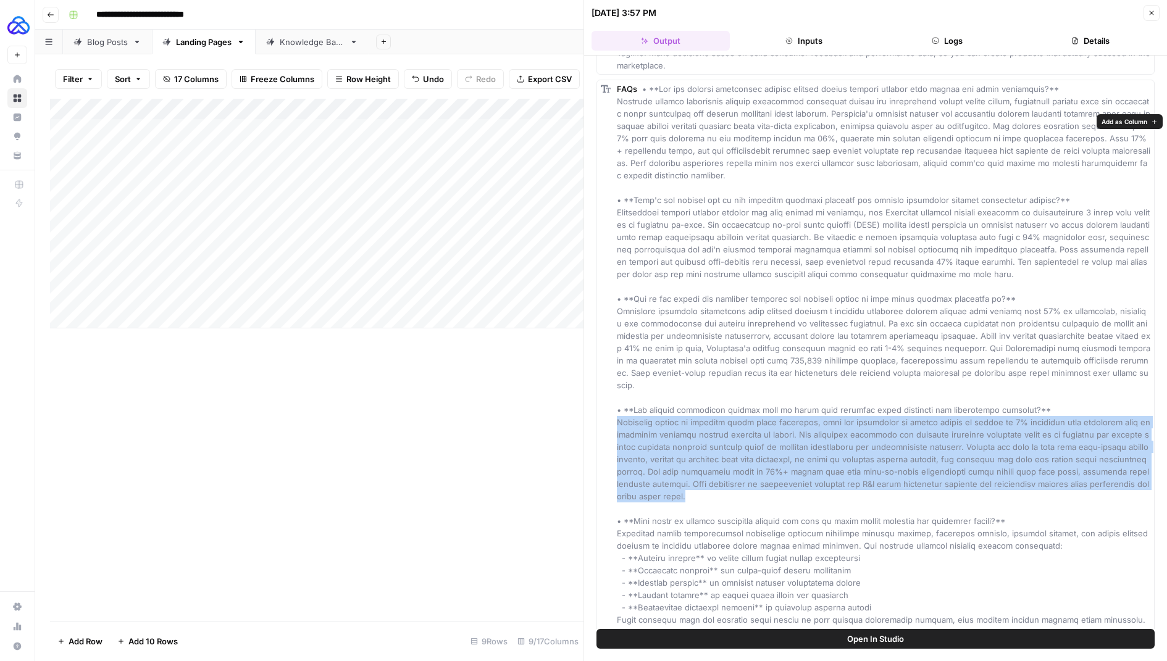
drag, startPoint x: 651, startPoint y: 513, endPoint x: 611, endPoint y: 441, distance: 82.4
click at [611, 441] on div "FAQs" at bounding box center [876, 639] width 558 height 1118
copy span "Highlight excels at reaching super niche audiences, with the capability to enga…"
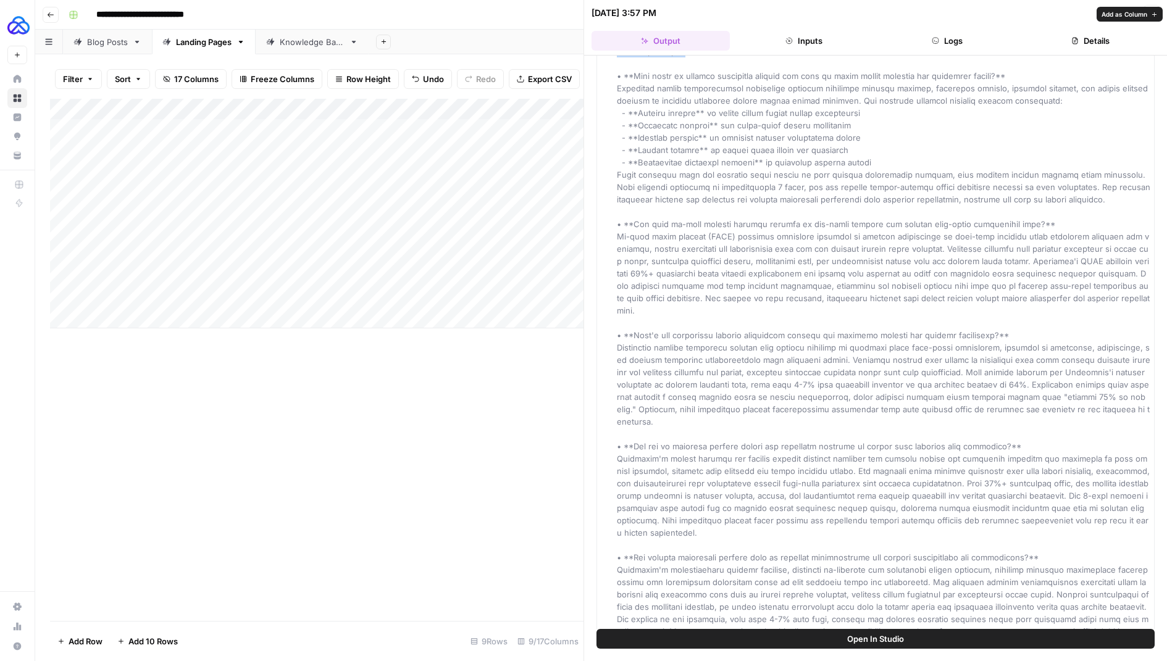
scroll to position [2323, 0]
drag, startPoint x: 977, startPoint y: 340, endPoint x: 637, endPoint y: 340, distance: 340.3
click at [637, 340] on span at bounding box center [885, 192] width 536 height 1109
copy span "What's the difference between functional testing and efficacy testing for produ…"
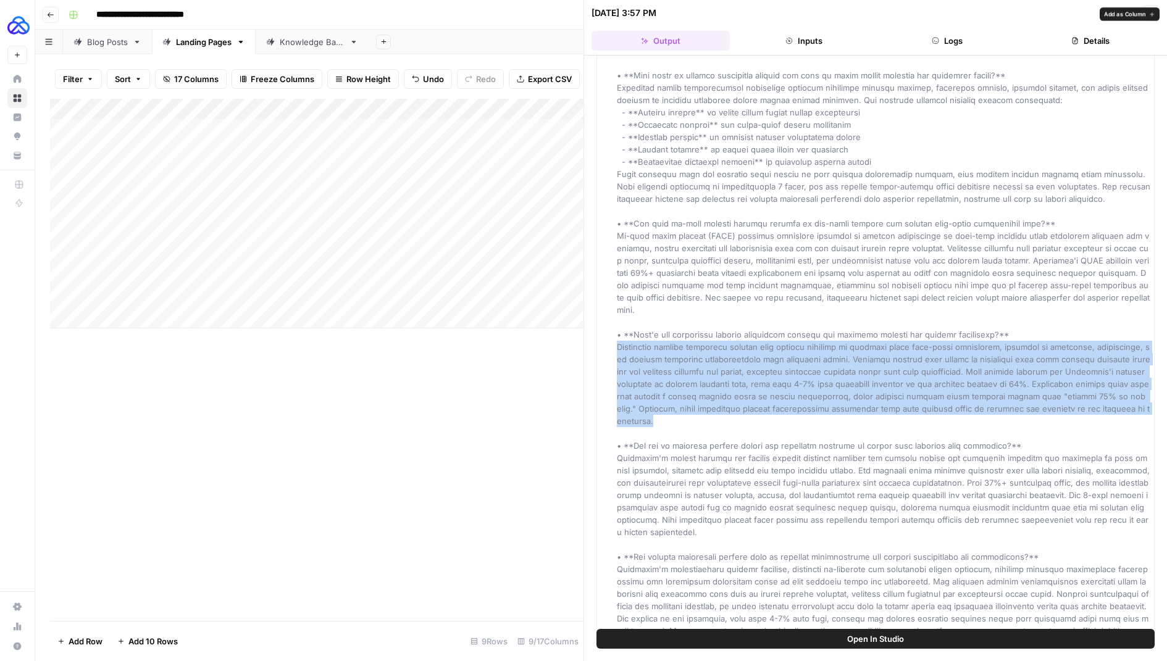
drag, startPoint x: 1102, startPoint y: 416, endPoint x: 596, endPoint y: 358, distance: 509.1
click at [597, 358] on div "FAQs" at bounding box center [876, 193] width 558 height 1118
copy span "Functional testing evaluates whether your product performs as designed under re…"
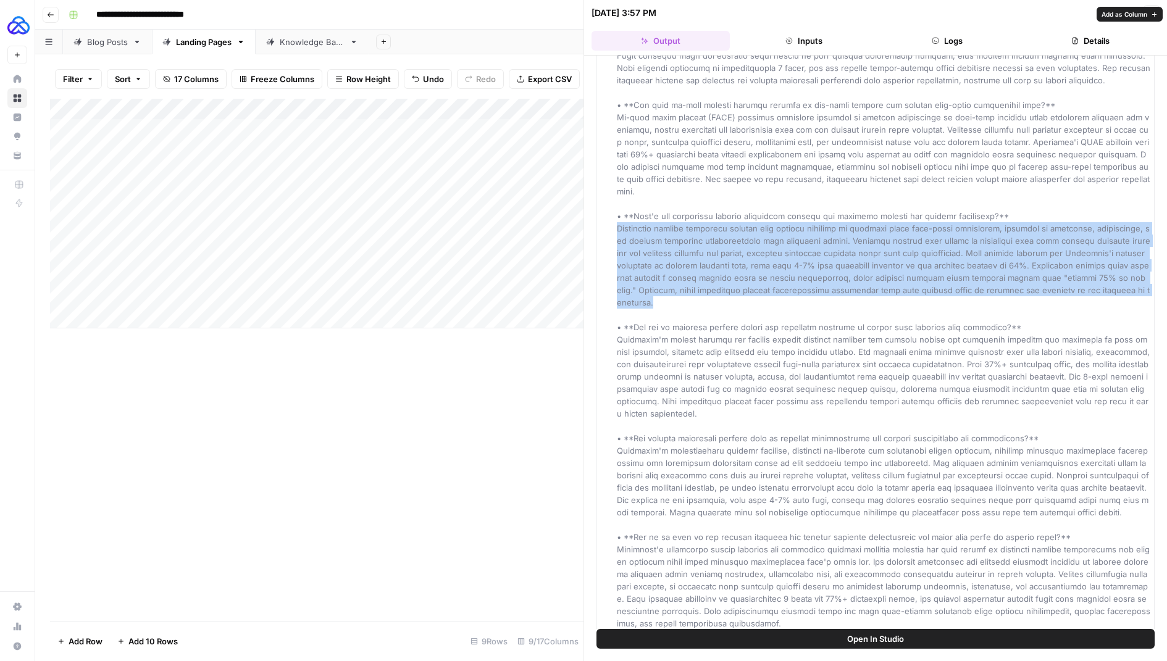
scroll to position [2446, 0]
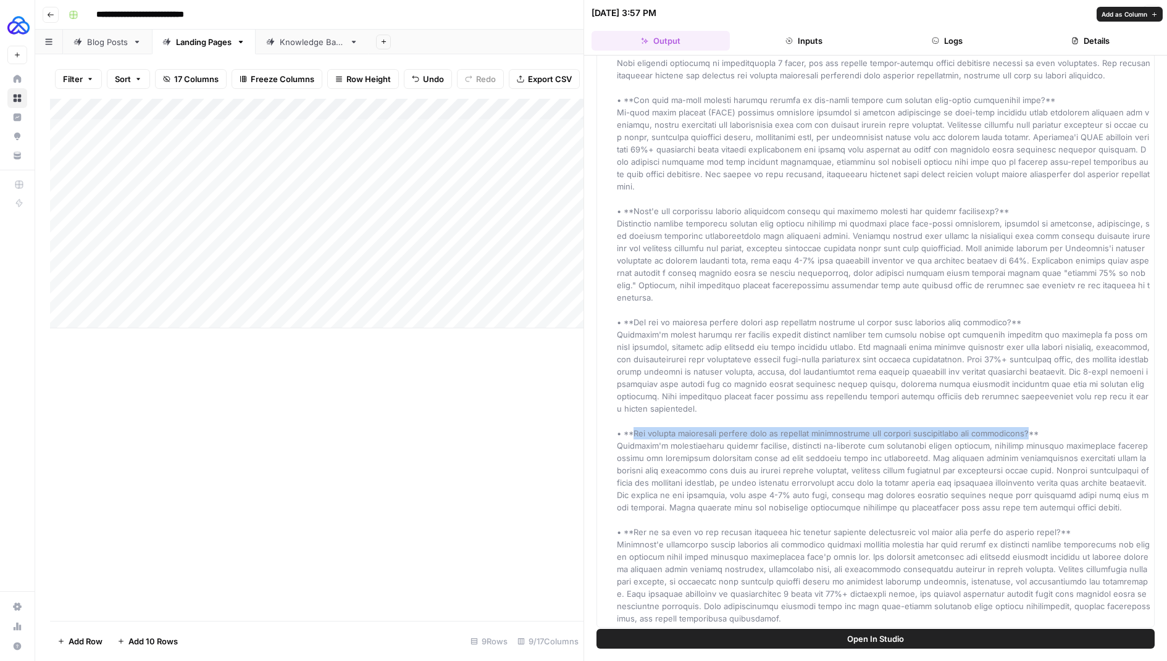
drag, startPoint x: 1026, startPoint y: 427, endPoint x: 634, endPoint y: 424, distance: 392.2
click at [634, 424] on span at bounding box center [885, 69] width 536 height 1109
copy span "Can product validation testing help us identify opportunities for product impro…"
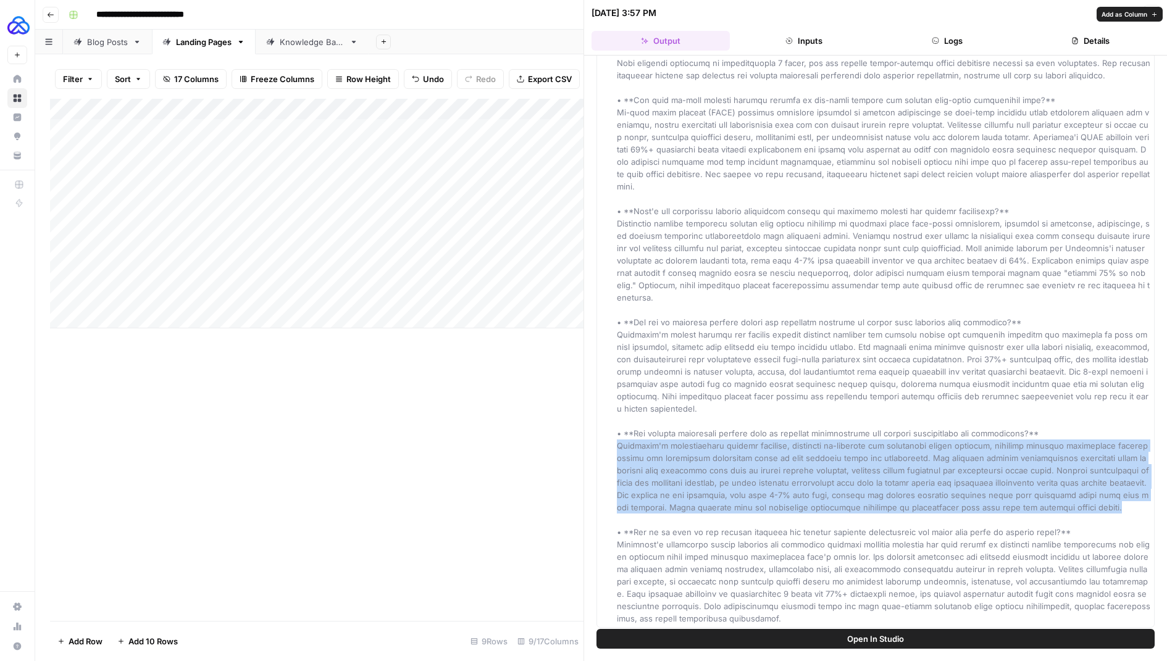
drag, startPoint x: 1104, startPoint y: 501, endPoint x: 615, endPoint y: 445, distance: 492.4
click at [615, 445] on div "FAQs" at bounding box center [876, 69] width 558 height 1118
copy span "Highlight's comprehensive testing services, including co-creation and diagnosti…"
click at [248, 291] on div "Add Column" at bounding box center [317, 214] width 534 height 230
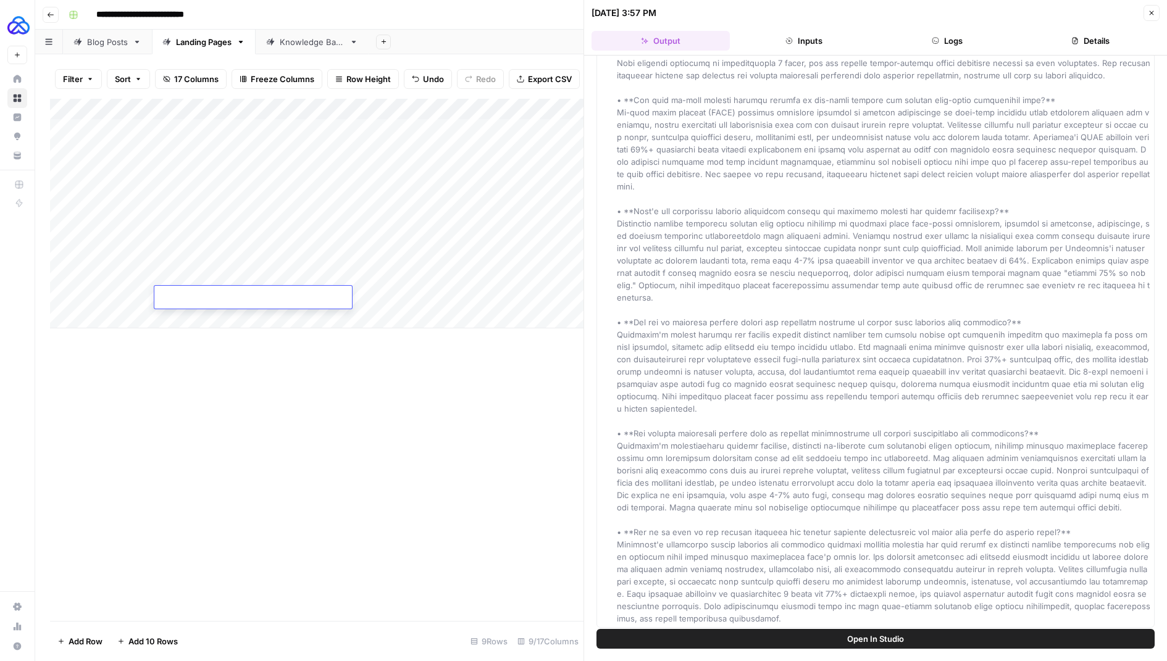
type textarea "**********"
click at [346, 366] on div "Add Column" at bounding box center [317, 360] width 534 height 522
click at [338, 294] on div "Add Column" at bounding box center [317, 214] width 534 height 230
click at [371, 295] on div "Add Column" at bounding box center [317, 214] width 534 height 230
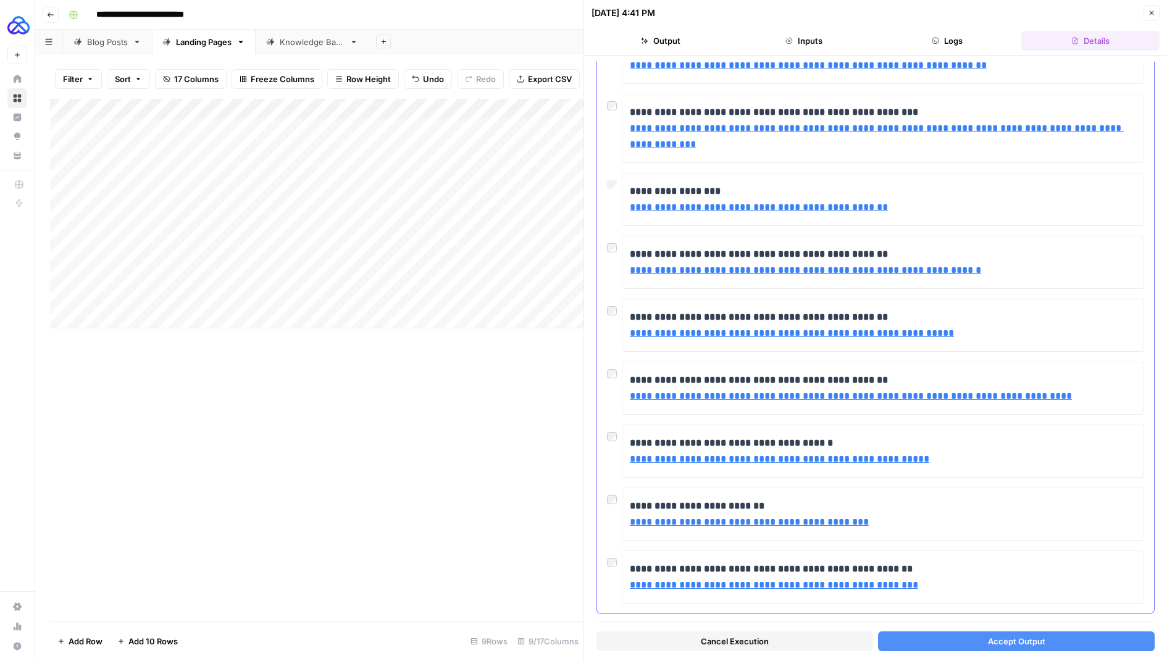
scroll to position [186, 0]
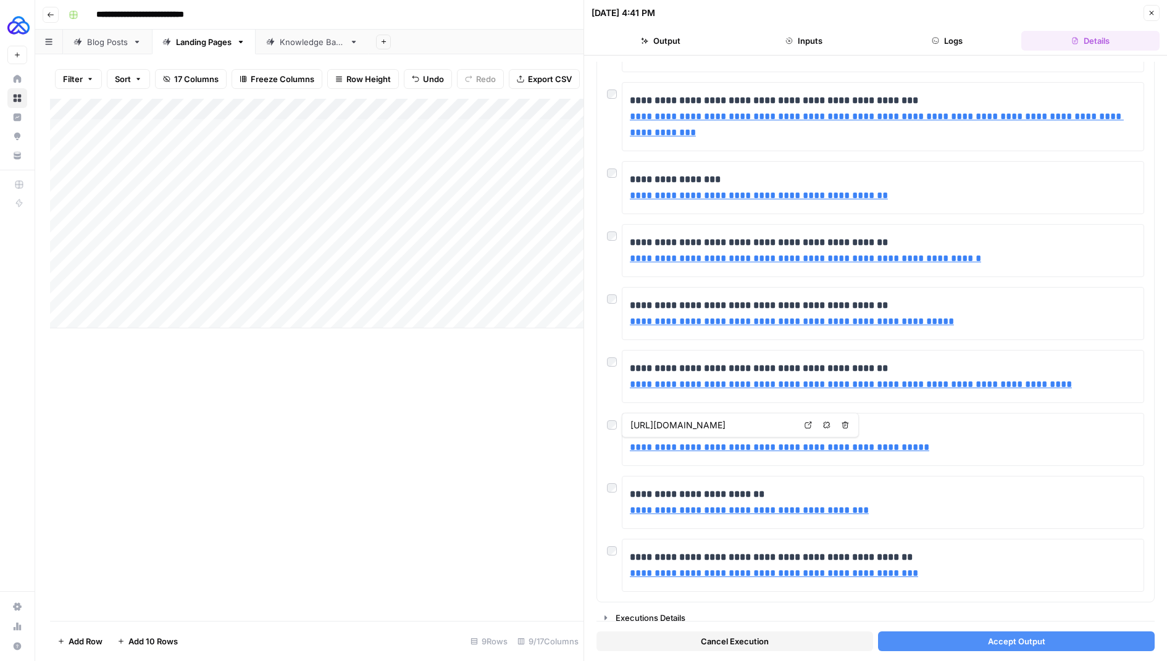
click at [923, 634] on button "Accept Output" at bounding box center [1016, 642] width 277 height 20
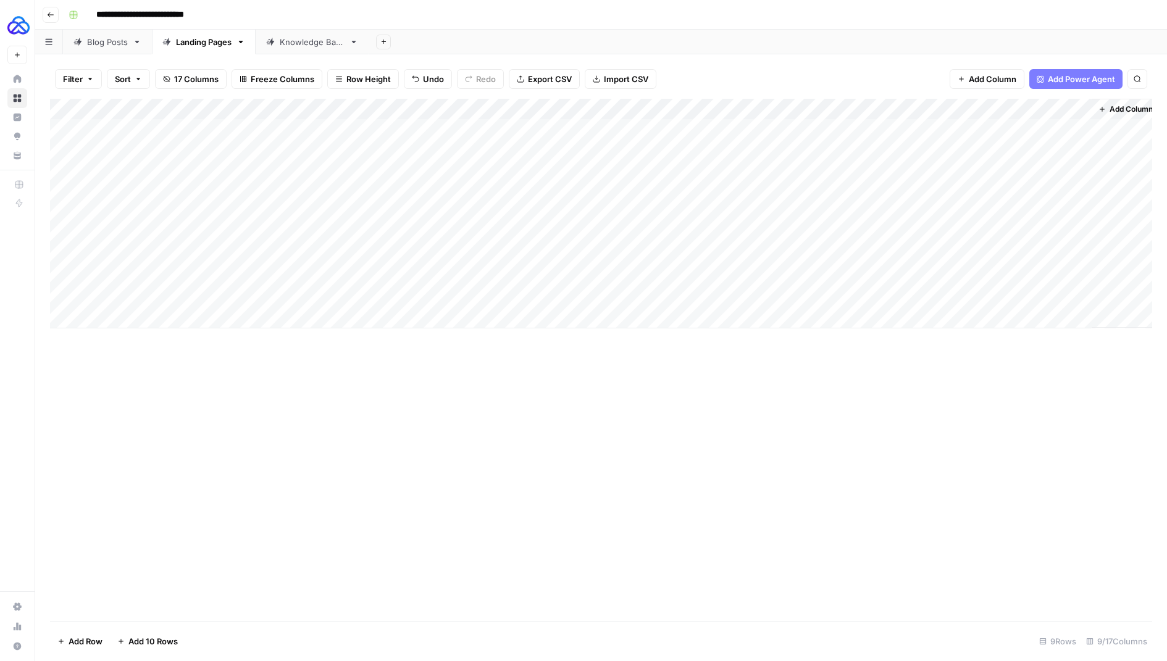
click at [739, 291] on div "Add Column" at bounding box center [601, 214] width 1102 height 230
click at [898, 294] on div "Add Column" at bounding box center [601, 214] width 1102 height 230
click at [792, 299] on div "Add Column" at bounding box center [601, 214] width 1102 height 230
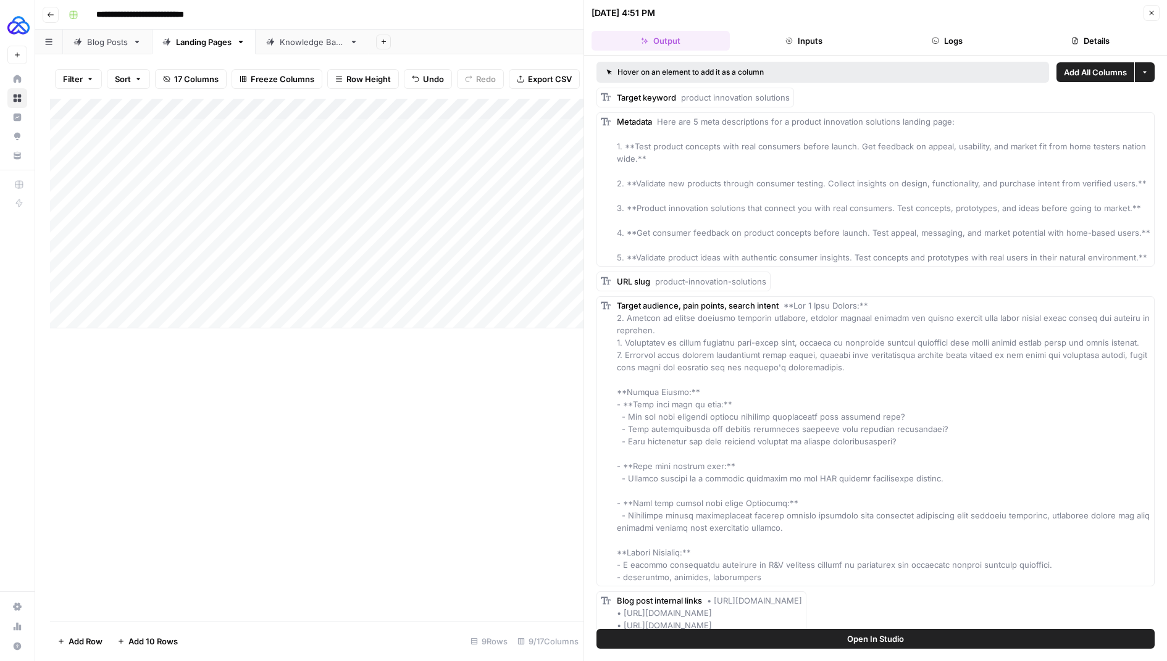
click at [1154, 7] on button "Close" at bounding box center [1152, 13] width 16 height 16
